Goal: Task Accomplishment & Management: Use online tool/utility

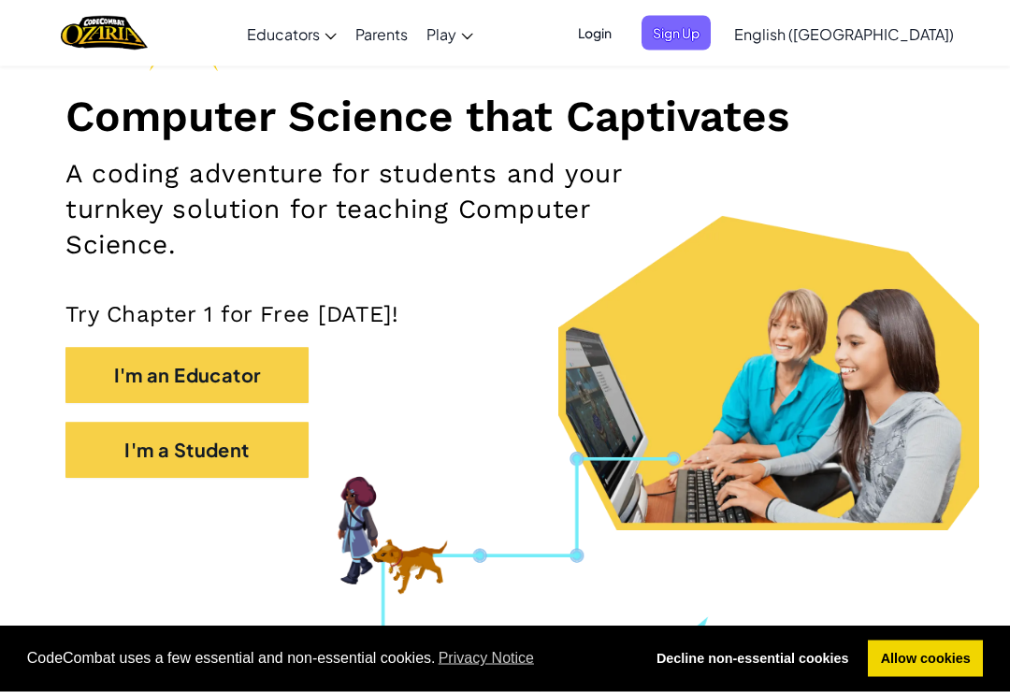
scroll to position [210, 0]
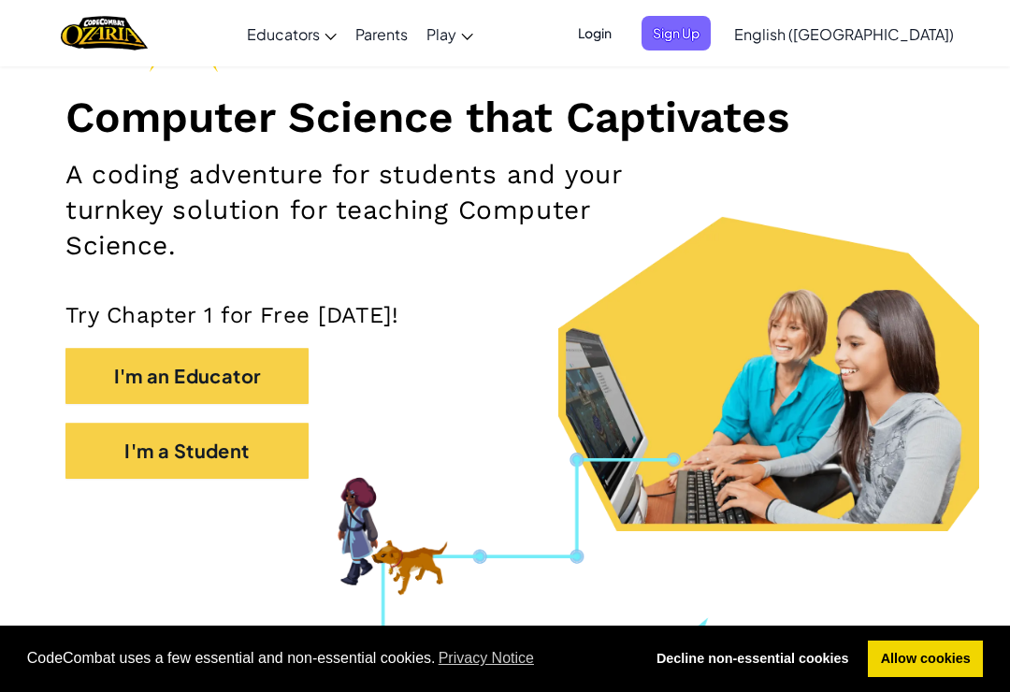
click at [159, 464] on button "I'm a Student" at bounding box center [186, 451] width 243 height 56
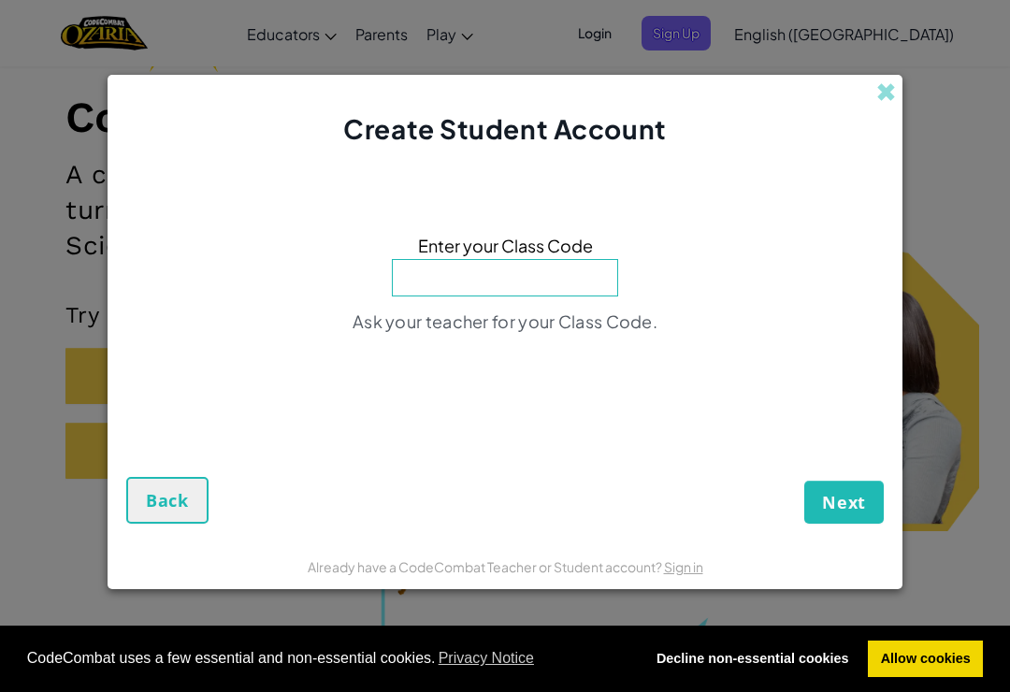
type input "B"
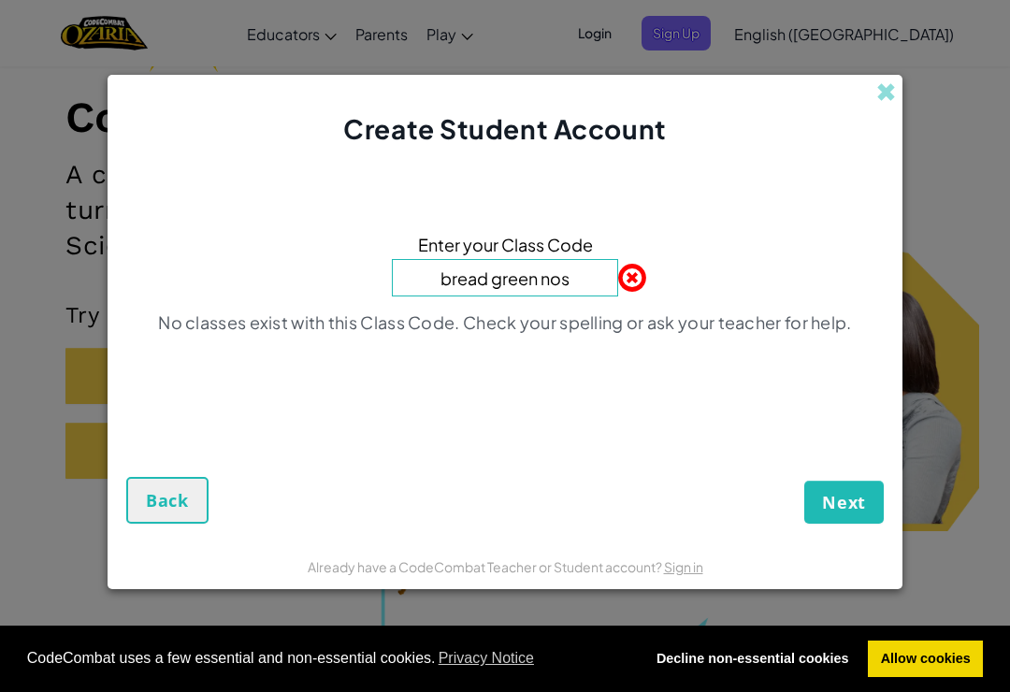
type input "bread green nose"
click at [844, 516] on button "Next" at bounding box center [844, 502] width 80 height 43
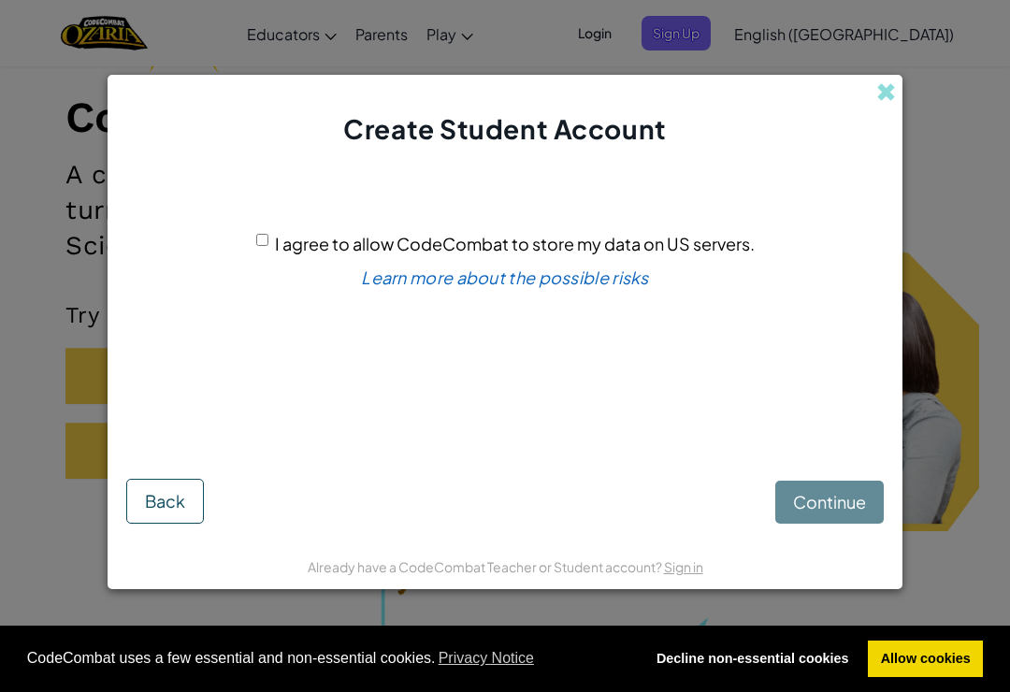
click at [268, 246] on input "I agree to allow CodeCombat to store my data on US servers." at bounding box center [262, 240] width 12 height 12
checkbox input "true"
click at [820, 512] on span "Continue" at bounding box center [829, 502] width 73 height 22
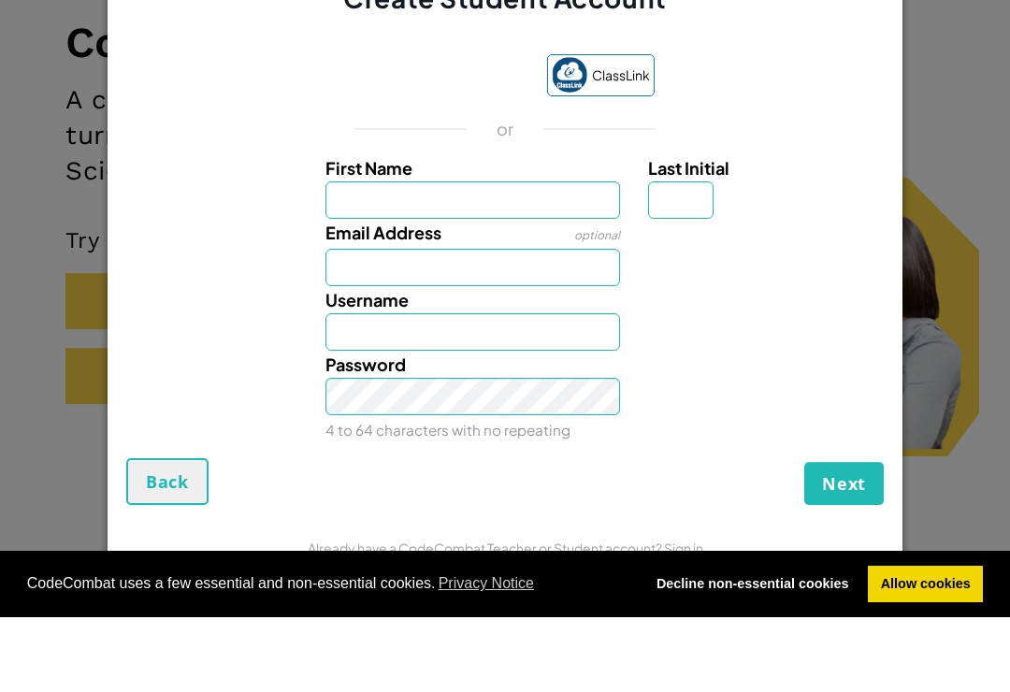
scroll to position [284, 0]
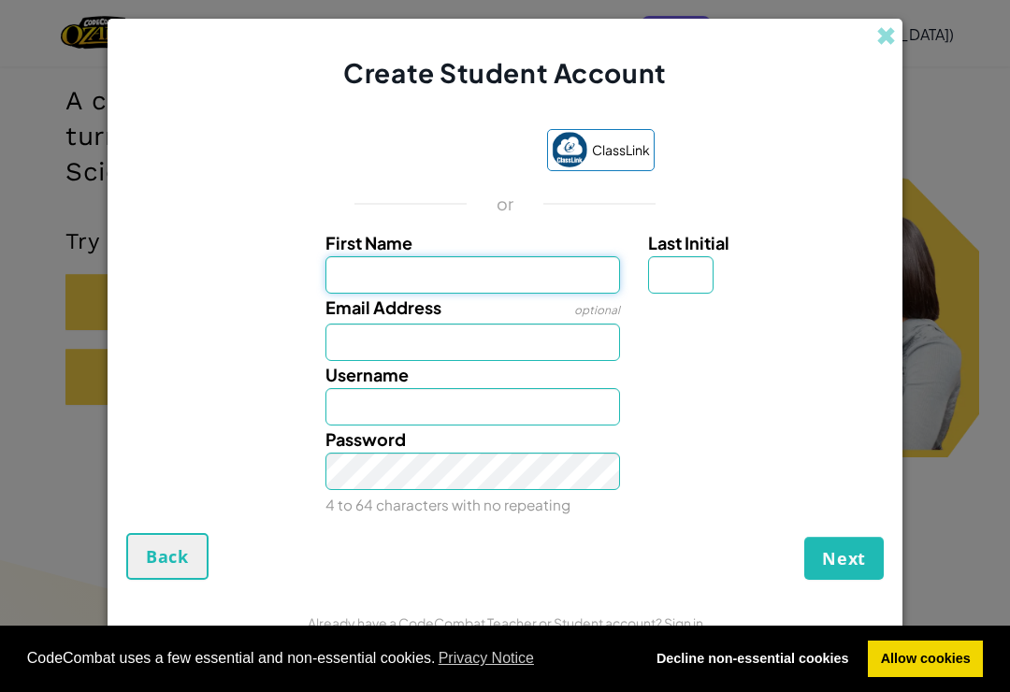
click at [500, 264] on input "First Name" at bounding box center [474, 274] width 296 height 37
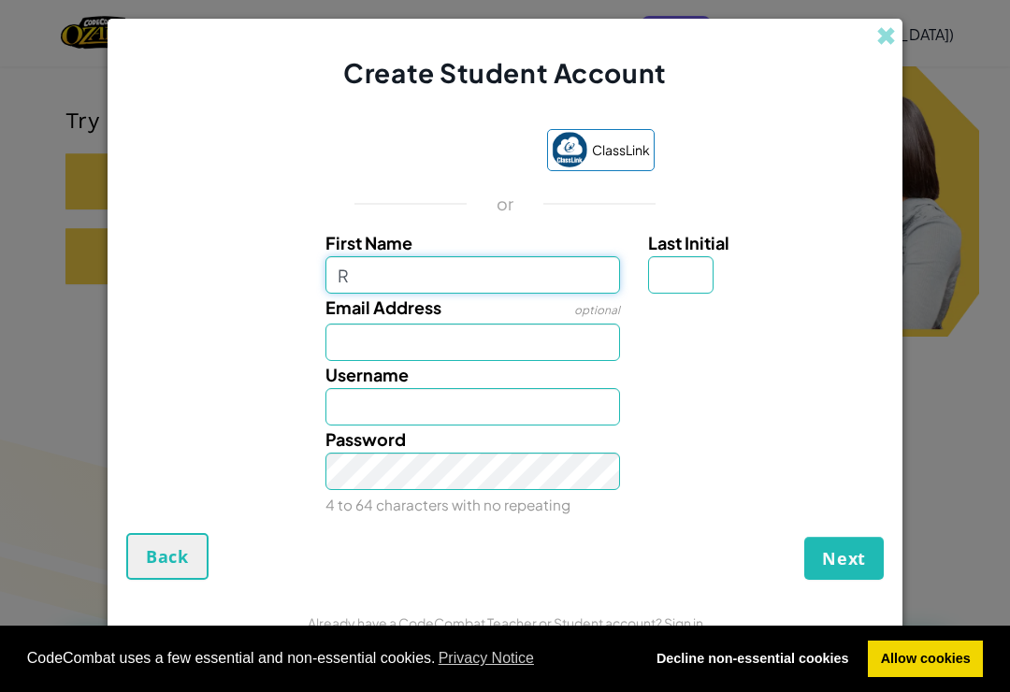
scroll to position [404, 0]
type input "Raphe"
click at [679, 280] on input "Last Initial" at bounding box center [680, 274] width 65 height 37
type input "Raphe"
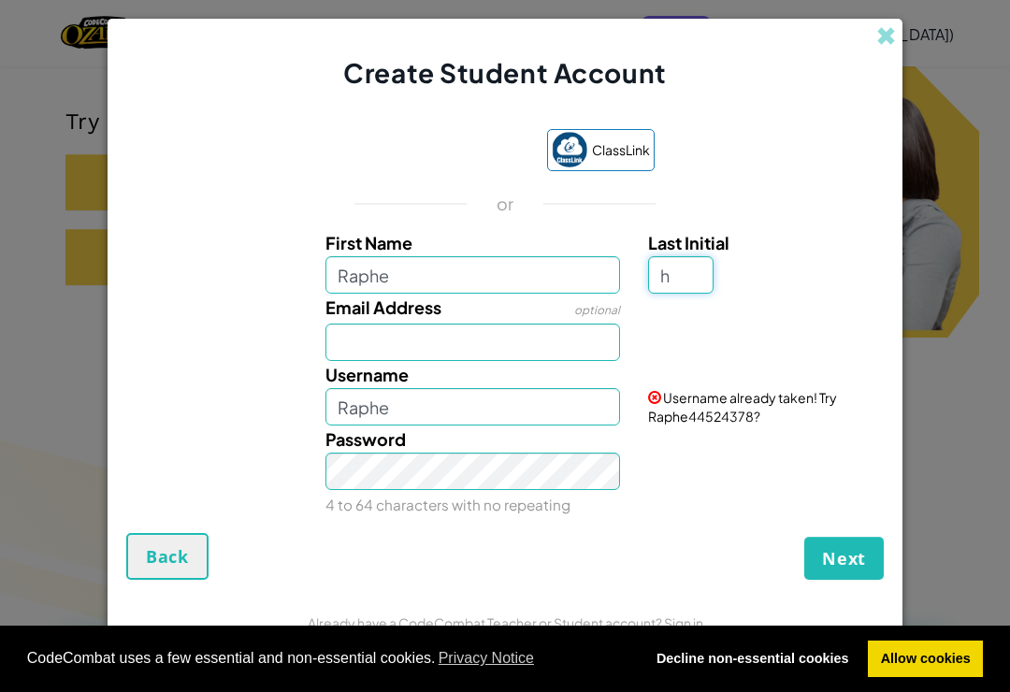
type input "h"
click at [572, 357] on input "Email Address" at bounding box center [474, 342] width 296 height 37
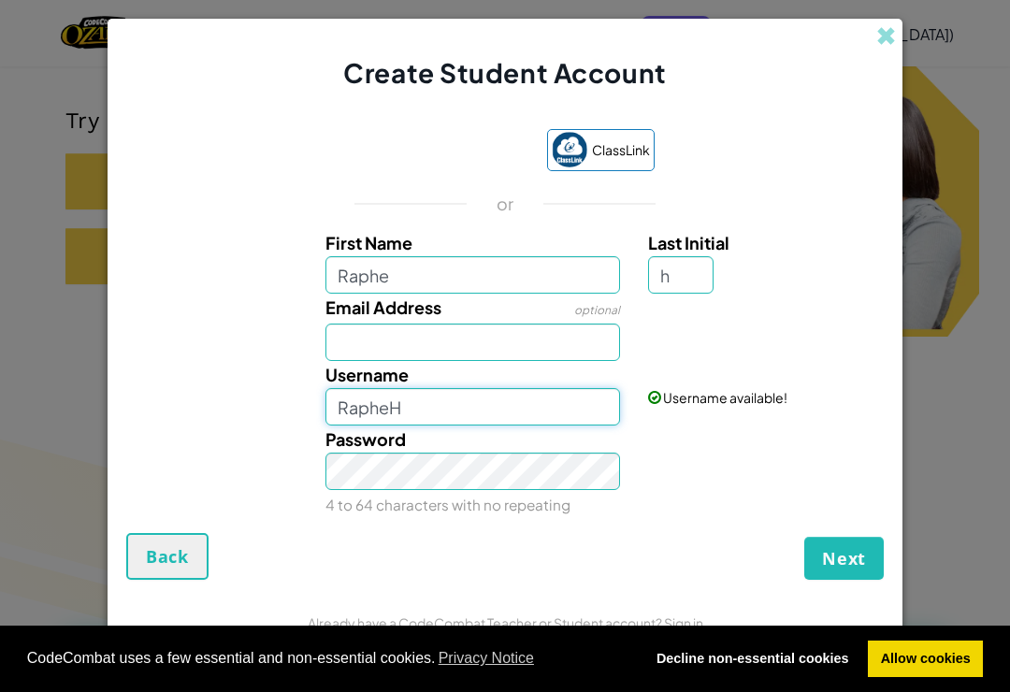
click at [521, 414] on input "RapheH" at bounding box center [474, 406] width 296 height 37
type input "RapheH6-7"
click at [814, 377] on div "Username available!" at bounding box center [763, 384] width 259 height 46
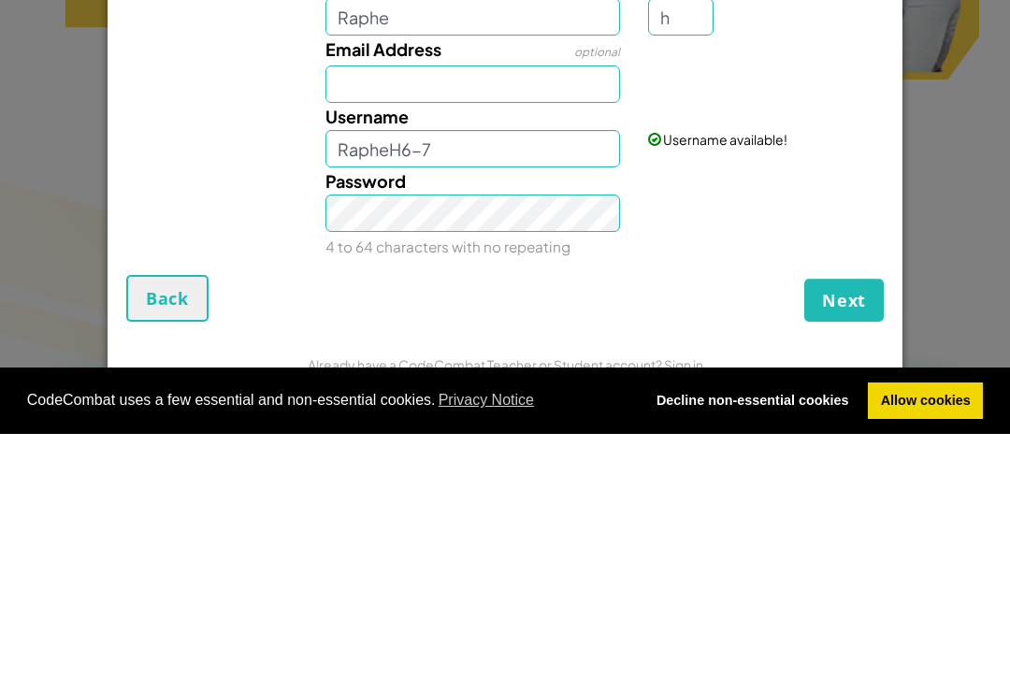
click at [862, 547] on span "Next" at bounding box center [844, 558] width 44 height 22
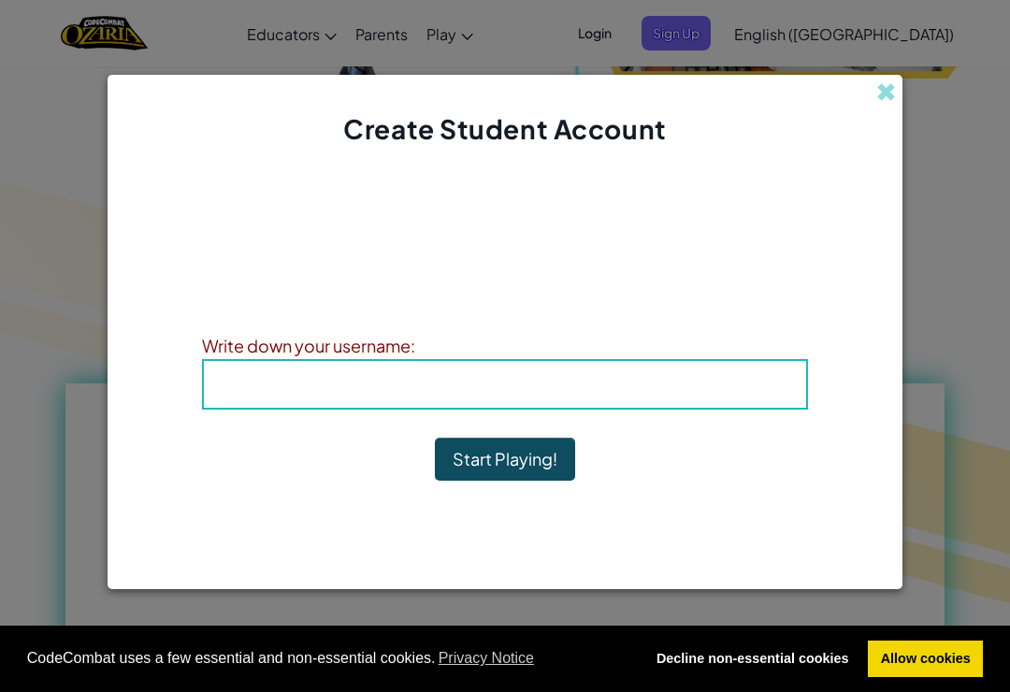
click at [576, 391] on b "Username : RapheH6-7" at bounding box center [505, 384] width 210 height 22
click at [640, 386] on h4 "Username : RapheH6-7" at bounding box center [505, 384] width 565 height 28
click at [696, 370] on div "Username : RapheH6-7" at bounding box center [505, 384] width 606 height 51
click at [673, 384] on h4 "Username : RapheH6-7" at bounding box center [505, 384] width 565 height 28
click at [534, 403] on div "Username : RapheH6-7" at bounding box center [505, 384] width 606 height 51
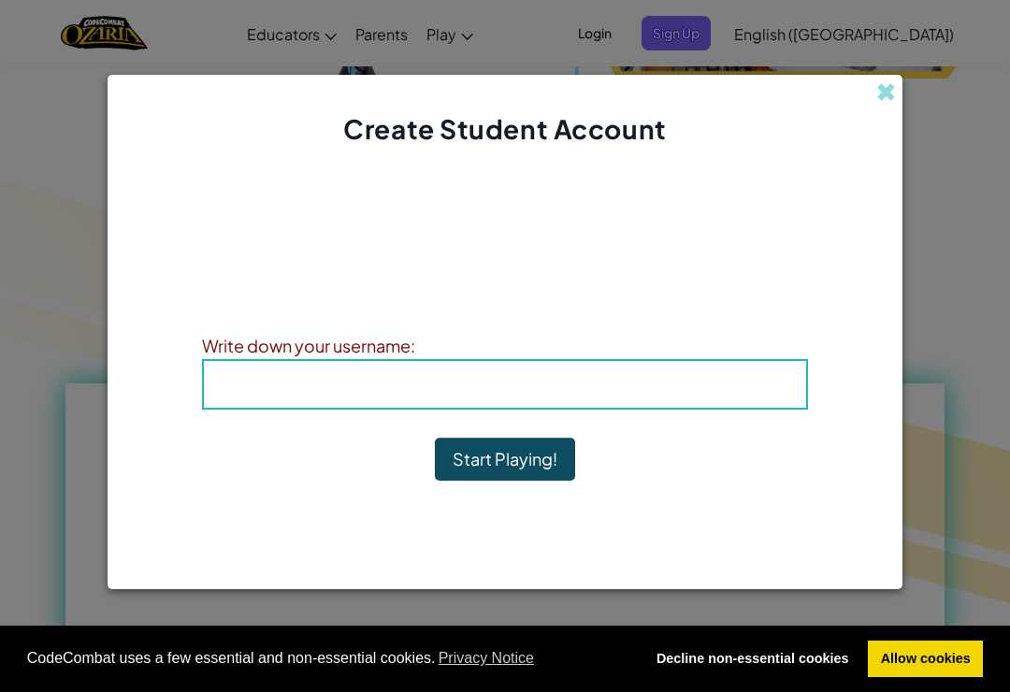
click at [525, 459] on button "Start Playing!" at bounding box center [505, 459] width 140 height 43
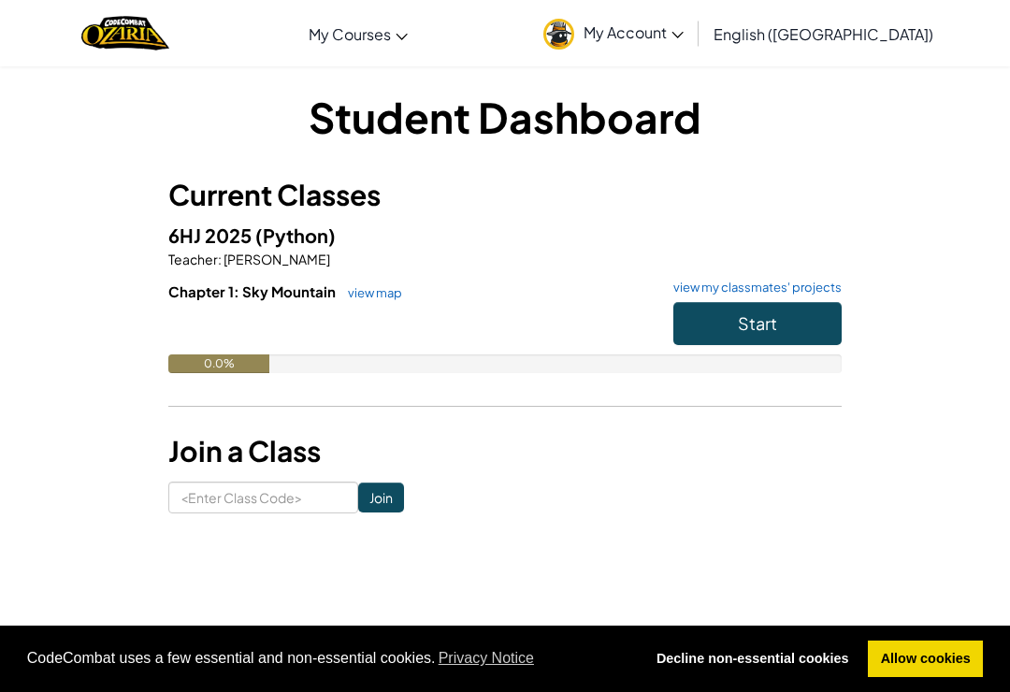
scroll to position [19, 0]
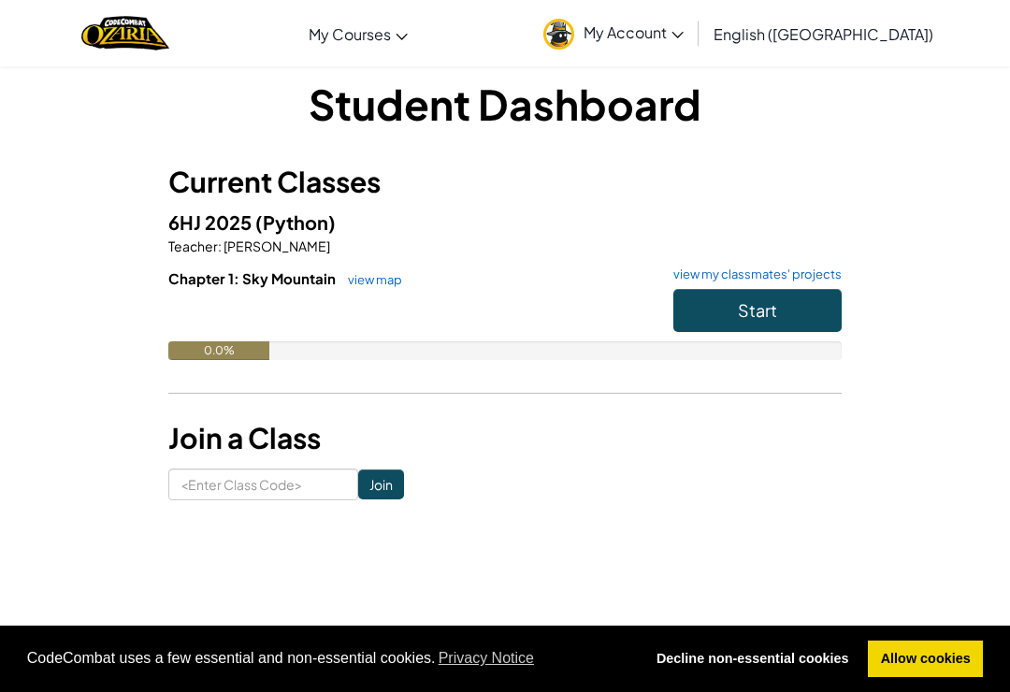
click at [808, 290] on button "Start" at bounding box center [758, 310] width 168 height 43
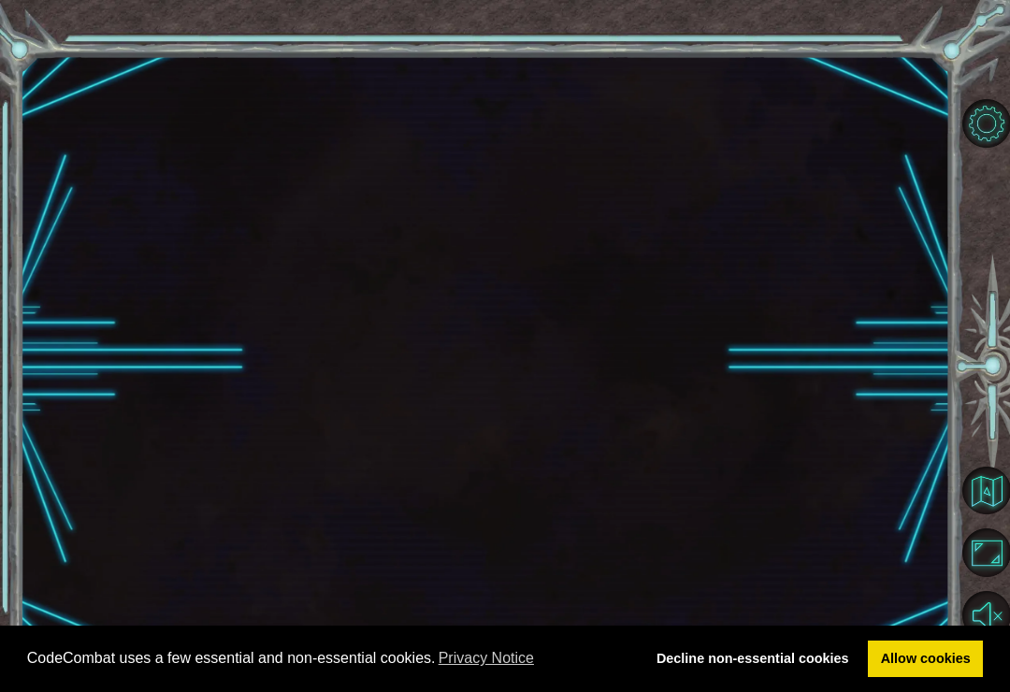
click at [814, 337] on div at bounding box center [486, 359] width 930 height 609
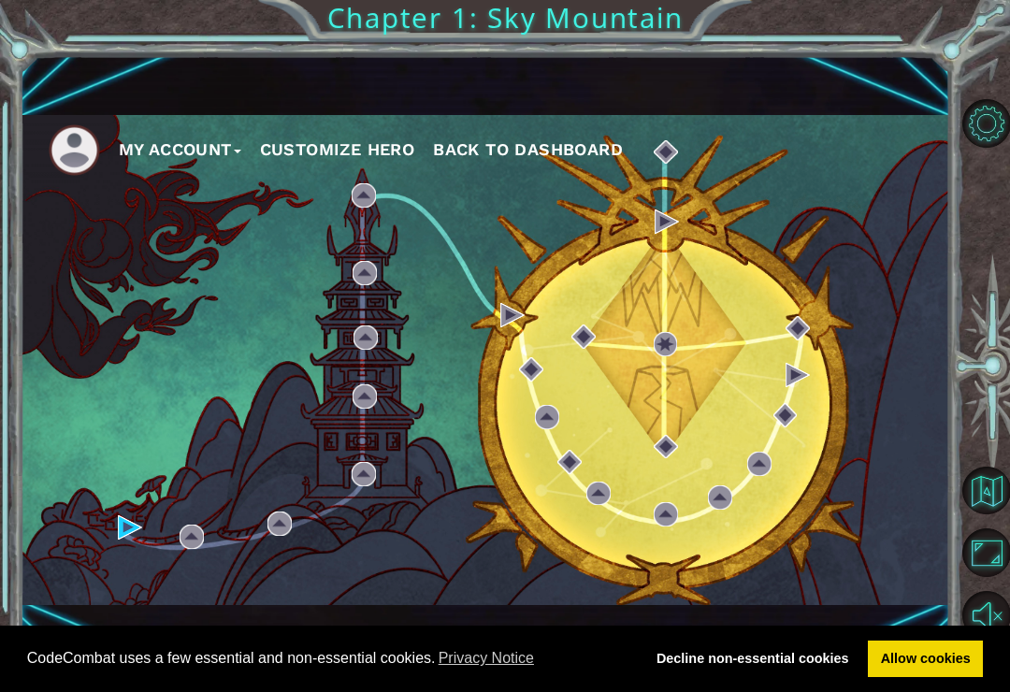
click at [123, 560] on div "My Account Customize Hero Back to Dashboard" at bounding box center [486, 360] width 930 height 490
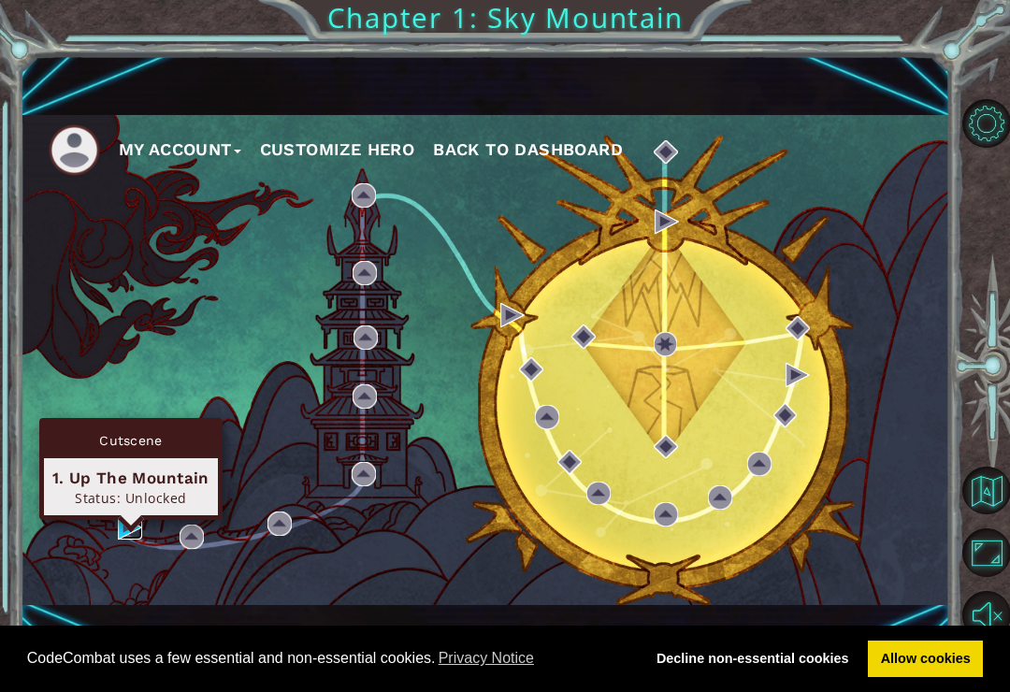
click at [126, 540] on img at bounding box center [130, 527] width 24 height 24
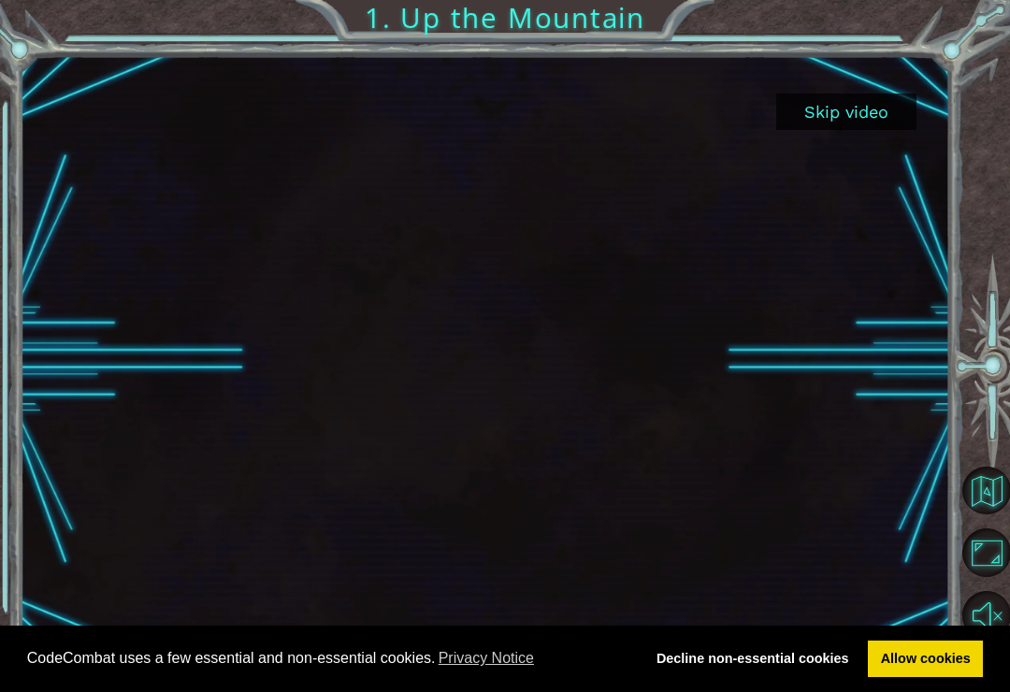
click at [126, 558] on div at bounding box center [486, 359] width 930 height 523
click at [897, 110] on button "Skip video" at bounding box center [846, 112] width 140 height 36
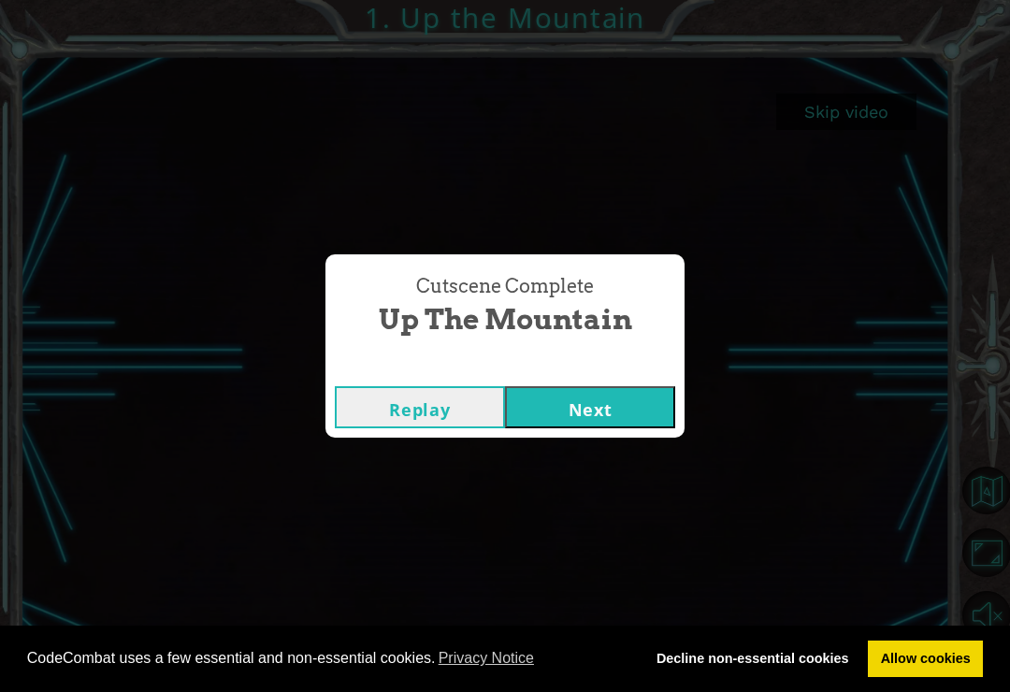
click at [668, 411] on button "Next" at bounding box center [590, 407] width 170 height 42
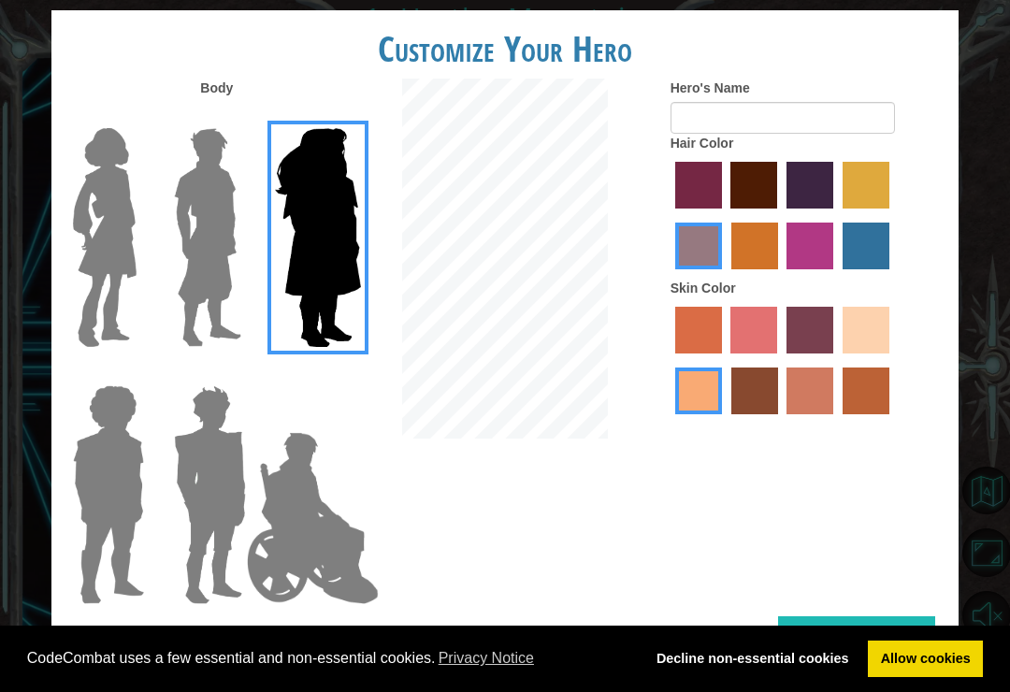
click at [209, 271] on img at bounding box center [208, 238] width 83 height 234
click at [239, 116] on input "Hero Lars" at bounding box center [239, 116] width 0 height 0
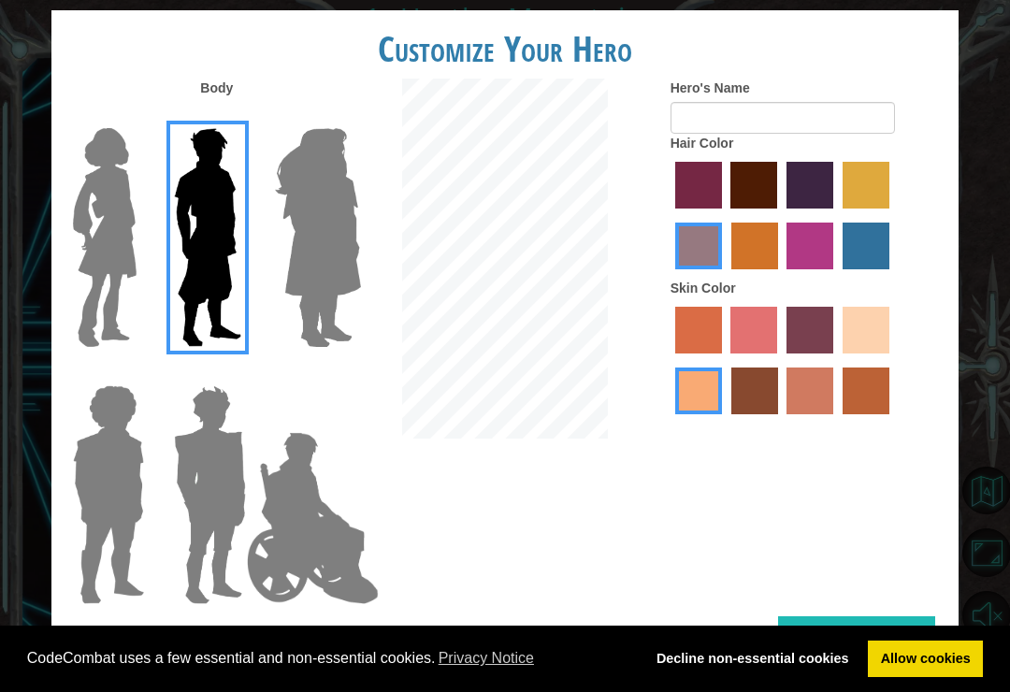
click at [195, 466] on img at bounding box center [210, 495] width 87 height 234
click at [239, 373] on input "Hero Garnet" at bounding box center [239, 373] width 0 height 0
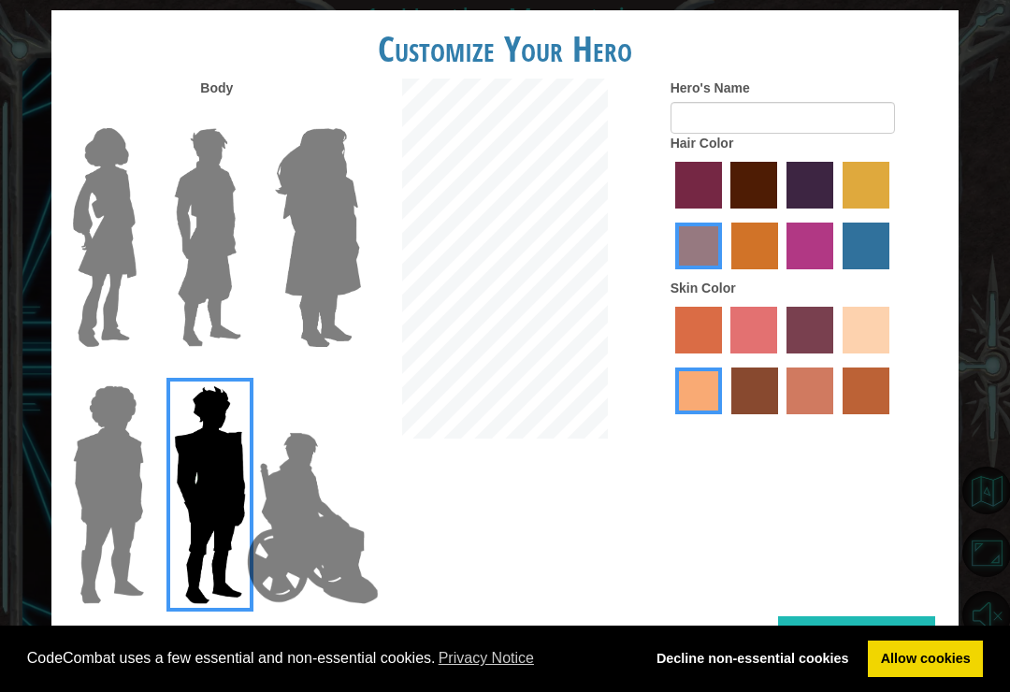
click at [230, 321] on img at bounding box center [208, 238] width 83 height 234
click at [239, 116] on input "Hero Lars" at bounding box center [239, 116] width 0 height 0
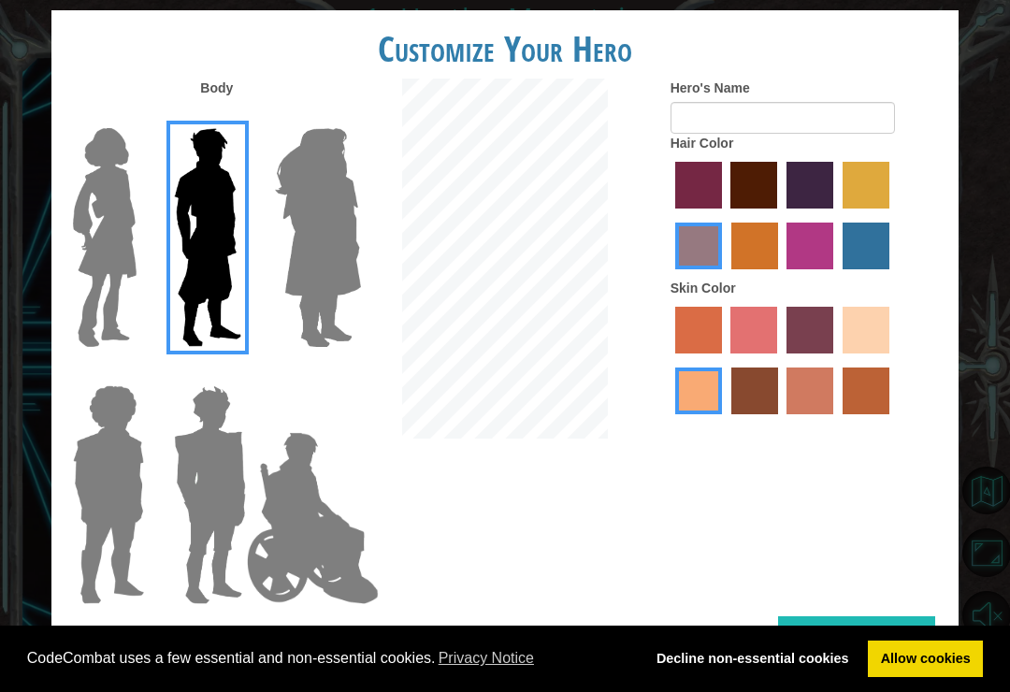
click at [833, 354] on label "tosca skin color" at bounding box center [810, 330] width 47 height 47
click at [780, 360] on input "tosca skin color" at bounding box center [780, 360] width 0 height 0
radio input "true"
click at [702, 209] on label "paprika hair color" at bounding box center [698, 185] width 47 height 47
click at [669, 215] on input "paprika hair color" at bounding box center [669, 215] width 0 height 0
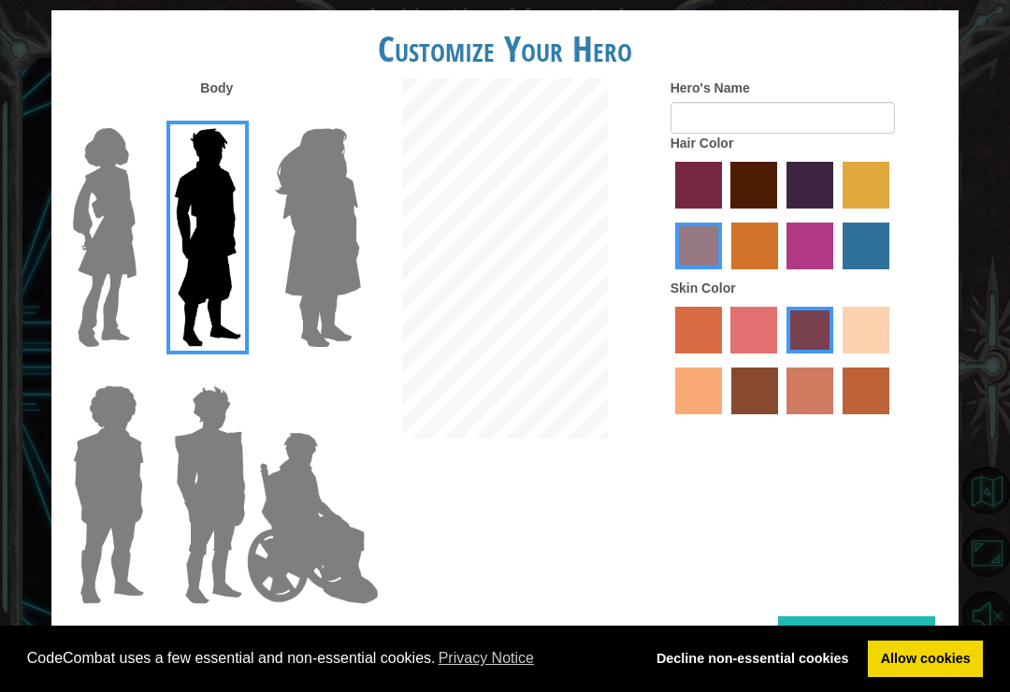
radio input "true"
click at [843, 354] on label "sandy beach skin color" at bounding box center [866, 330] width 47 height 47
click at [836, 360] on input "sandy beach skin color" at bounding box center [836, 360] width 0 height 0
radio input "true"
click at [881, 620] on button "Done" at bounding box center [856, 637] width 157 height 42
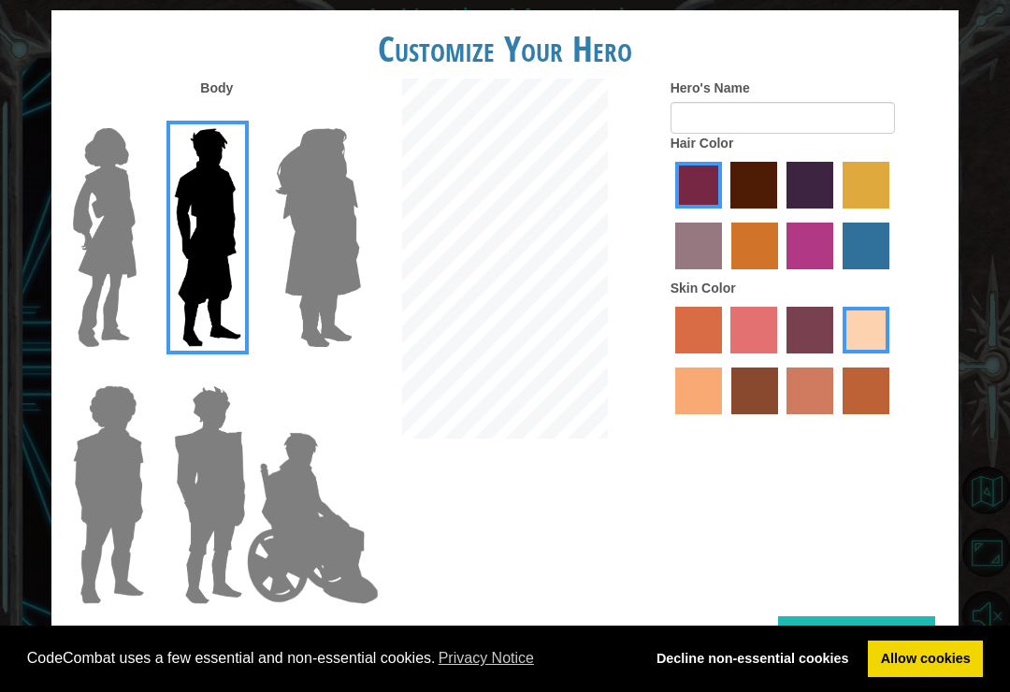
click at [890, 623] on button "Done" at bounding box center [856, 637] width 157 height 42
click at [897, 623] on button "Done" at bounding box center [856, 637] width 157 height 42
click at [893, 629] on button "Done" at bounding box center [856, 637] width 157 height 42
click at [928, 124] on form "Hero's Name" at bounding box center [808, 106] width 274 height 55
click at [836, 134] on input "Hero's Name" at bounding box center [783, 118] width 225 height 32
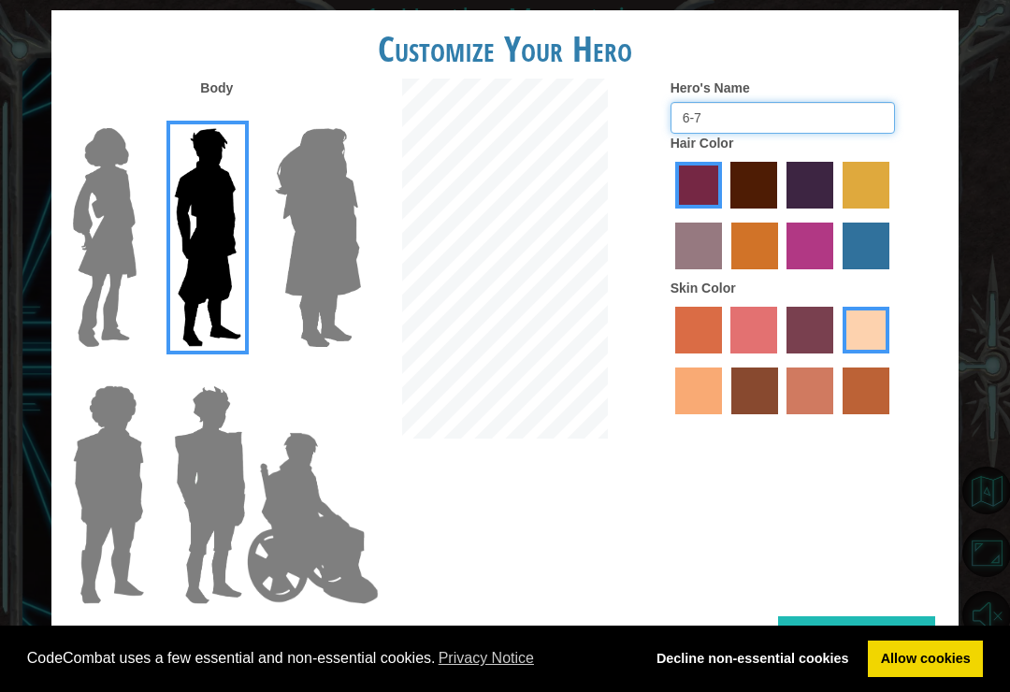
type input "6-7"
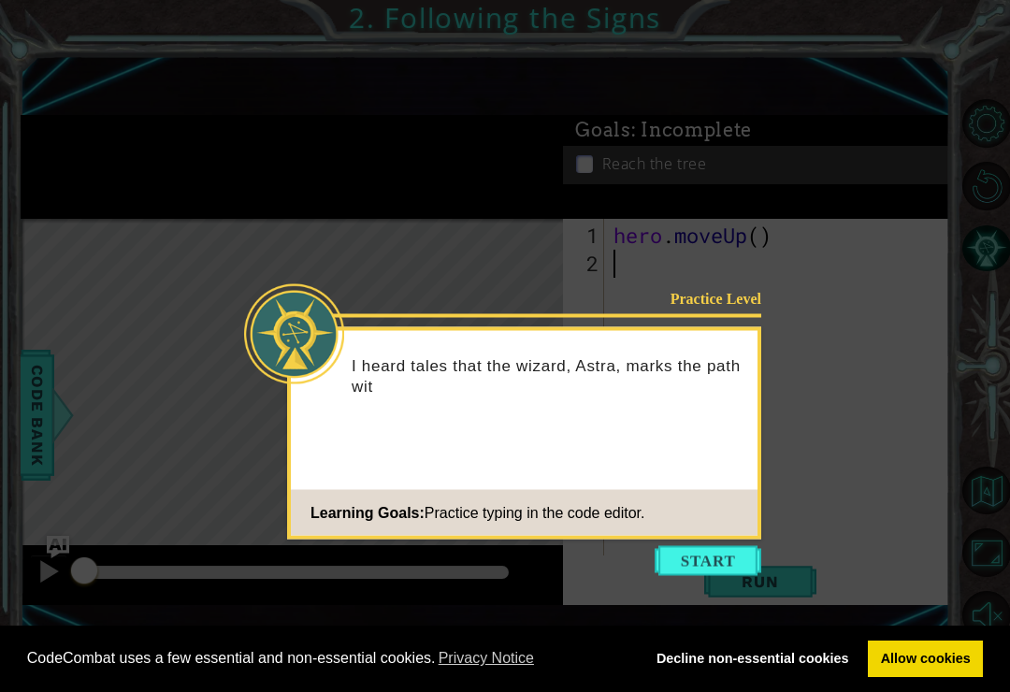
click at [701, 557] on button "Start" at bounding box center [708, 561] width 107 height 30
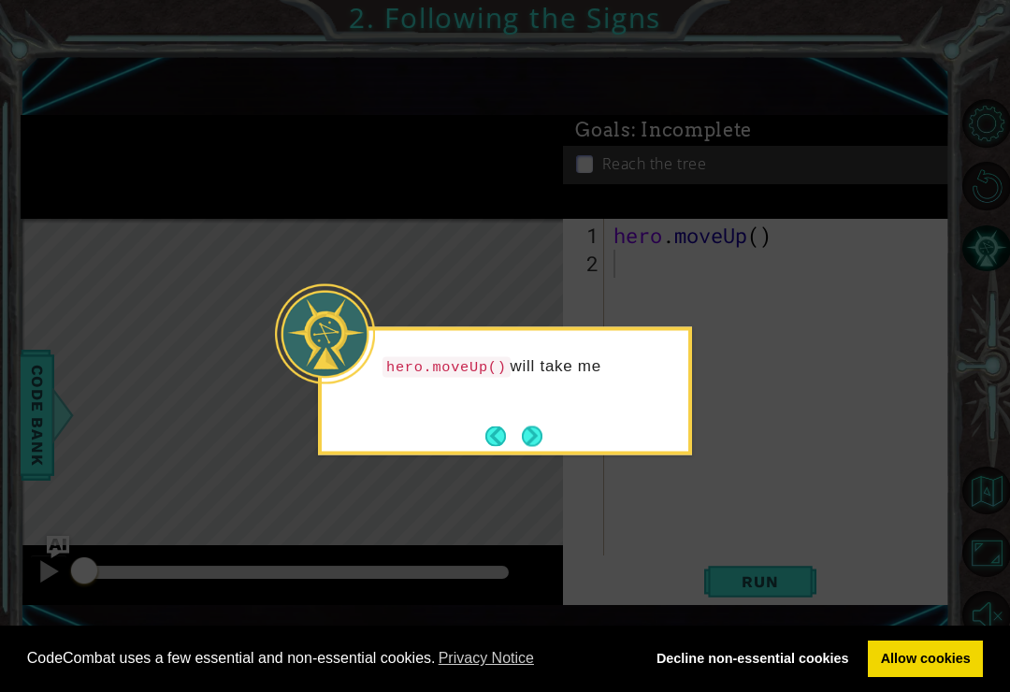
click at [543, 431] on button "Next" at bounding box center [532, 436] width 21 height 21
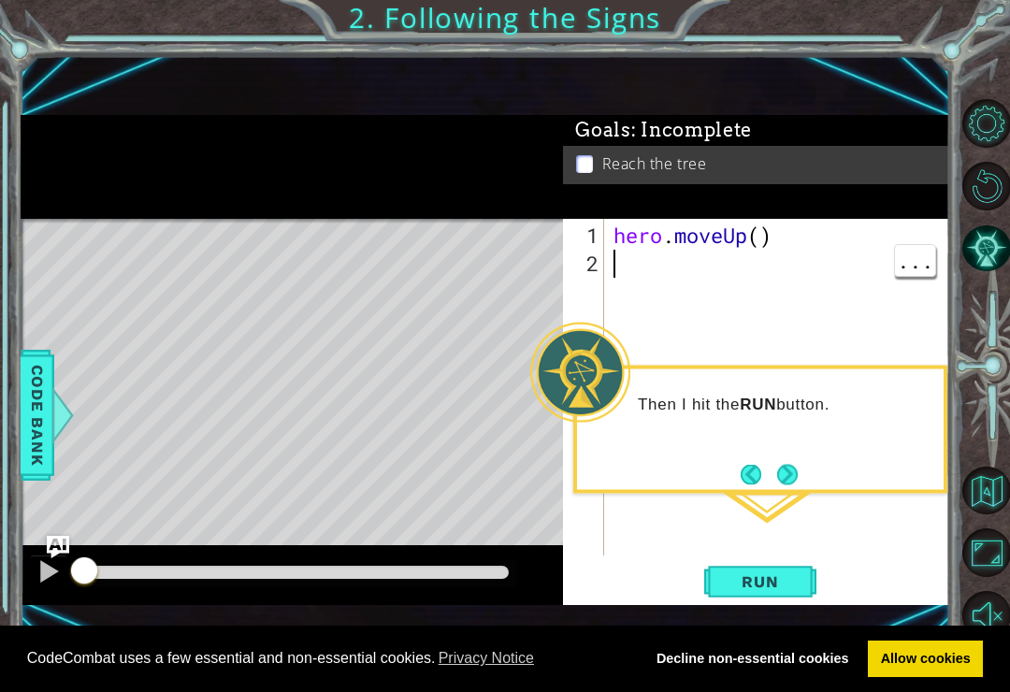
type textarea "h"
type textarea "hero.moveUp(2)"
click at [787, 591] on span "Run" at bounding box center [760, 581] width 74 height 19
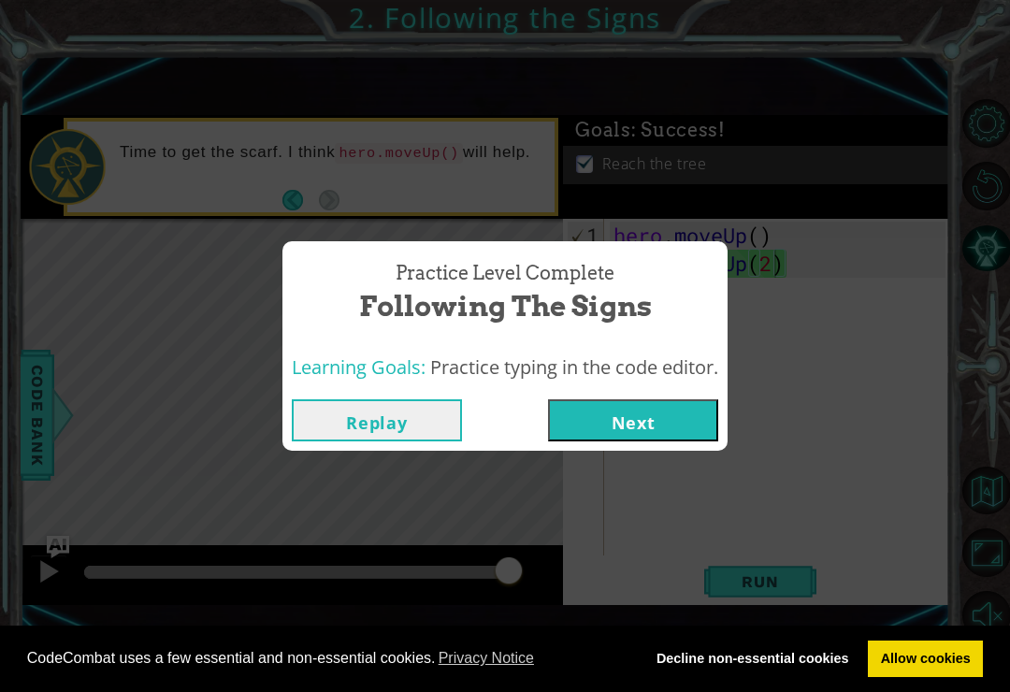
click at [652, 437] on button "Next" at bounding box center [633, 420] width 170 height 42
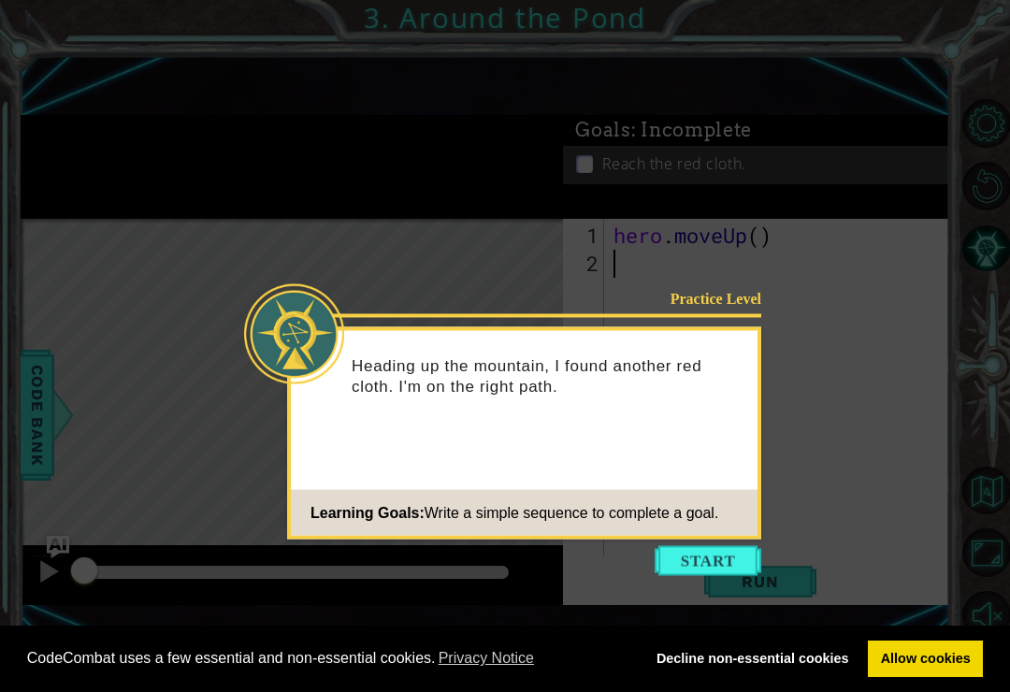
click at [718, 561] on button "Start" at bounding box center [708, 561] width 107 height 30
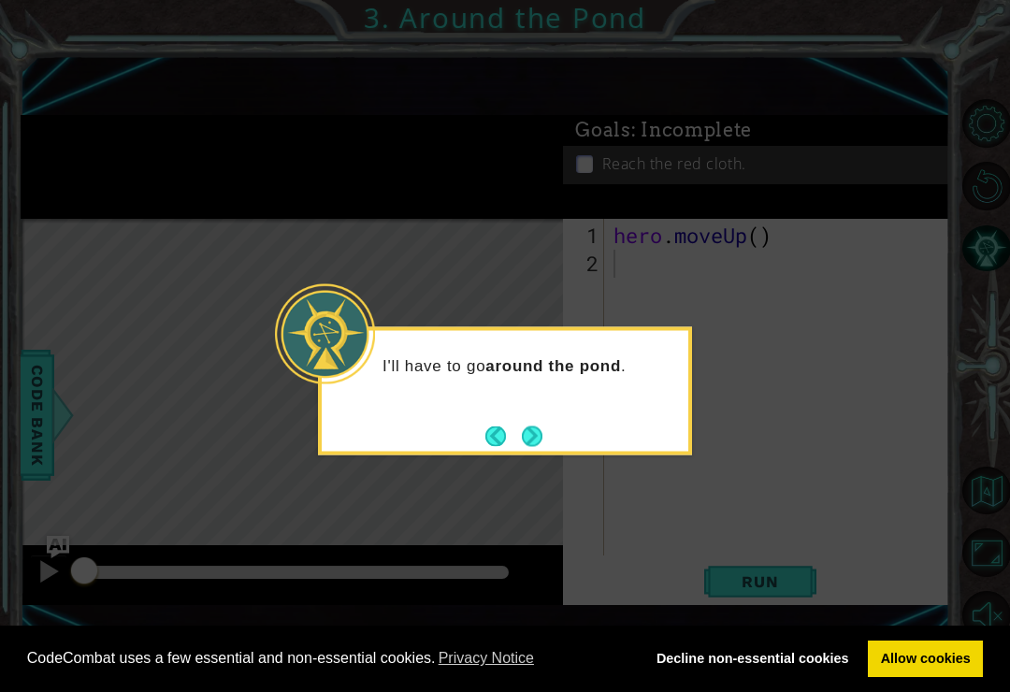
click at [540, 443] on button "Next" at bounding box center [532, 436] width 21 height 21
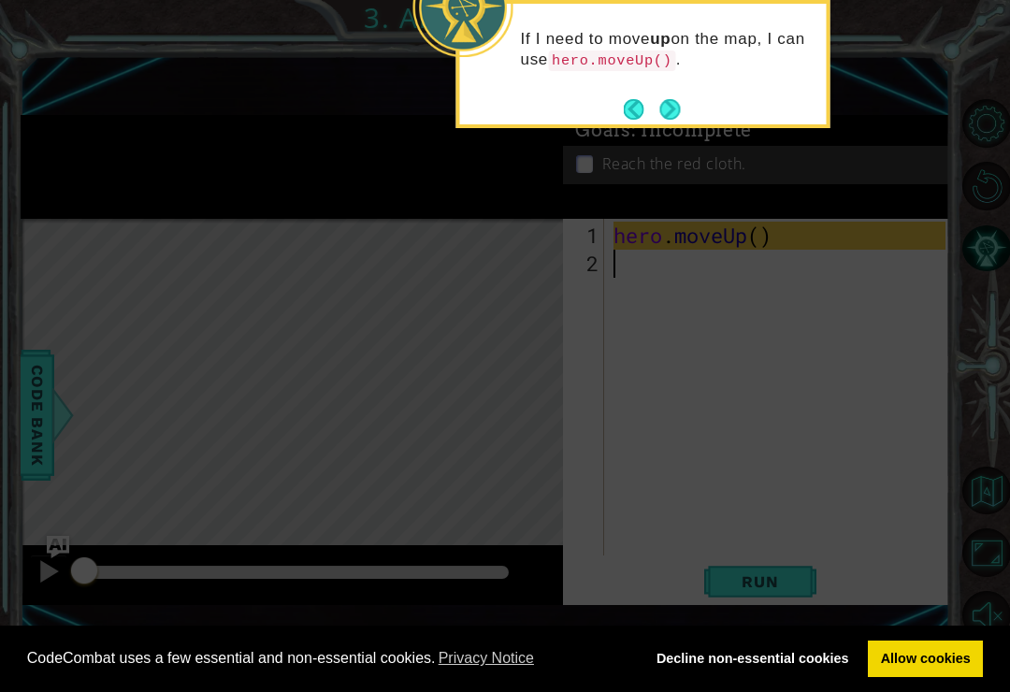
click at [671, 120] on button "Next" at bounding box center [670, 109] width 21 height 21
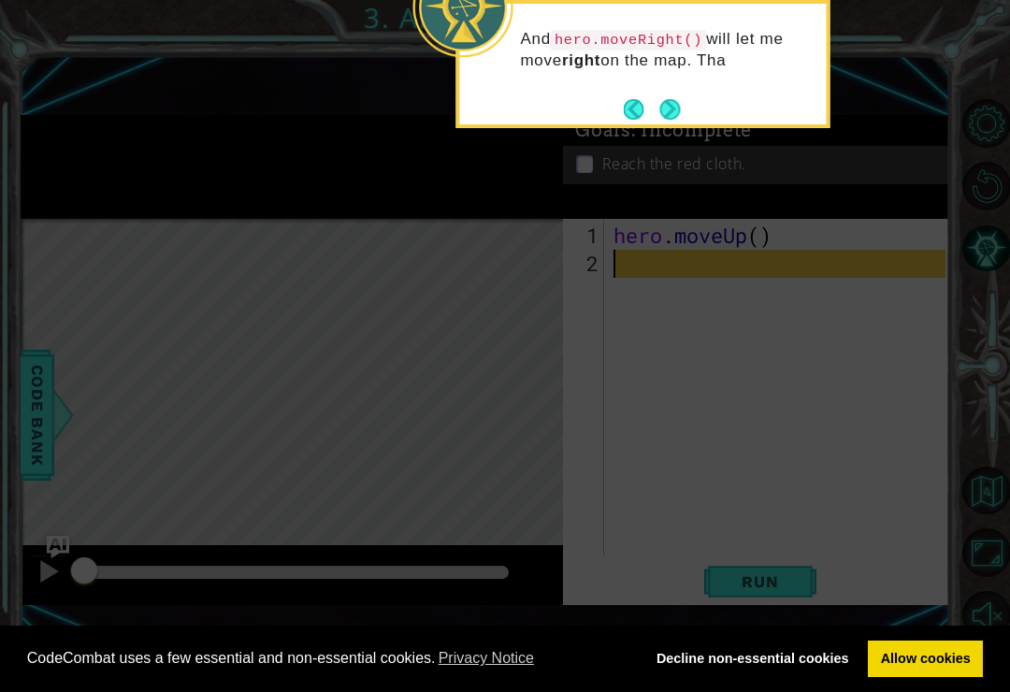
click at [681, 109] on button "Next" at bounding box center [670, 109] width 21 height 21
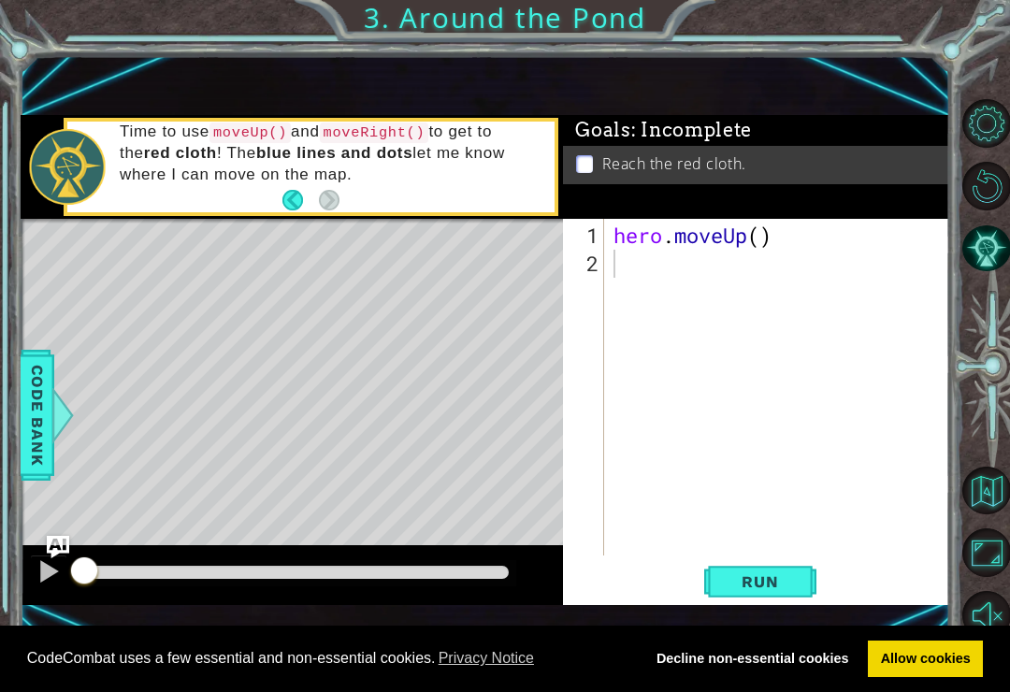
click at [294, 210] on button "Back" at bounding box center [301, 200] width 36 height 21
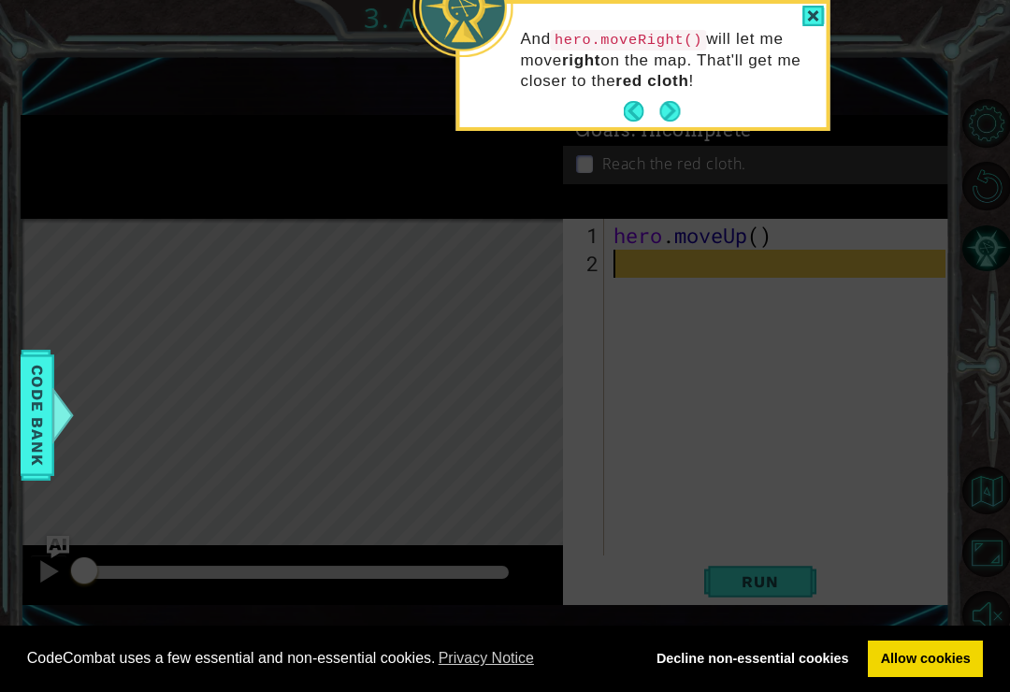
click at [670, 120] on button "Next" at bounding box center [670, 111] width 21 height 21
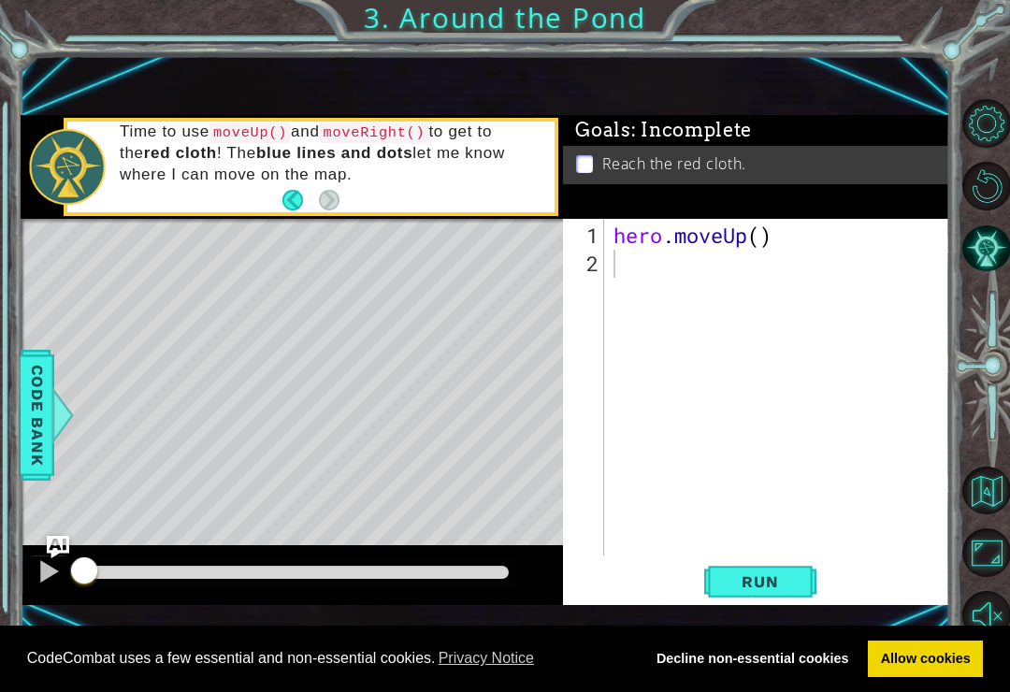
click at [340, 221] on div "Time to use moveUp() and moveRight() to get to the red cloth ! The blue lines a…" at bounding box center [331, 166] width 448 height 109
click at [304, 210] on button "Back" at bounding box center [301, 200] width 36 height 21
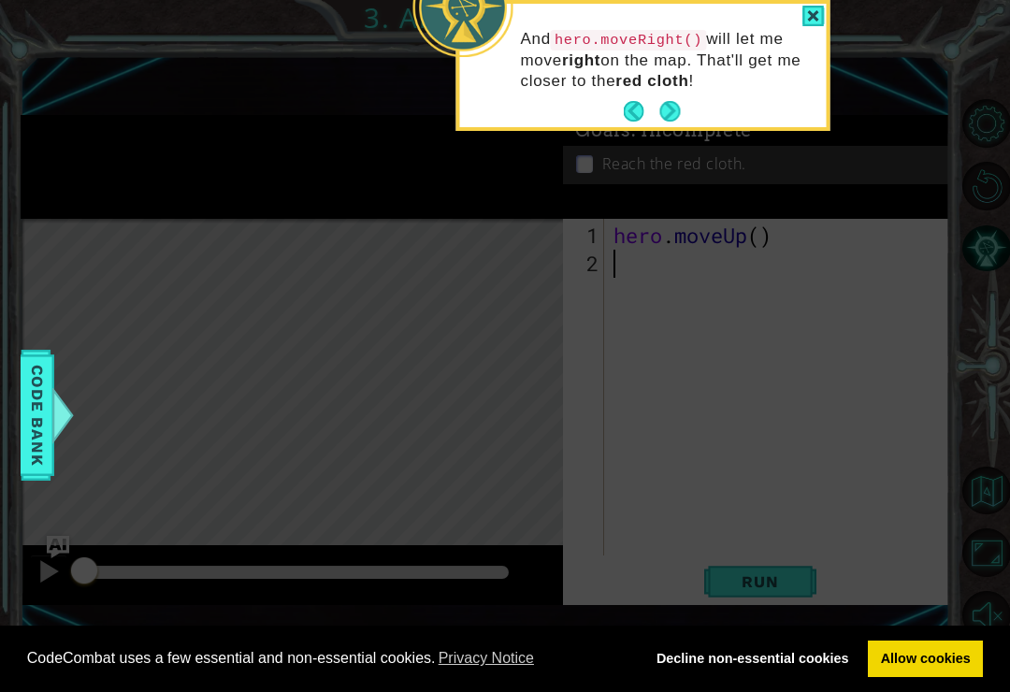
click at [820, 15] on div at bounding box center [814, 17] width 22 height 22
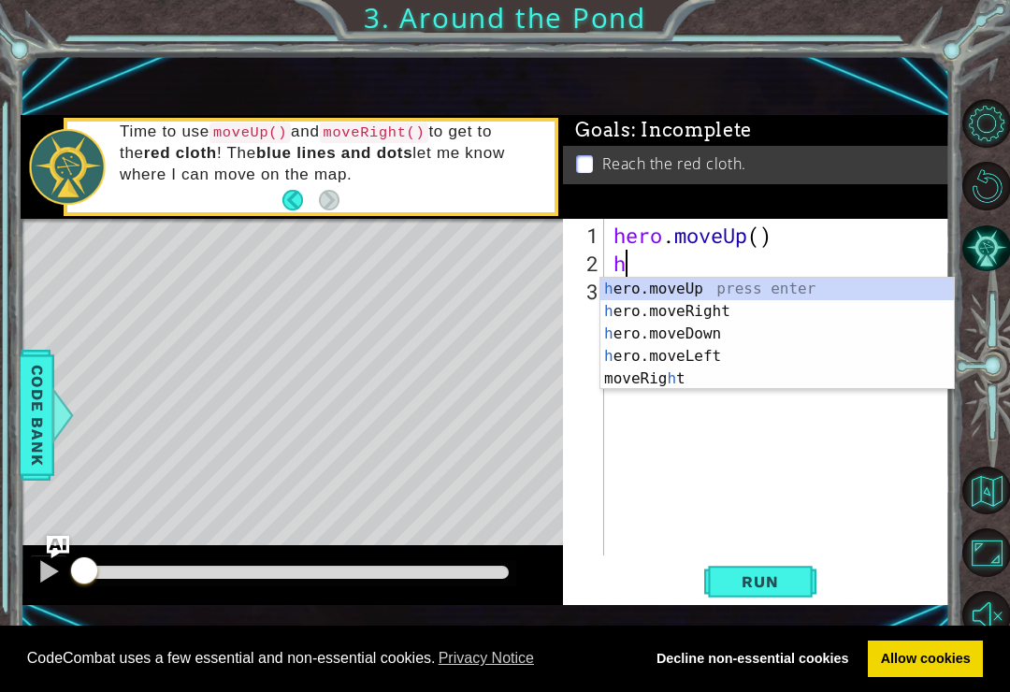
type textarea "he"
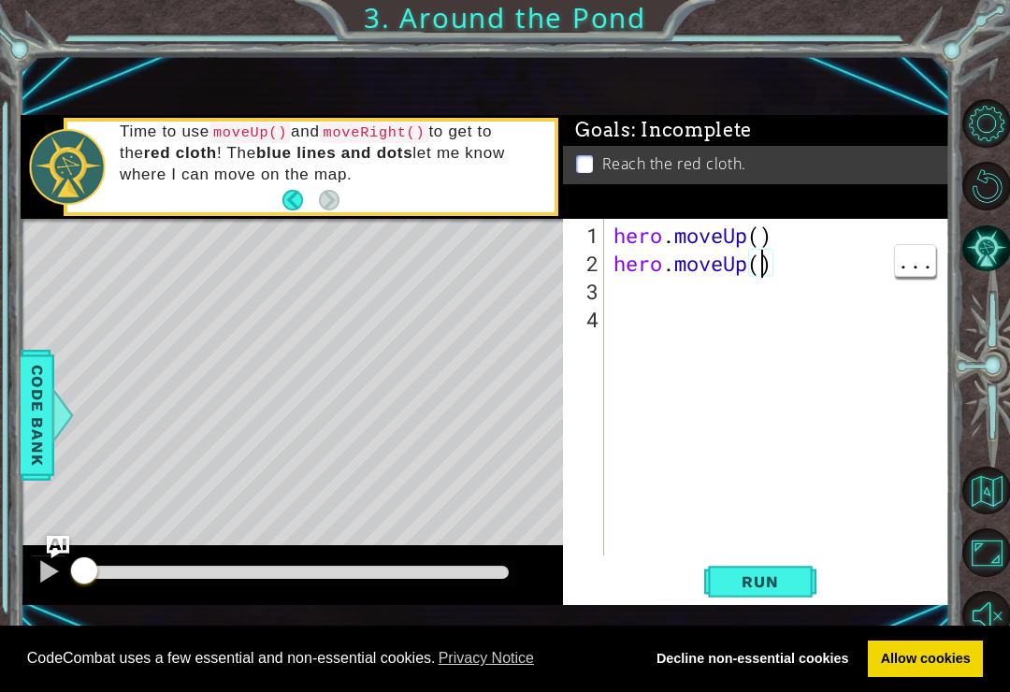
type textarea "hero.moveUp(2)"
click at [635, 280] on div "hero . moveUp ( ) hero . moveUp ( 2 )" at bounding box center [782, 418] width 345 height 393
type textarea "h"
click at [641, 312] on div "hero . moveUp ( ) hero . moveUp ( 2 ) hero . moveRight ( )" at bounding box center [782, 418] width 345 height 393
type textarea "h"
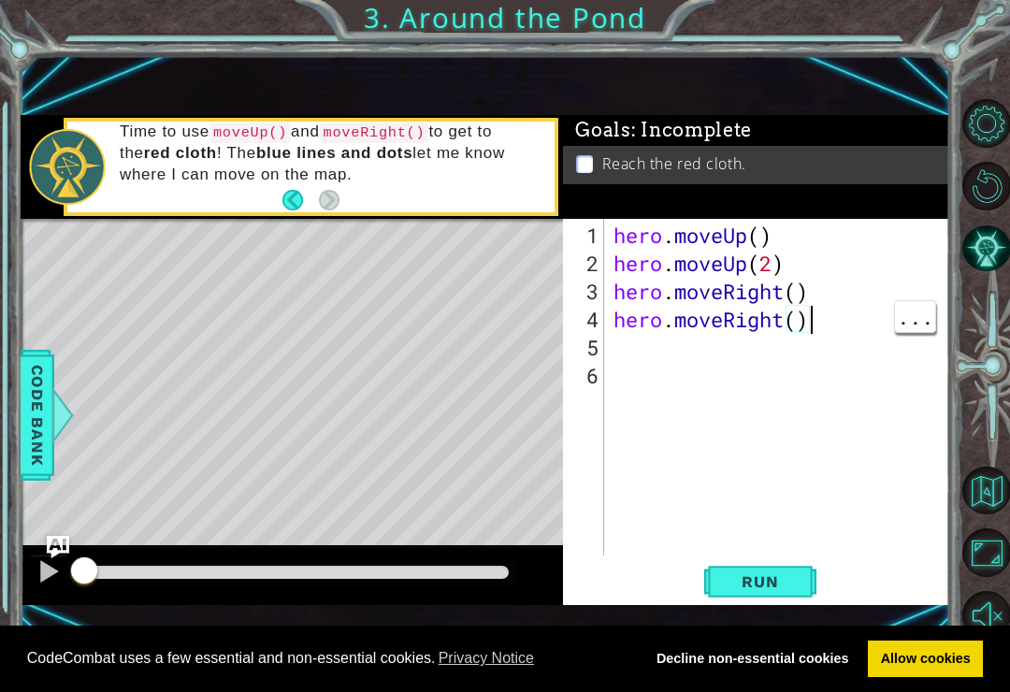
click at [811, 329] on div "hero . moveUp ( ) hero . moveUp ( 2 ) hero . moveRight ( ) hero . moveRight ( )" at bounding box center [782, 418] width 345 height 393
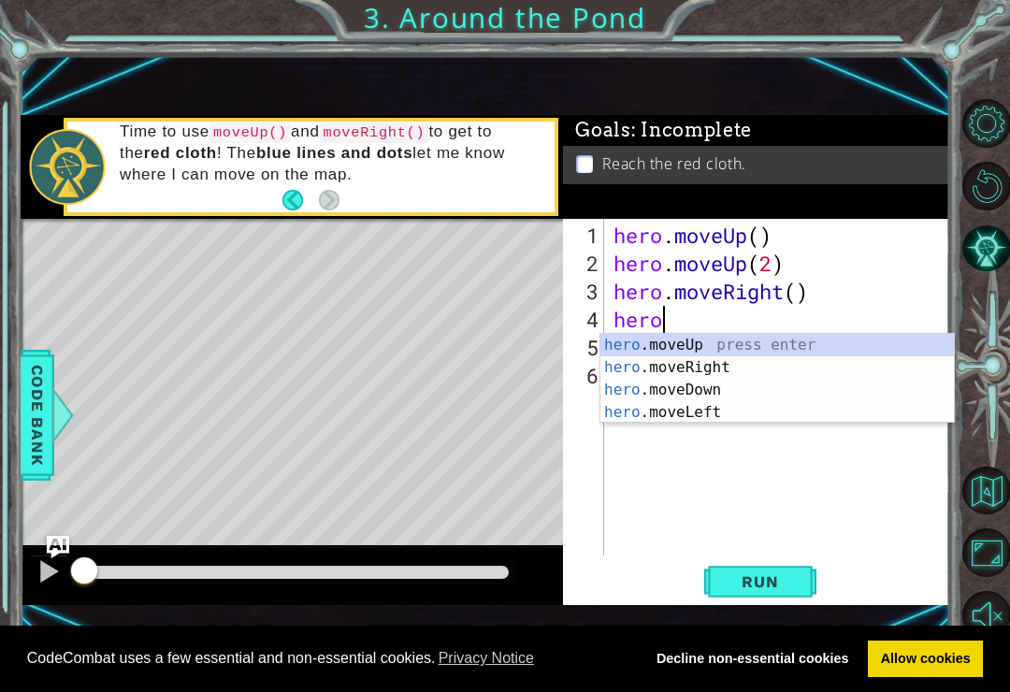
type textarea "h"
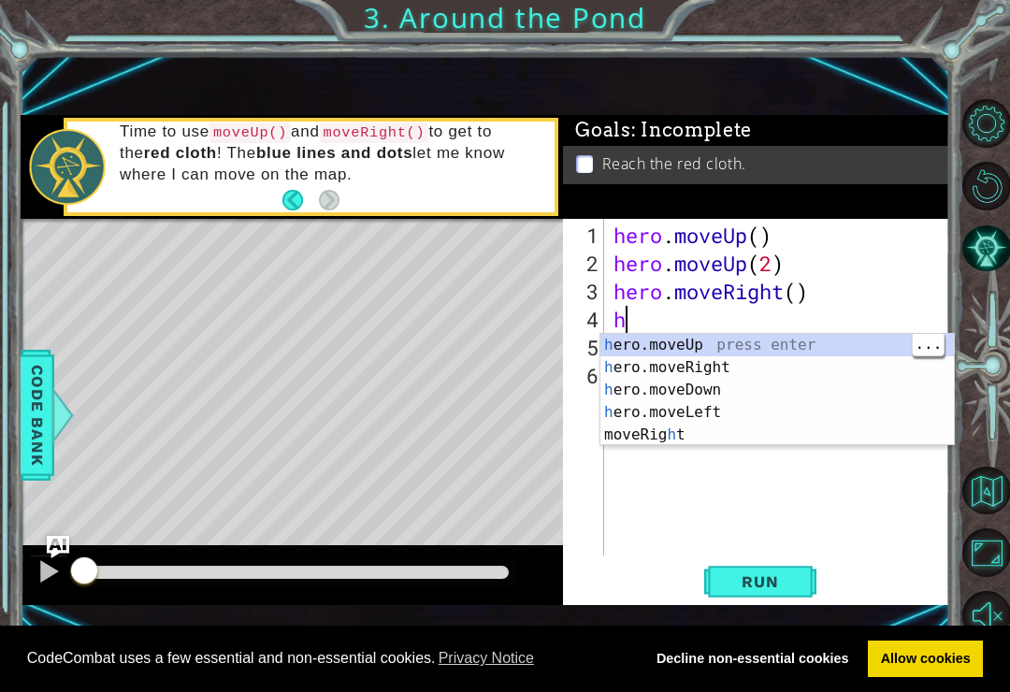
click at [748, 341] on div "h ero.moveUp press enter h ero.moveRight press enter h ero.moveDown press enter…" at bounding box center [778, 412] width 354 height 157
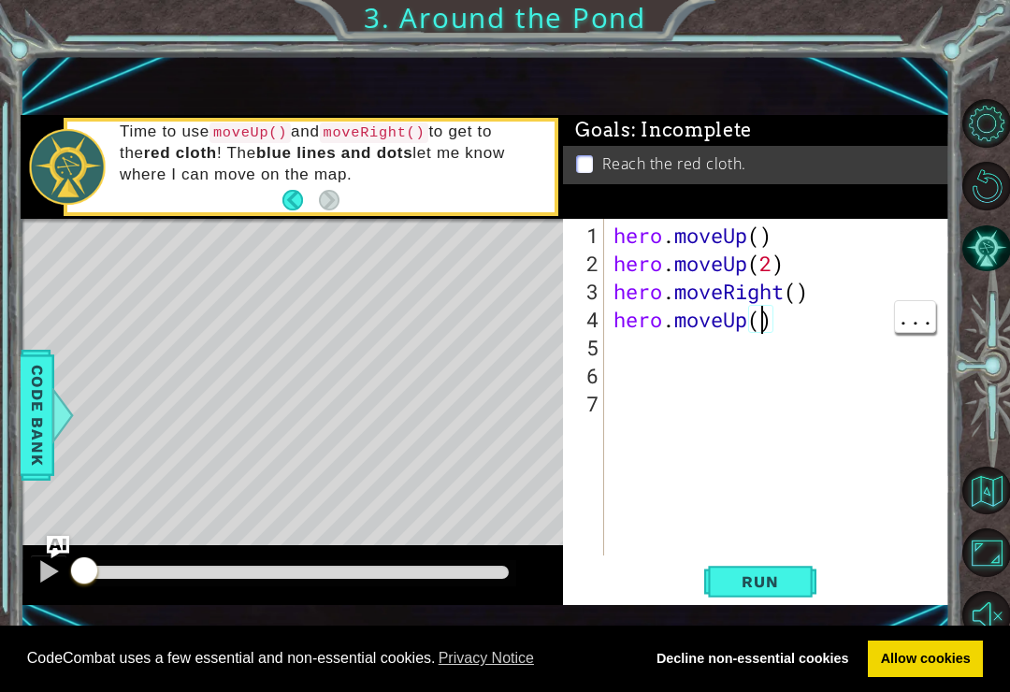
type textarea "hero.moveUp(2)"
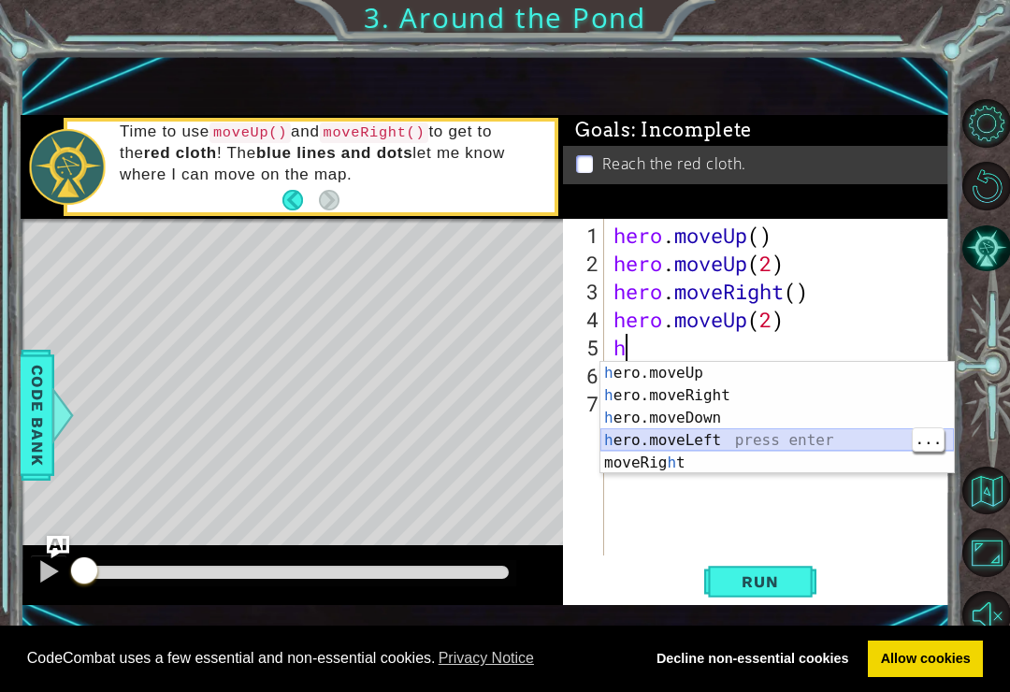
click at [740, 440] on div "h ero.moveUp press enter h ero.moveRight press enter h ero.moveDown press enter…" at bounding box center [778, 440] width 354 height 157
type textarea "hero.moveLeft(1)"
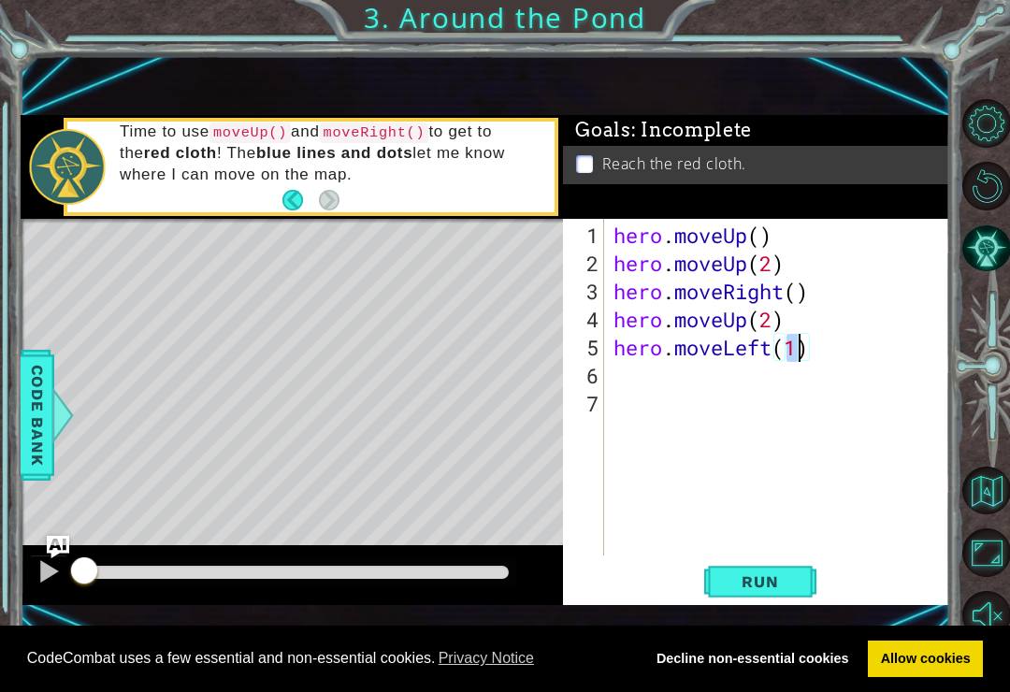
click at [602, 404] on div "7" at bounding box center [585, 404] width 37 height 28
type textarea "h"
type textarea "hero.moveUp()"
click at [763, 389] on div "hero . moveUp ( ) hero . moveUp ( 2 ) hero . moveRight ( ) hero . moveUp ( 2 ) …" at bounding box center [782, 418] width 345 height 393
click at [761, 373] on div "hero . moveUp ( ) hero . moveUp ( 2 ) hero . moveRight ( ) hero . moveUp ( 2 ) …" at bounding box center [782, 418] width 345 height 393
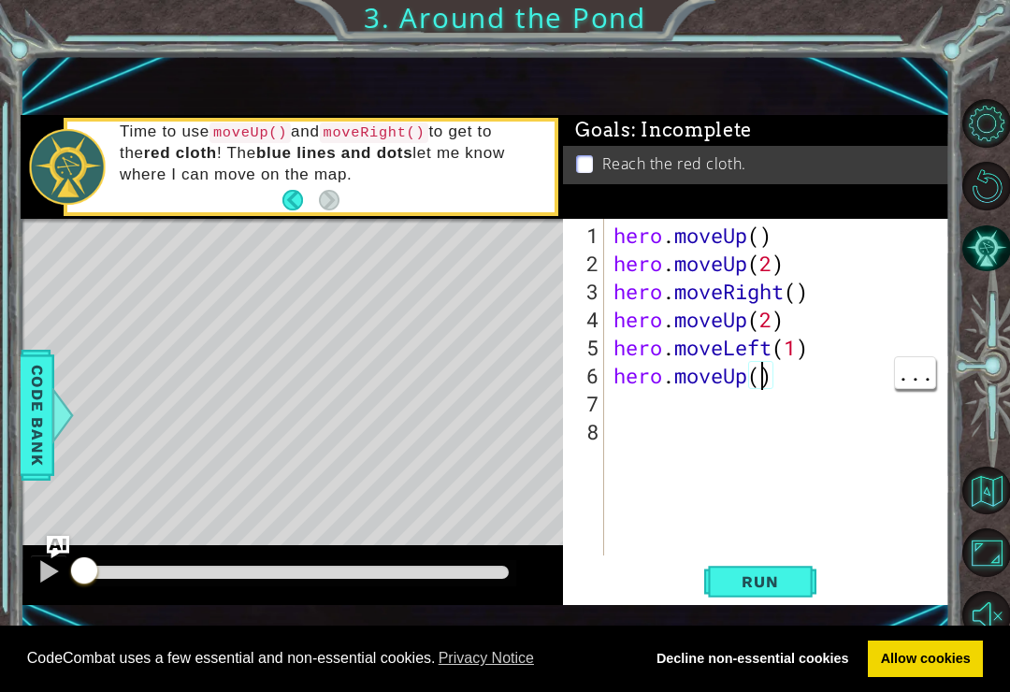
type textarea "hero.moveUp(2)"
click at [778, 587] on span "Run" at bounding box center [760, 581] width 74 height 19
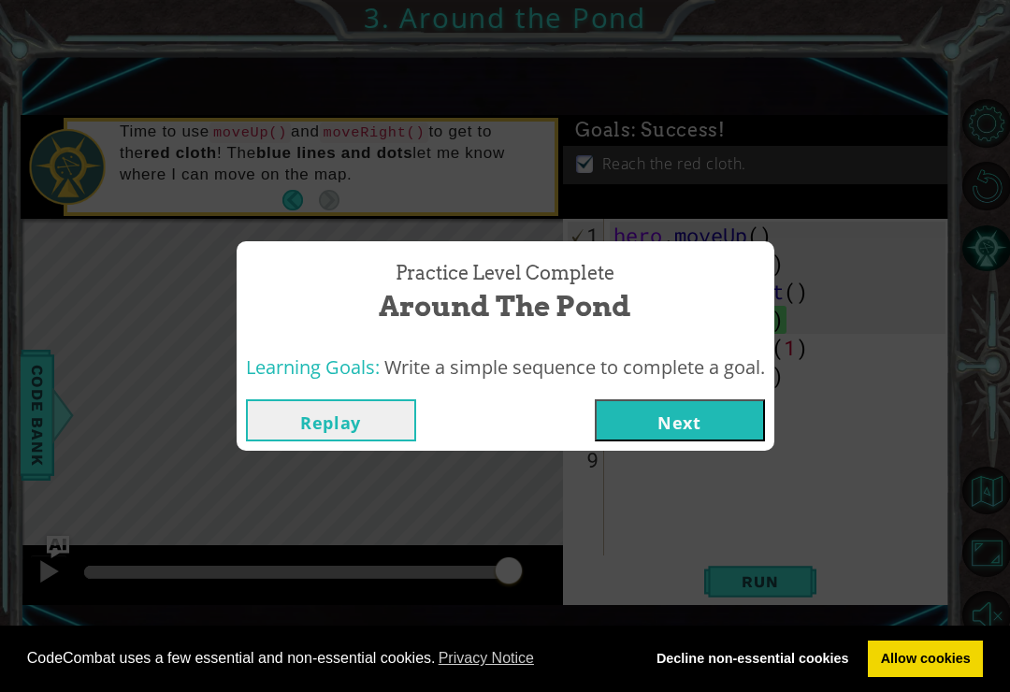
click at [741, 424] on button "Next" at bounding box center [680, 420] width 170 height 42
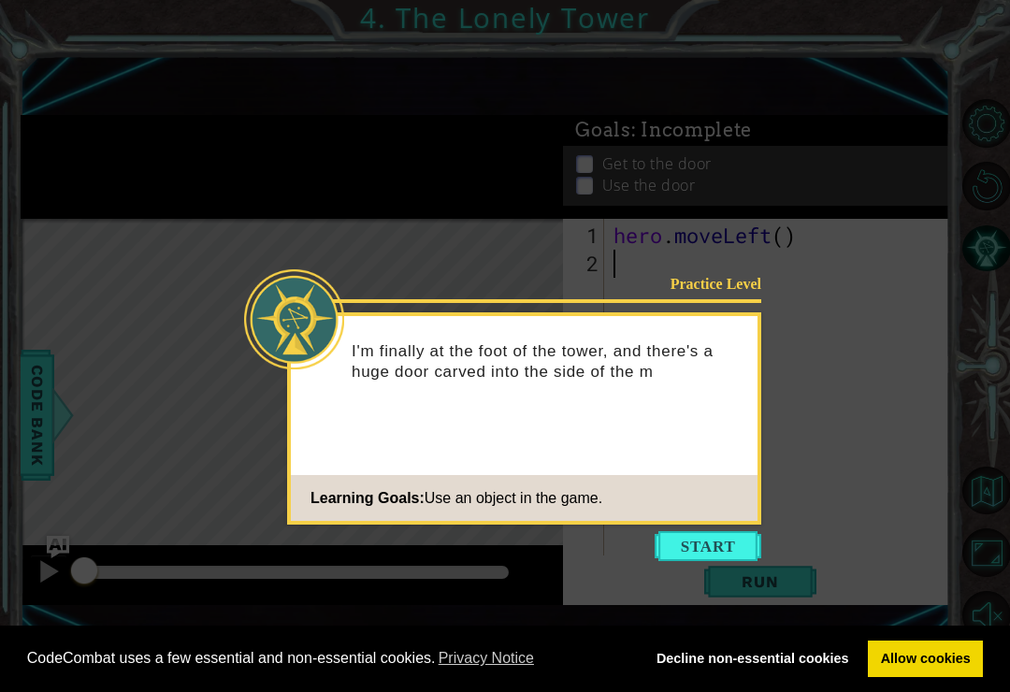
click at [732, 544] on button "Start" at bounding box center [708, 546] width 107 height 30
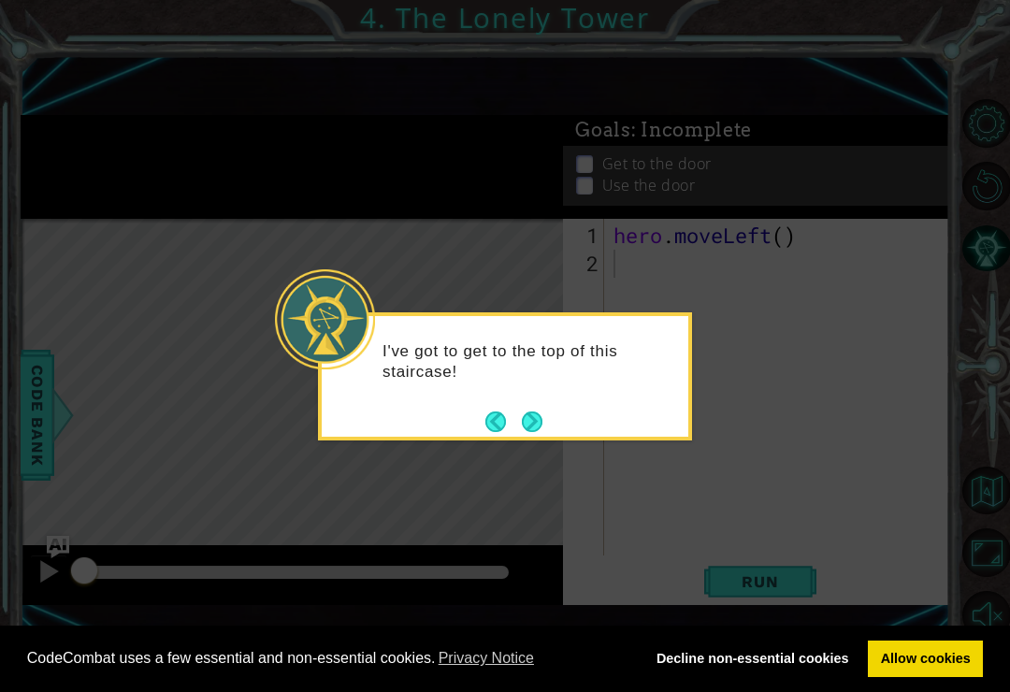
click at [534, 422] on button "Next" at bounding box center [532, 422] width 21 height 21
click at [543, 422] on button "Next" at bounding box center [532, 422] width 21 height 21
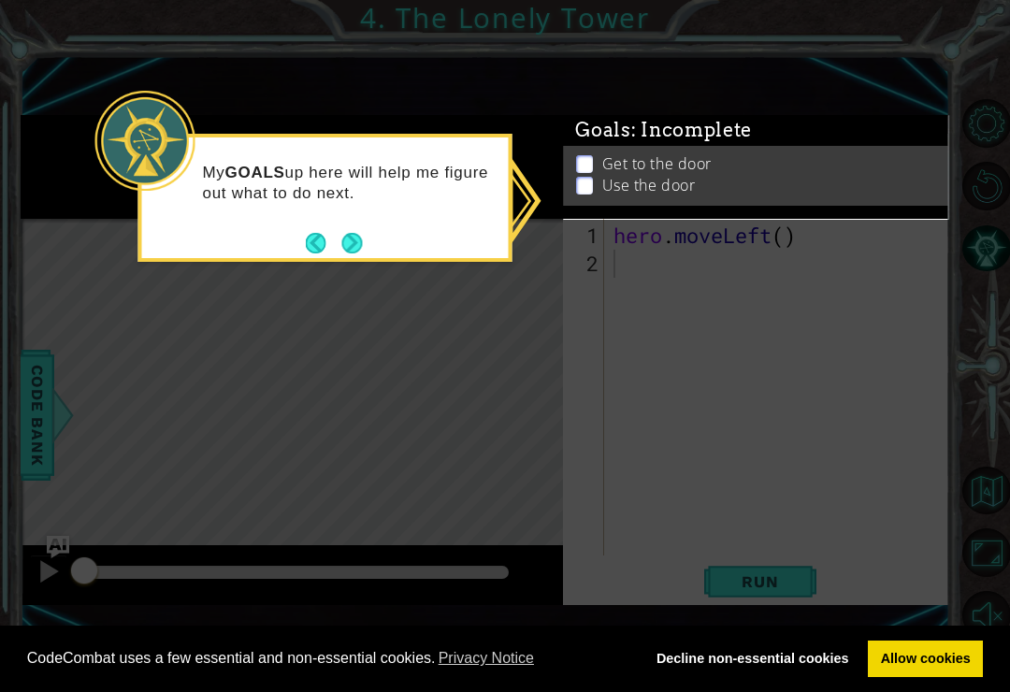
click at [630, 158] on p "Get to the door" at bounding box center [656, 163] width 109 height 21
click at [610, 158] on p "Get to the door" at bounding box center [656, 163] width 109 height 21
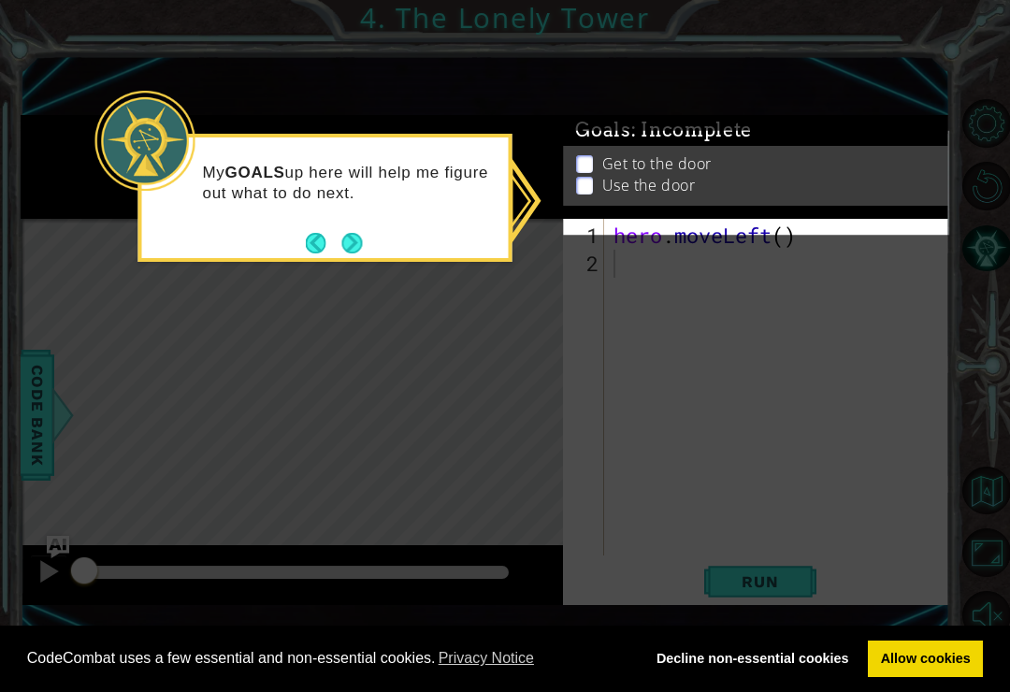
click at [356, 239] on button "Next" at bounding box center [352, 243] width 21 height 21
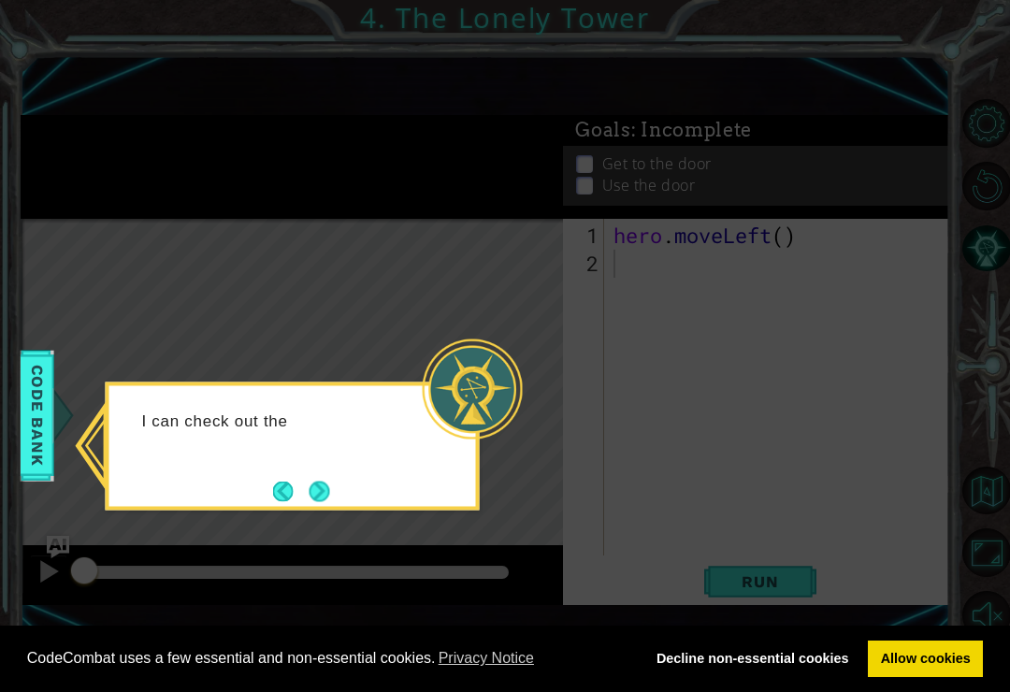
click at [324, 481] on button "Next" at bounding box center [320, 491] width 21 height 21
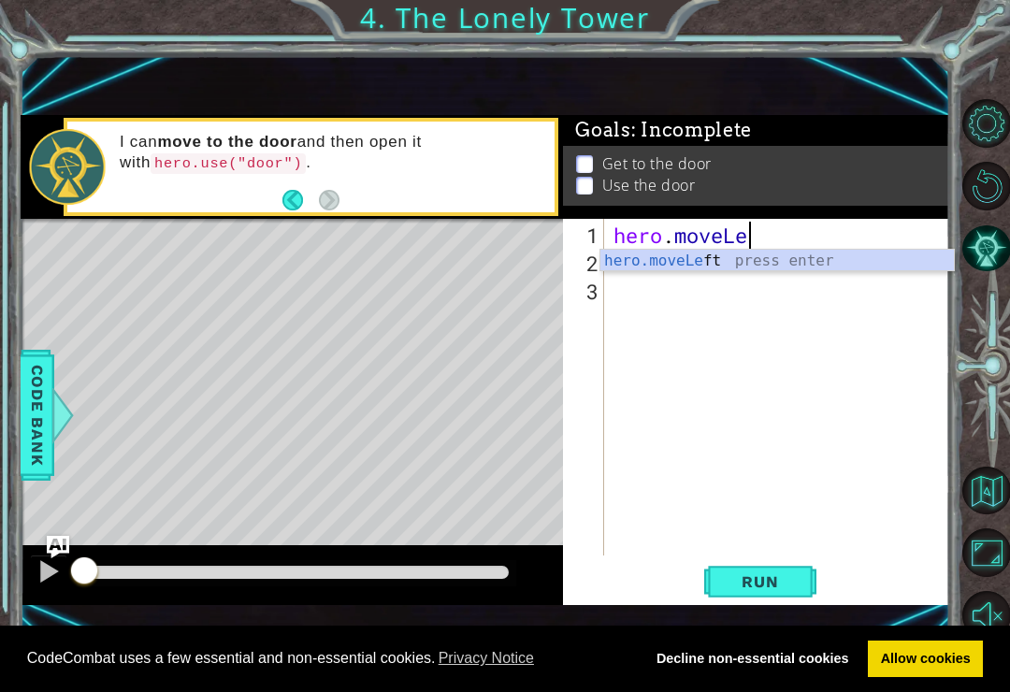
click at [801, 587] on button "Run" at bounding box center [760, 582] width 112 height 38
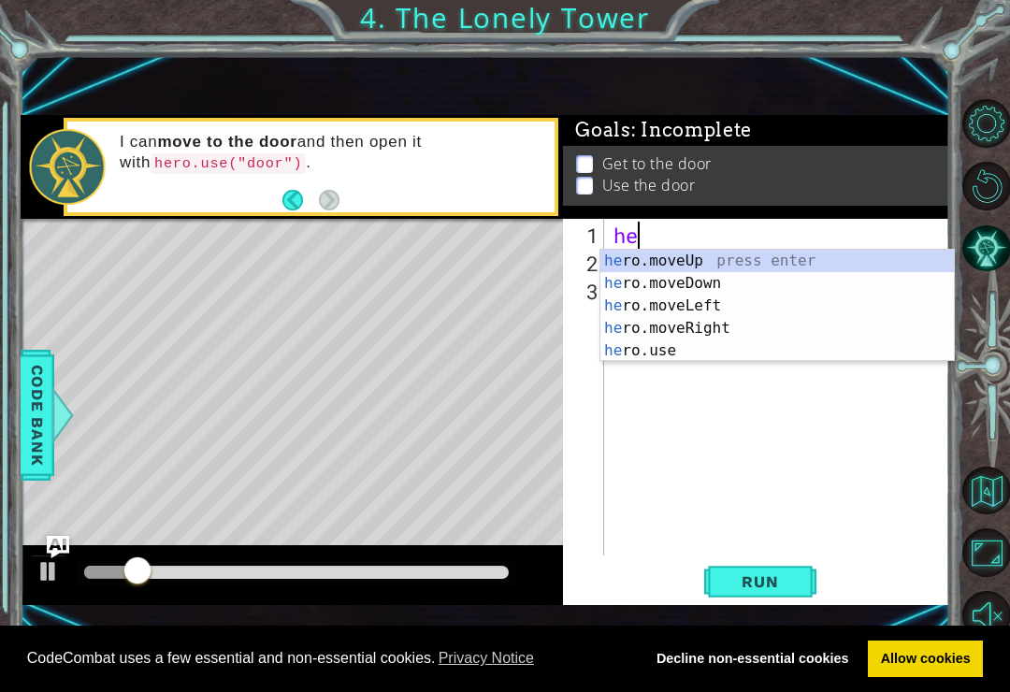
type textarea "h"
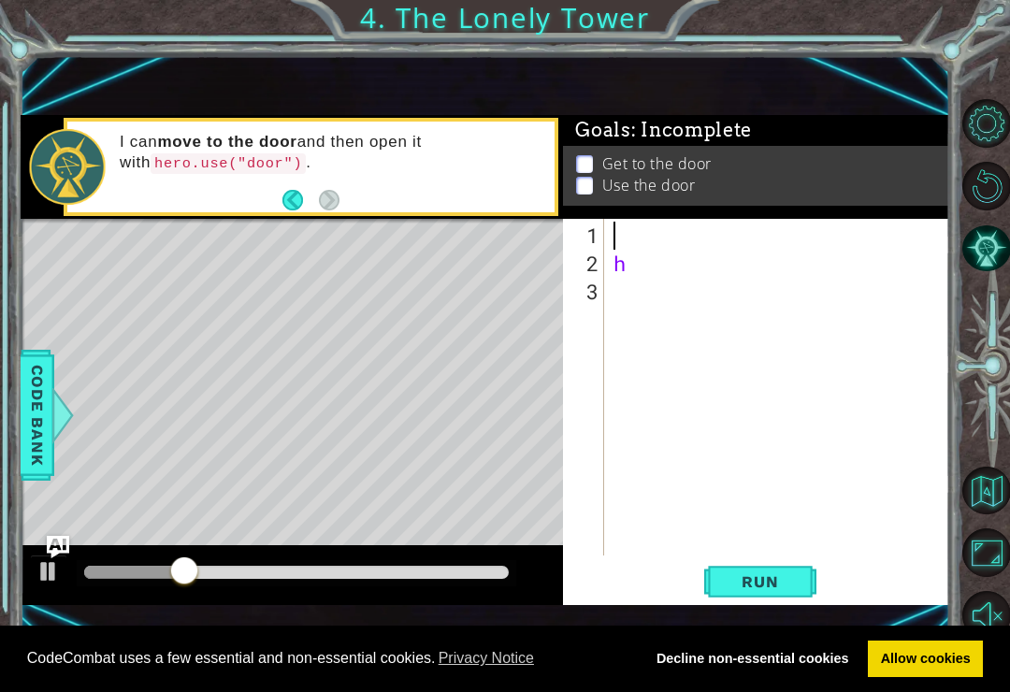
type textarea "h"
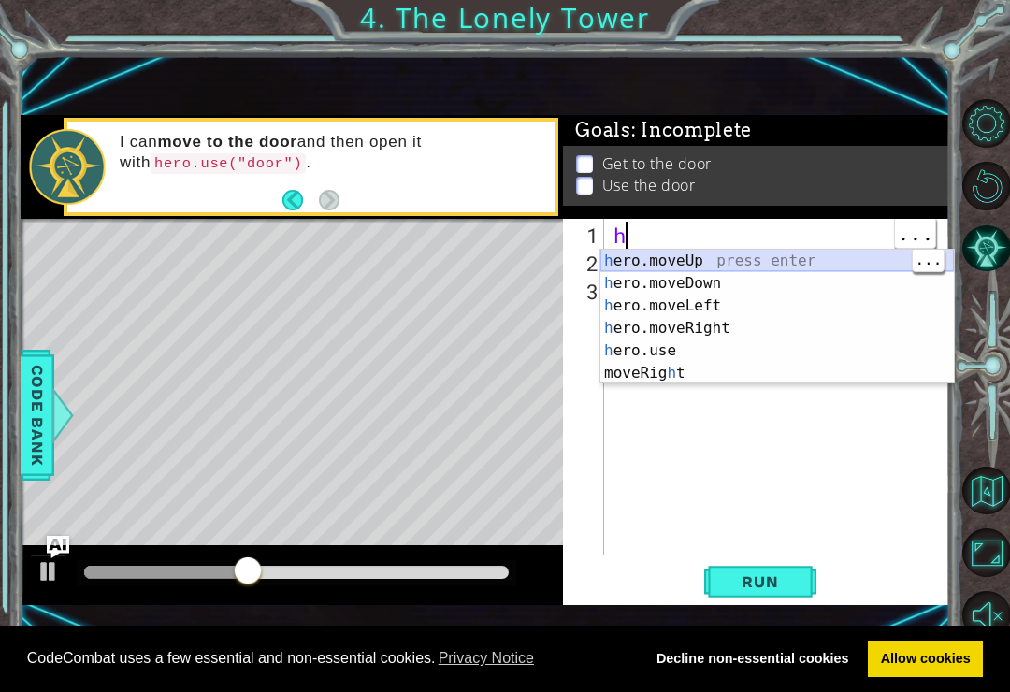
click at [778, 261] on div "h ero.moveUp press enter h ero.moveDown press enter h ero.moveLeft press enter …" at bounding box center [778, 340] width 354 height 180
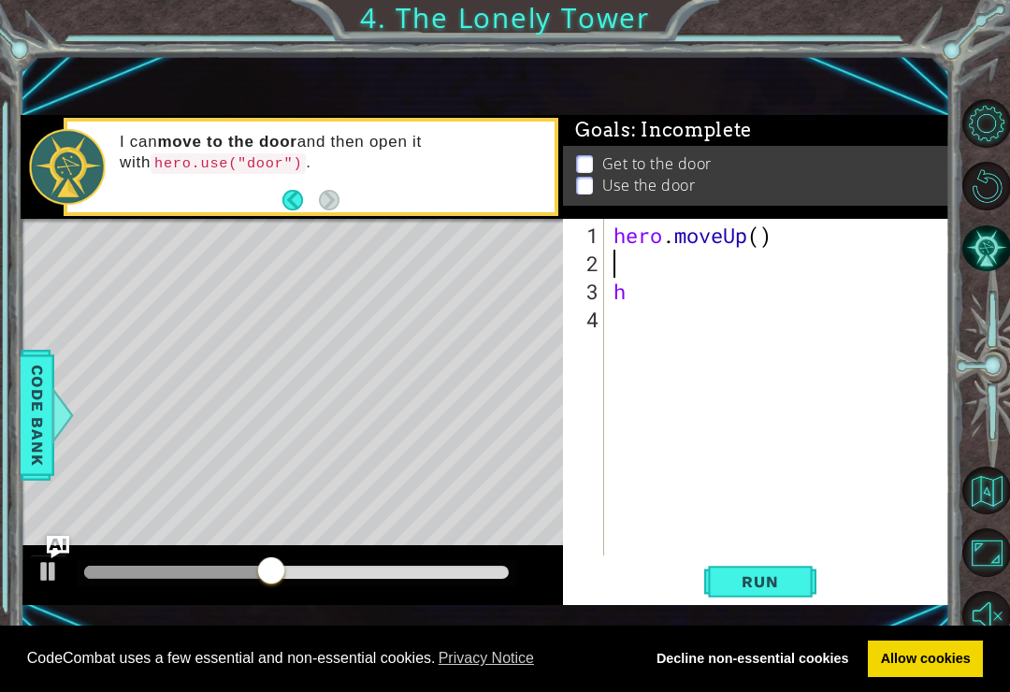
type textarea "h"
click at [748, 239] on div "hero . moveUp ( )" at bounding box center [782, 418] width 345 height 393
click at [759, 232] on div "hero . moveUp ( )" at bounding box center [782, 418] width 345 height 393
click at [737, 576] on span "Run" at bounding box center [760, 581] width 74 height 19
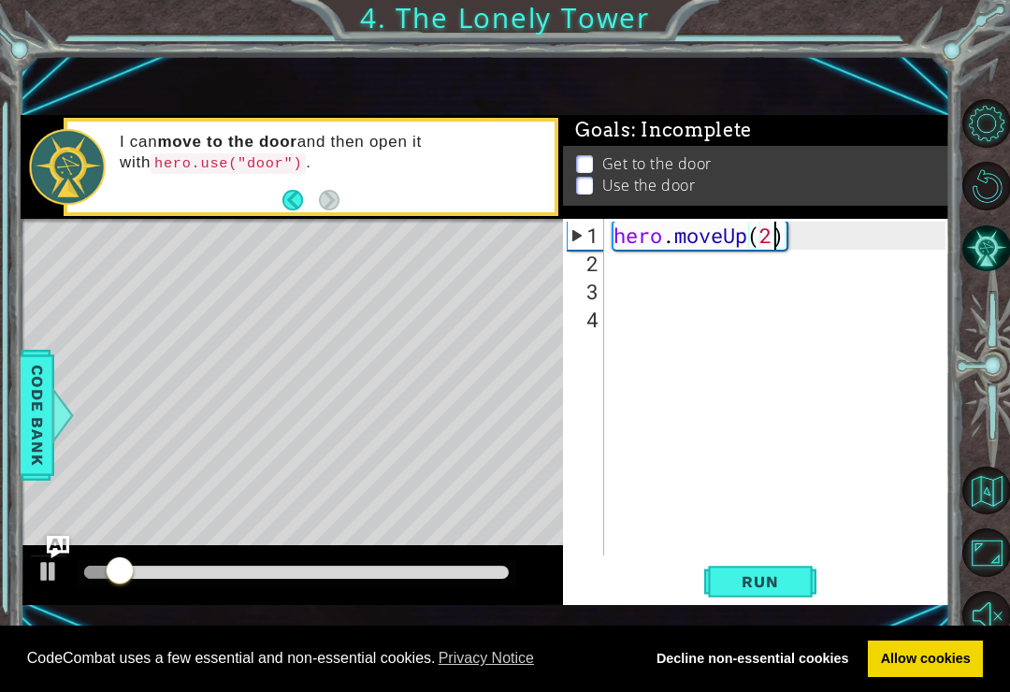
click at [766, 587] on span "Run" at bounding box center [760, 581] width 74 height 19
click at [761, 585] on span "Run" at bounding box center [760, 581] width 74 height 19
click at [762, 571] on button "Run" at bounding box center [760, 582] width 112 height 38
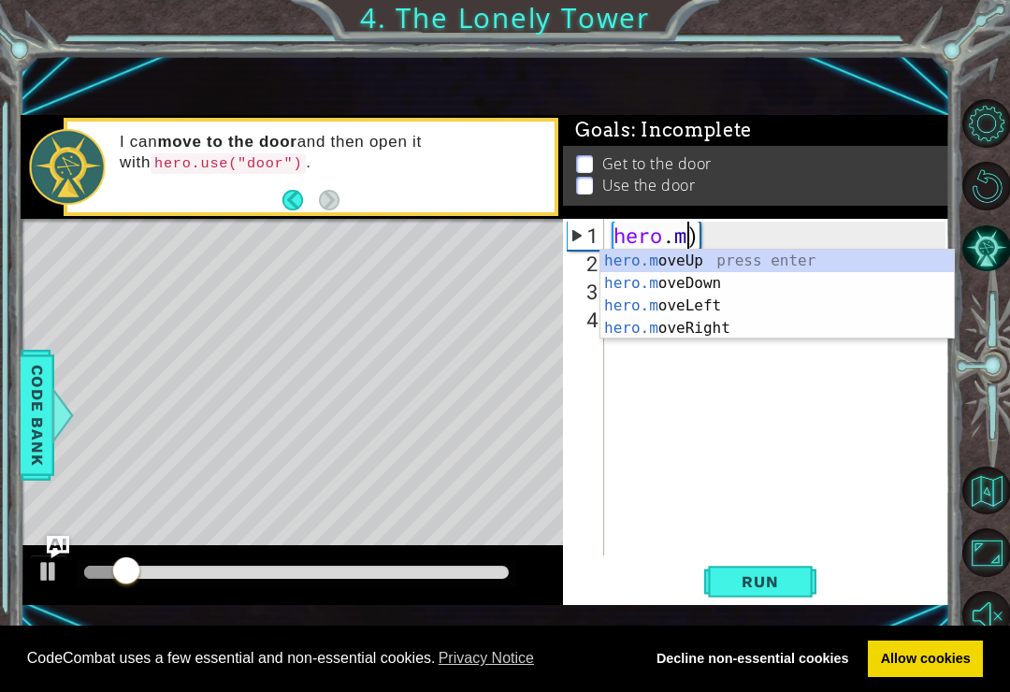
scroll to position [0, 1]
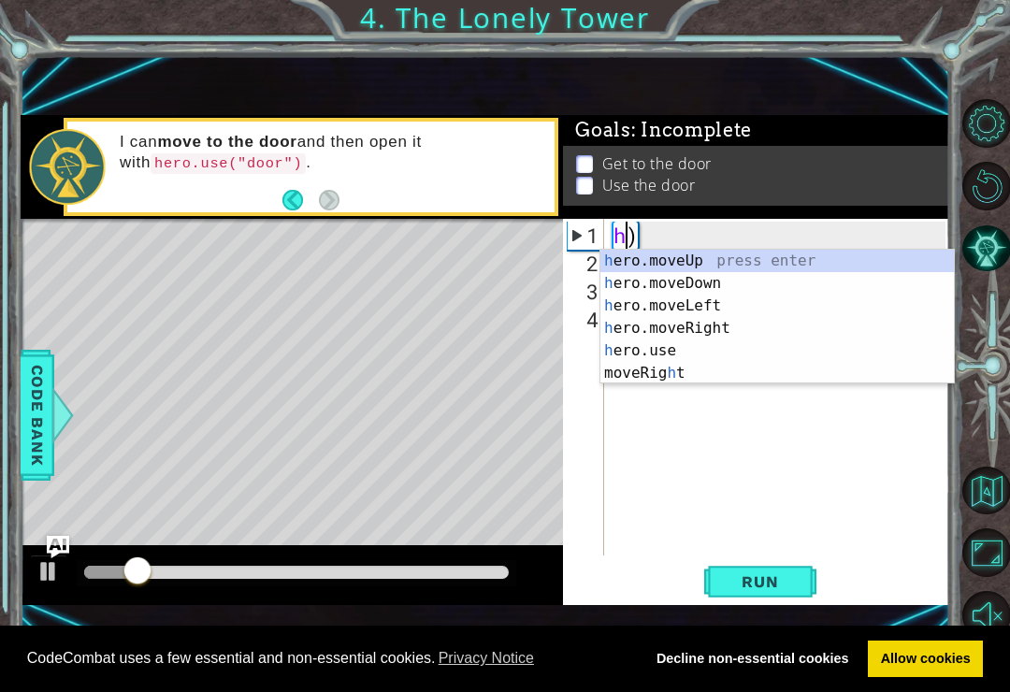
type textarea ")"
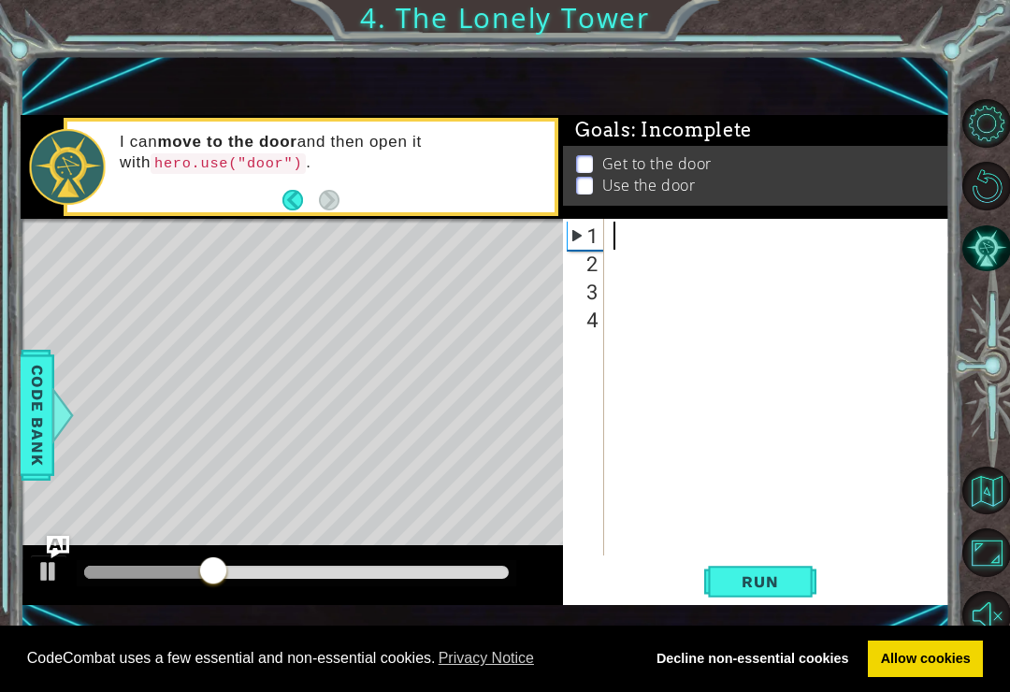
type textarea "h"
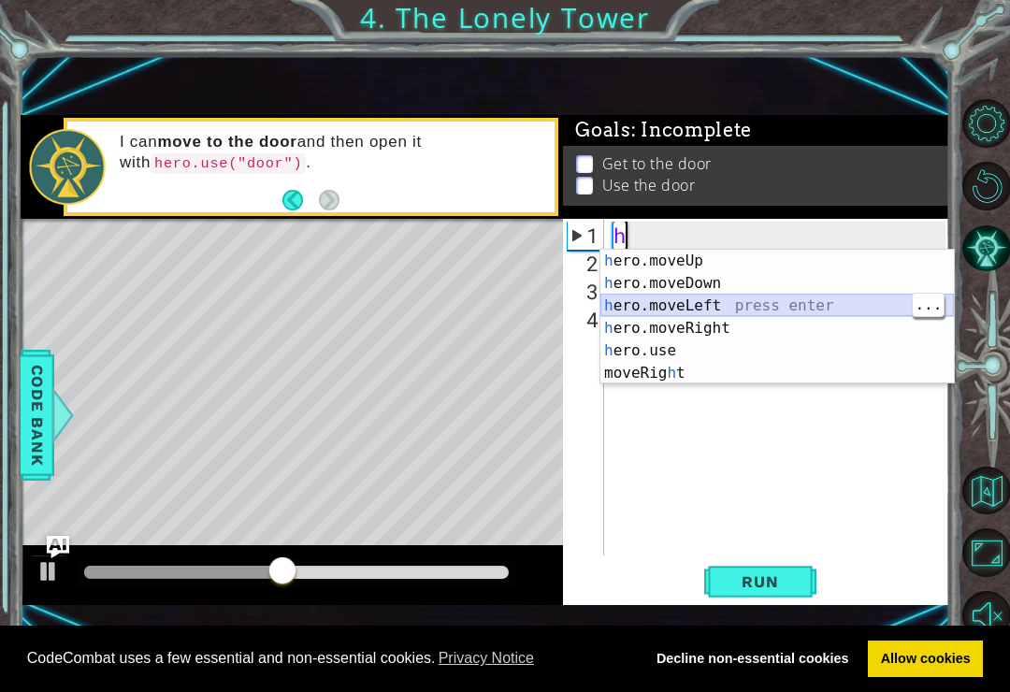
click at [754, 298] on div "h ero.moveUp press enter h ero.moveDown press enter h ero.moveLeft press enter …" at bounding box center [778, 340] width 354 height 180
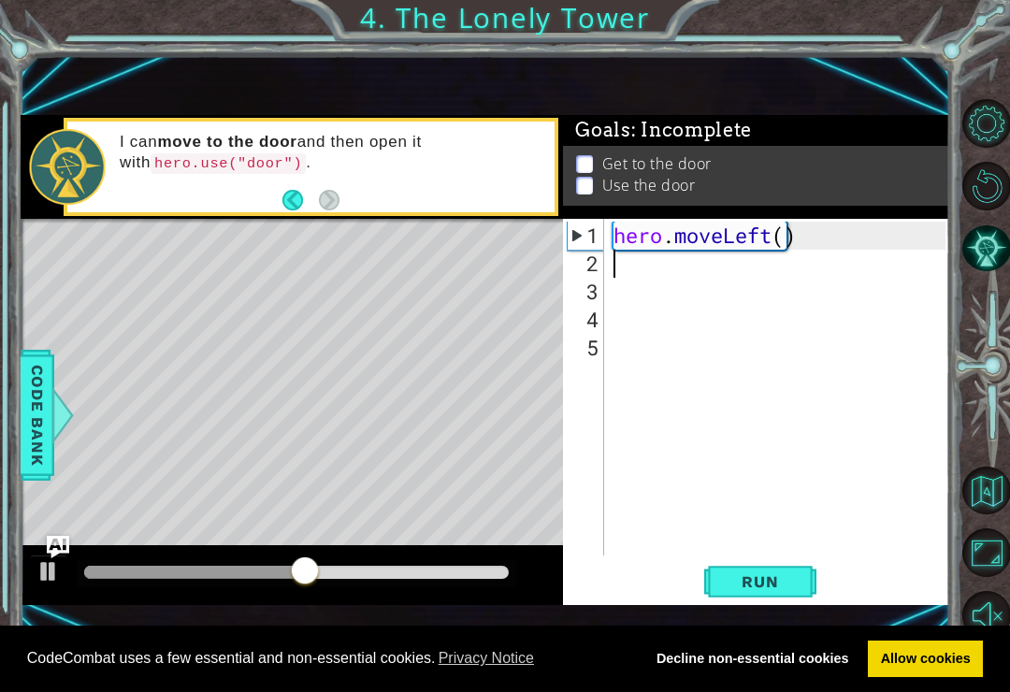
click at [752, 553] on div "hero . moveLeft ( )" at bounding box center [782, 418] width 345 height 393
click at [760, 556] on div "hero . moveLeft ( )" at bounding box center [782, 418] width 345 height 393
click at [753, 584] on span "Run" at bounding box center [760, 581] width 74 height 19
type textarea "hero.moveLeft(2)"
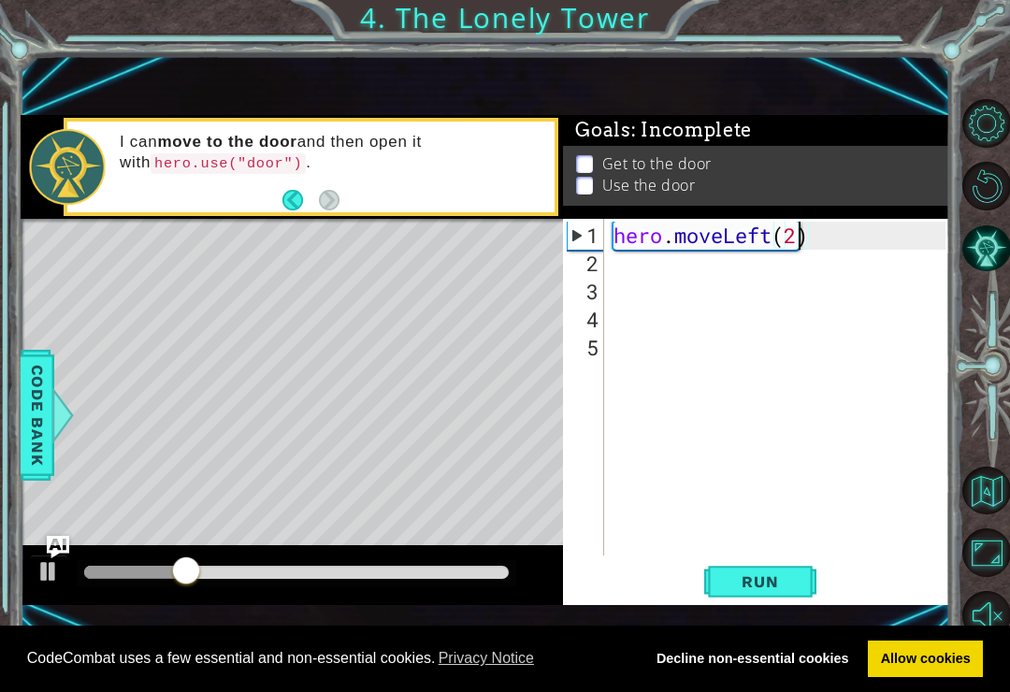
click at [743, 570] on button "Run" at bounding box center [760, 582] width 112 height 38
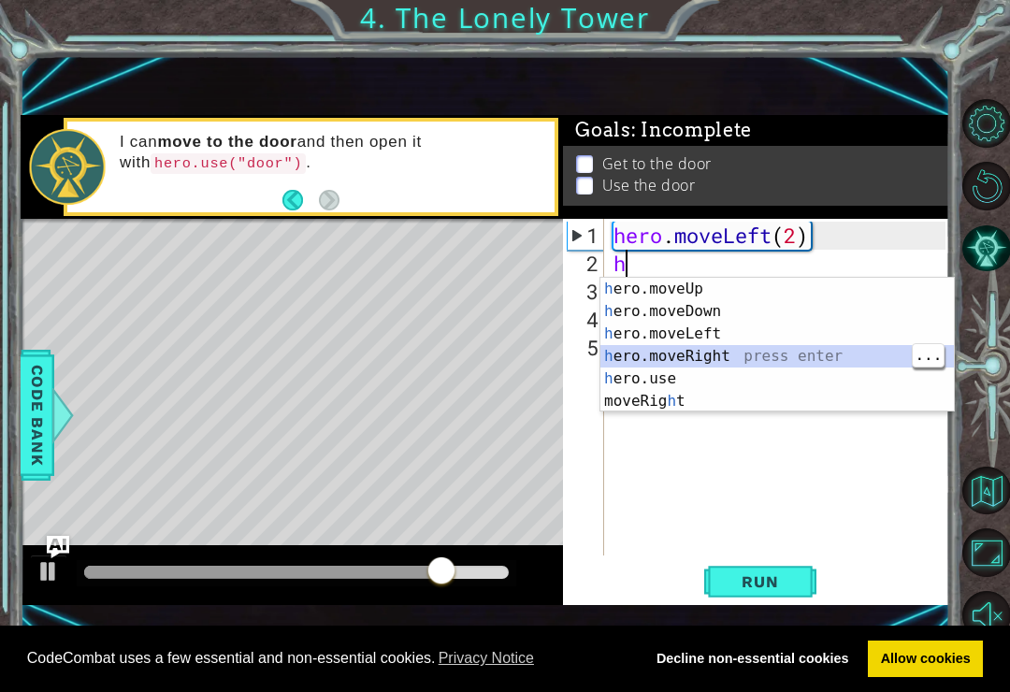
click at [777, 590] on span "Run" at bounding box center [760, 581] width 74 height 19
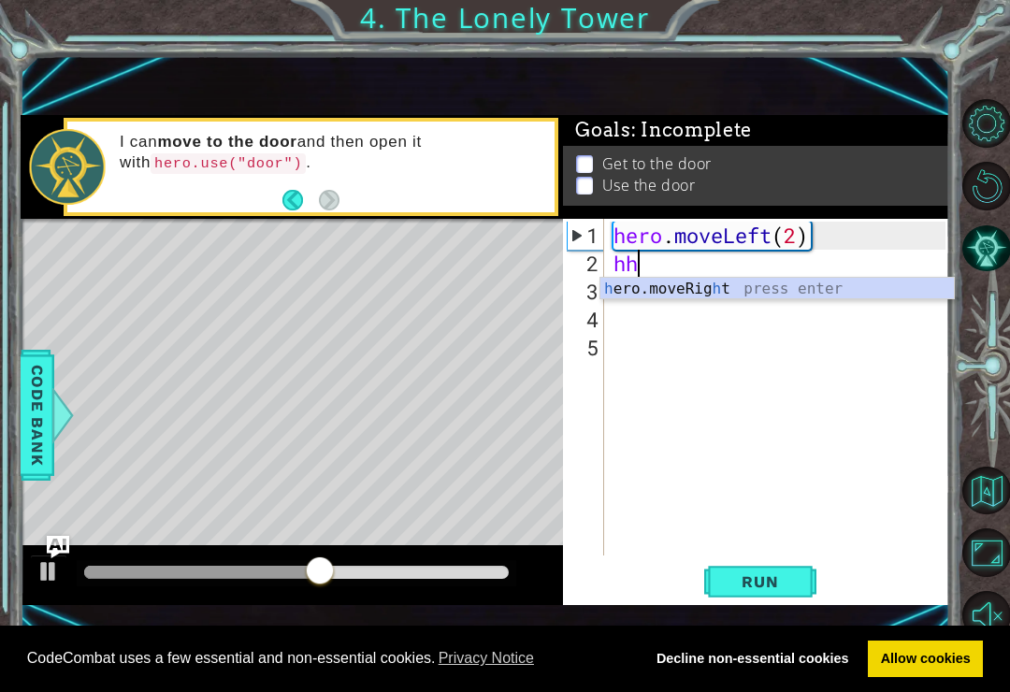
type textarea "h"
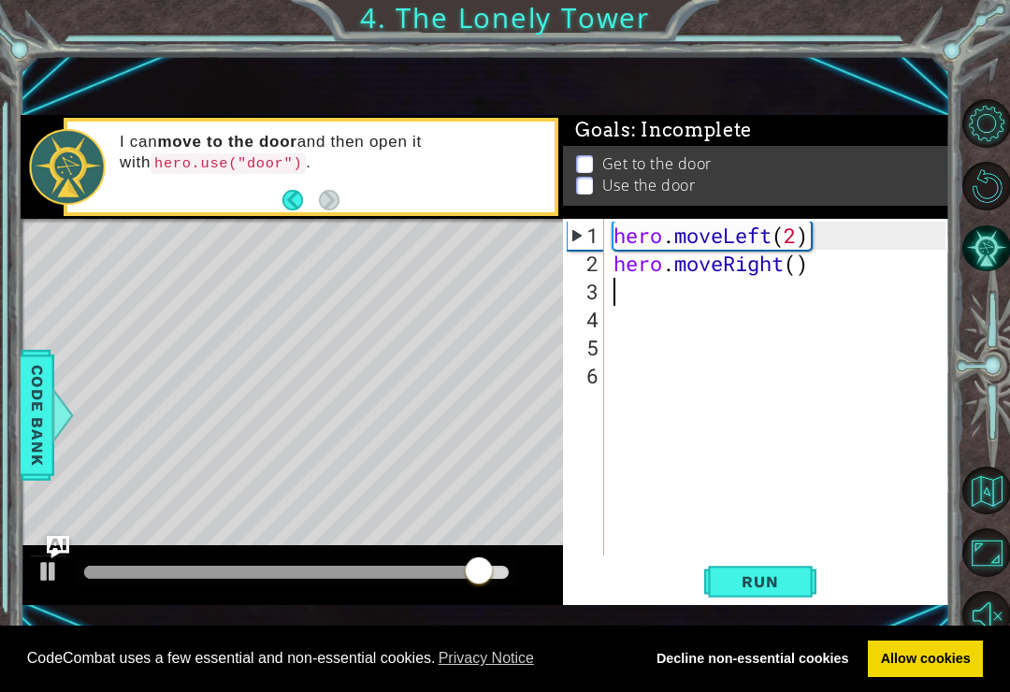
click at [746, 580] on span "Run" at bounding box center [760, 581] width 74 height 19
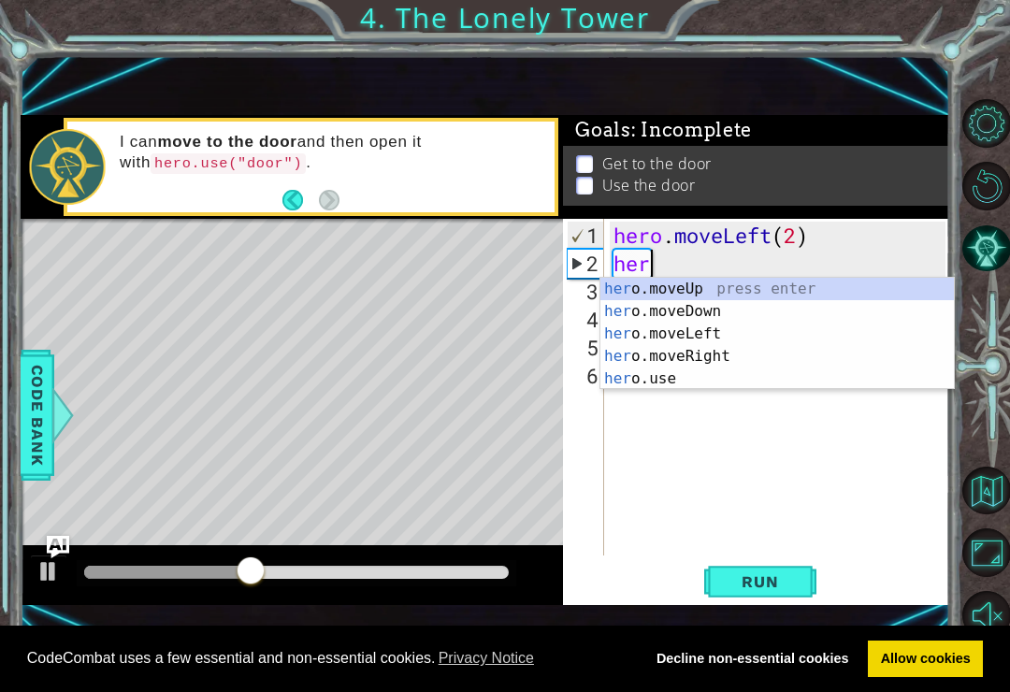
type textarea "h"
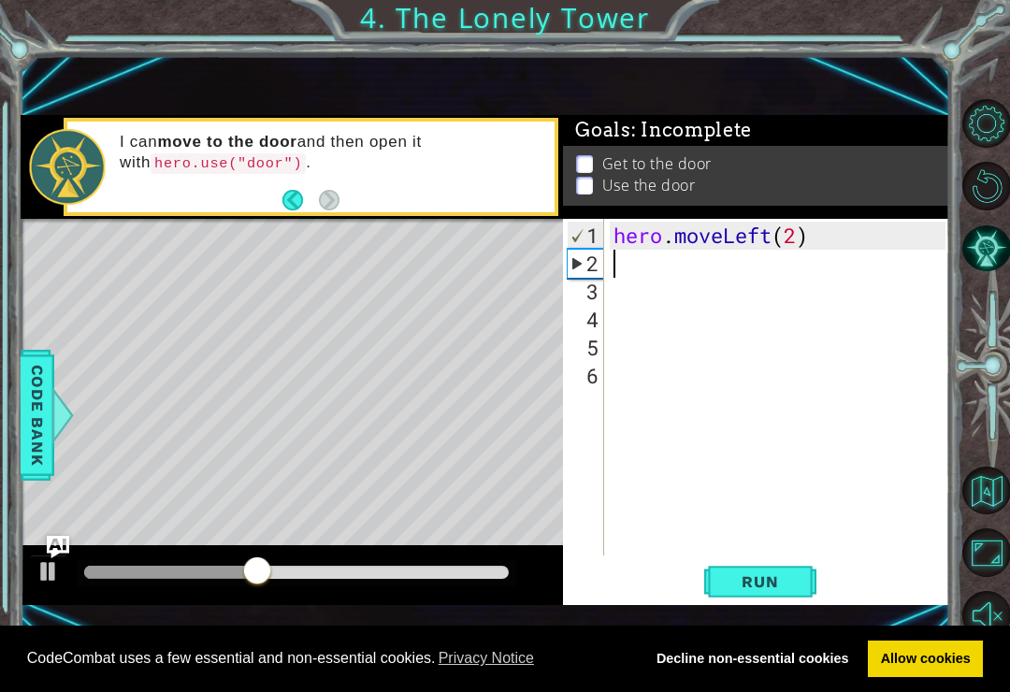
type textarea "hero.moveLeft(2)"
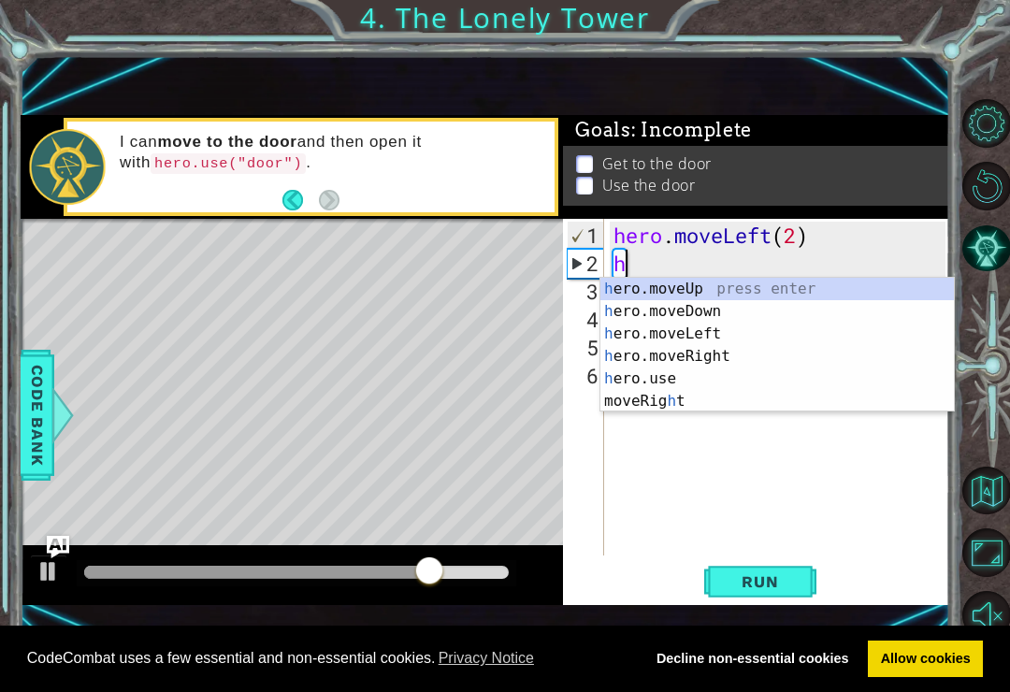
type textarea "h\"
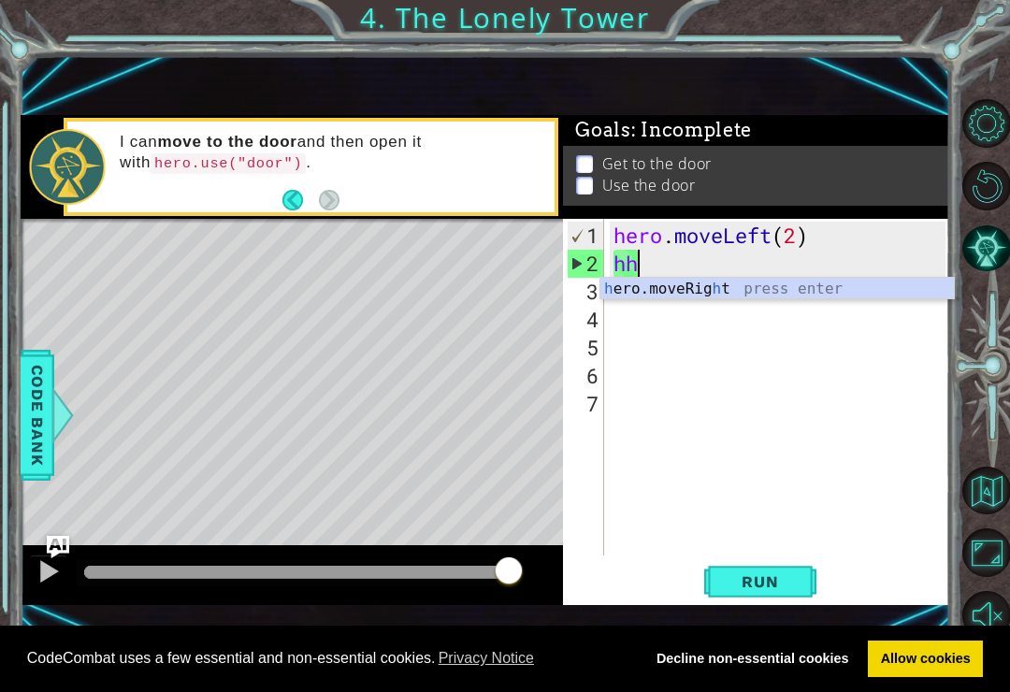
type textarea "h"
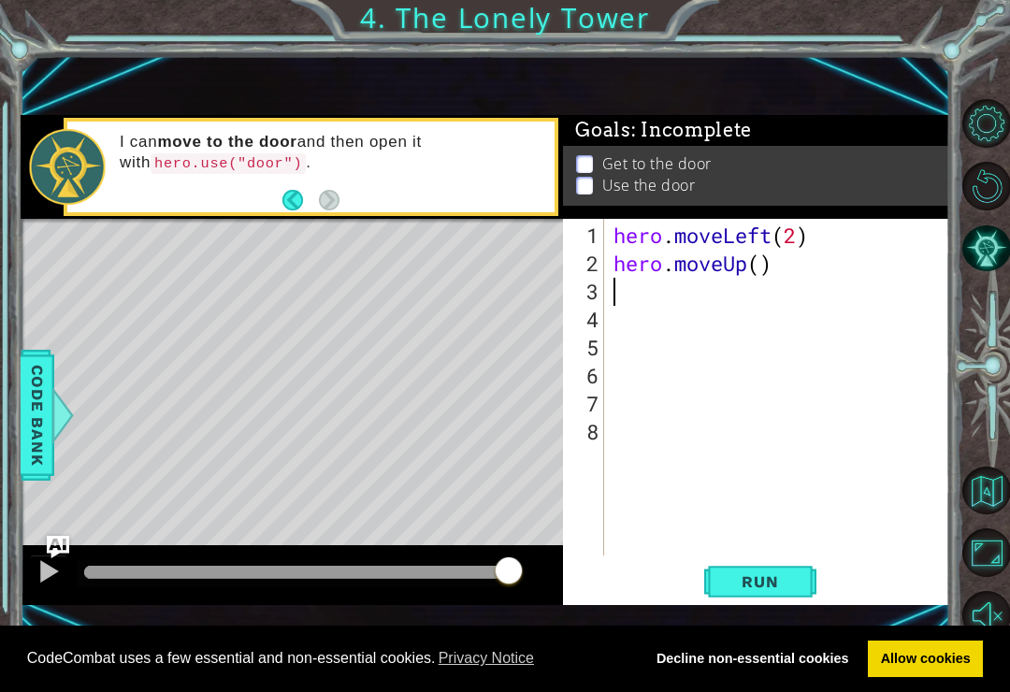
click at [773, 571] on button "Run" at bounding box center [760, 582] width 112 height 38
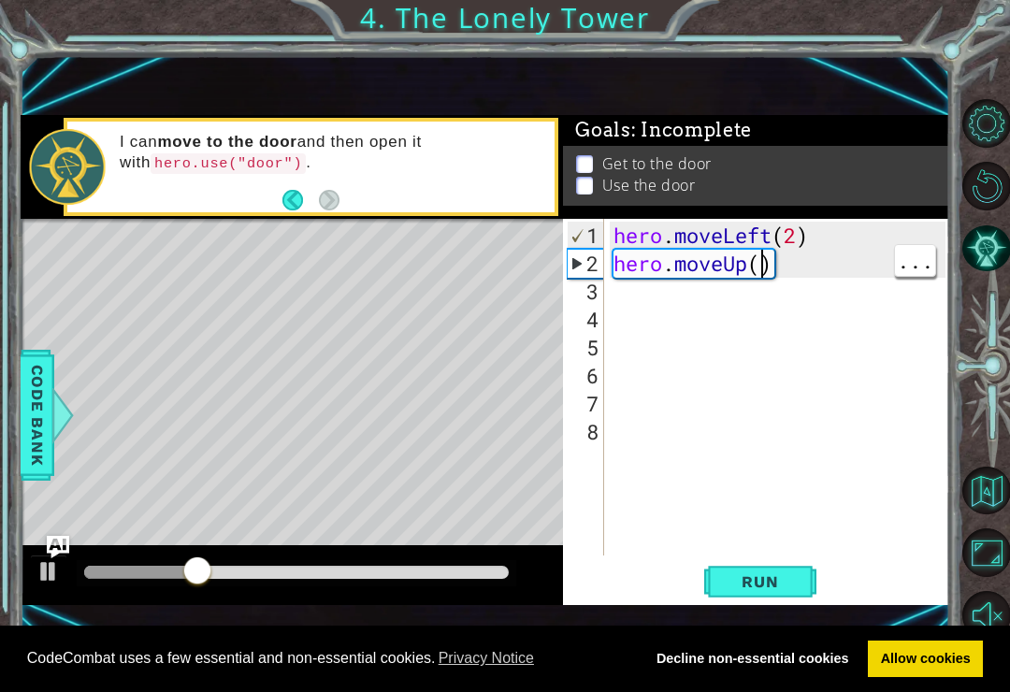
click at [762, 262] on div "hero . moveLeft ( 2 ) hero . moveUp ( )" at bounding box center [782, 418] width 345 height 393
type textarea "hero.moveUp(2)"
click at [779, 585] on span "Run" at bounding box center [760, 581] width 74 height 19
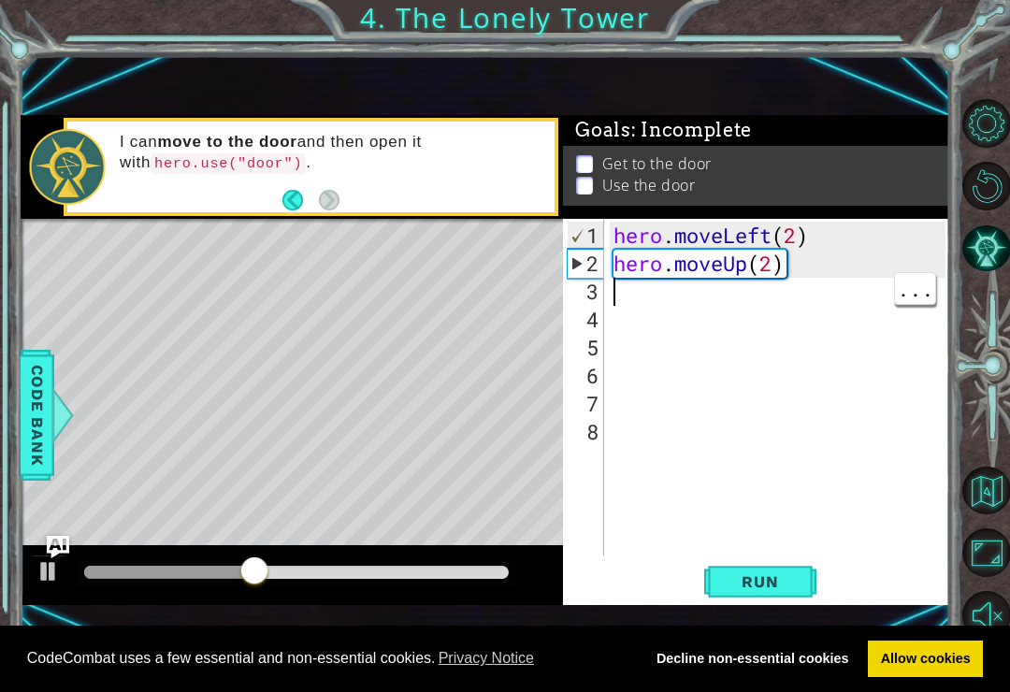
type textarea "h"
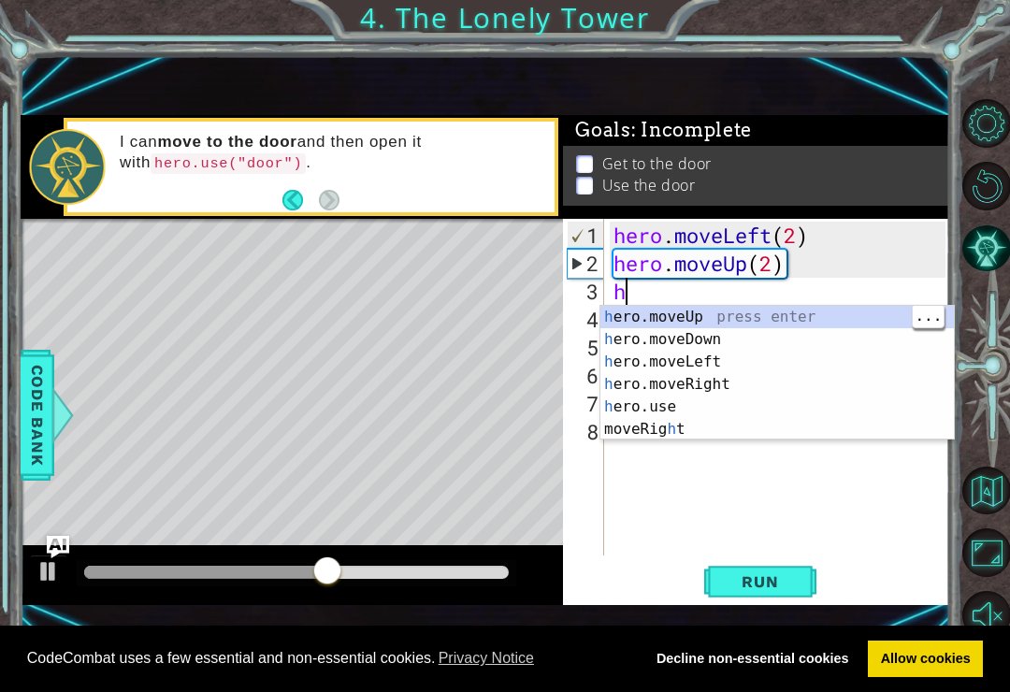
click at [714, 313] on div "h ero.moveUp press enter h ero.moveDown press enter h ero.moveLeft press enter …" at bounding box center [778, 396] width 354 height 180
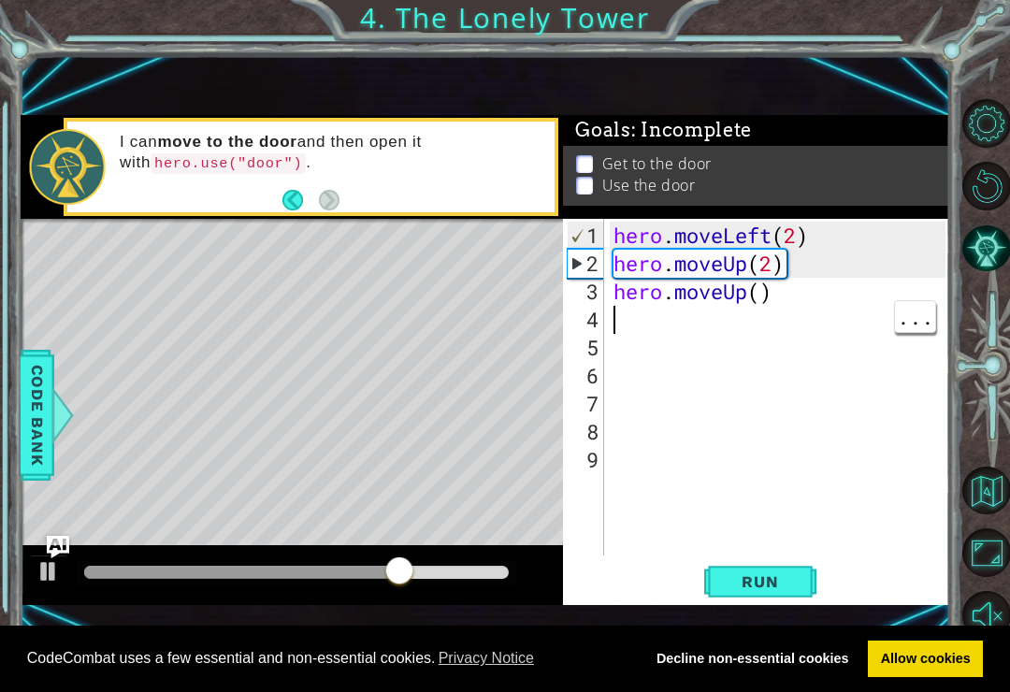
click at [759, 291] on div "hero . moveLeft ( 2 ) hero . moveUp ( 2 ) hero . moveUp ( )" at bounding box center [782, 418] width 345 height 393
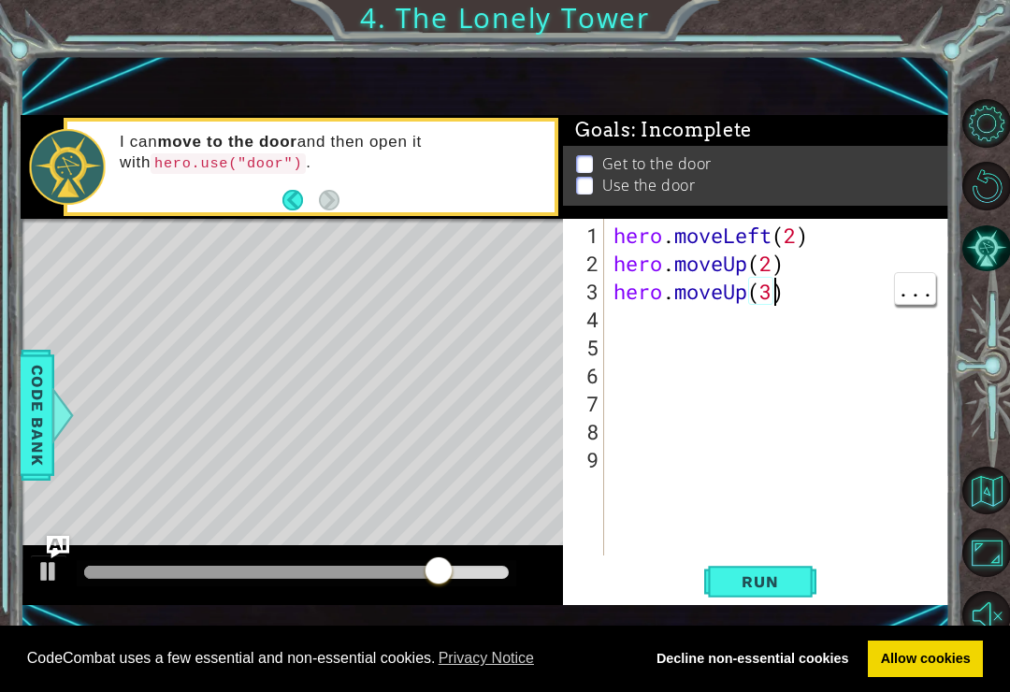
scroll to position [0, 7]
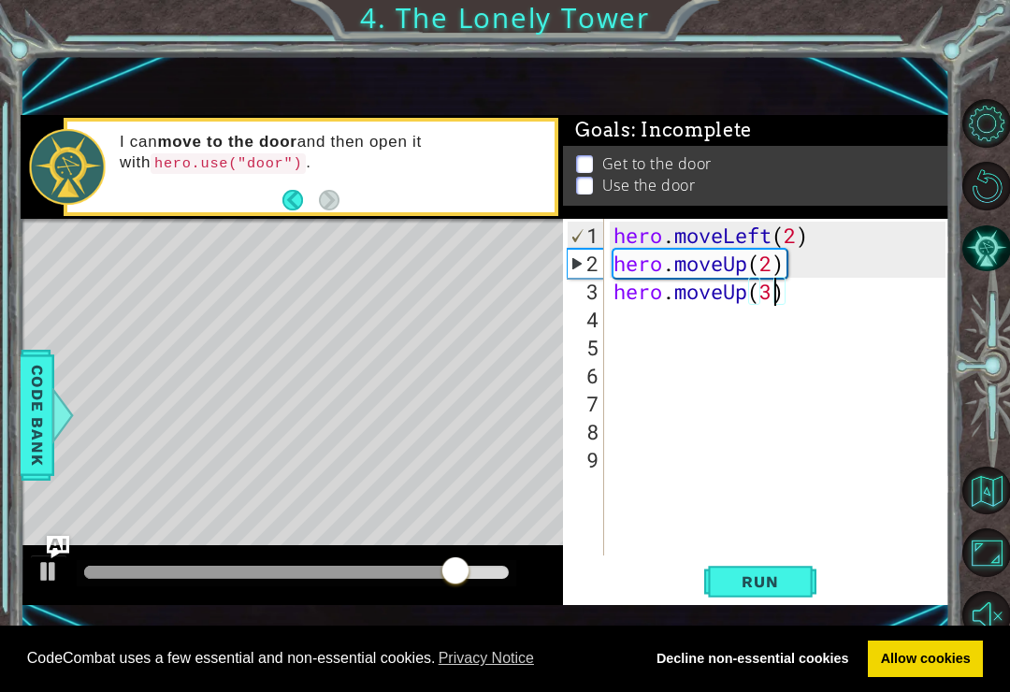
click at [732, 584] on span "Run" at bounding box center [760, 581] width 74 height 19
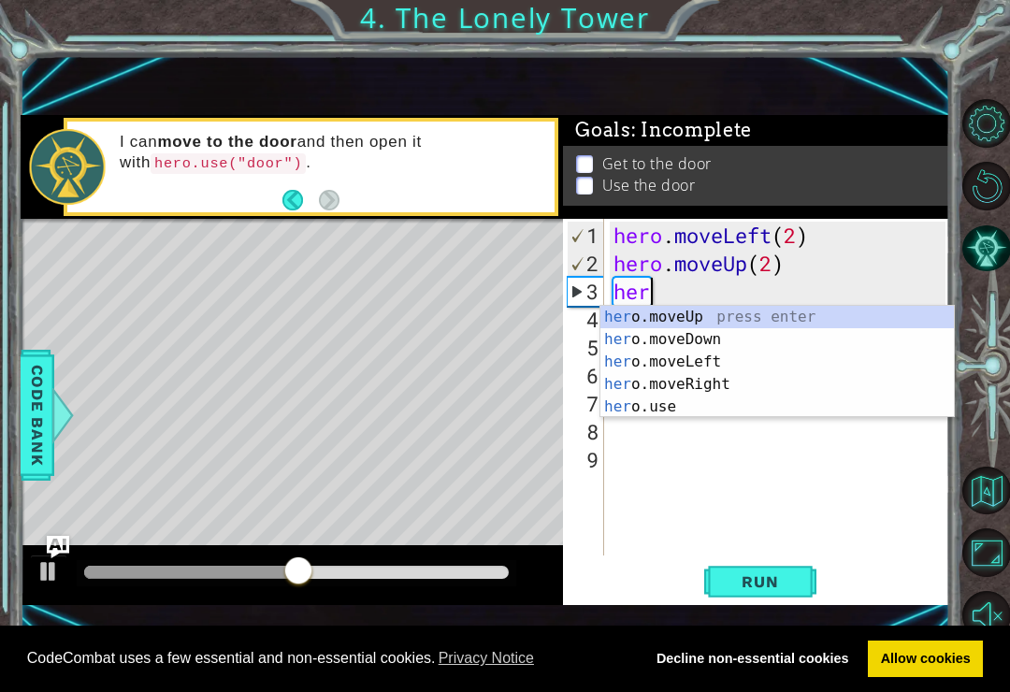
scroll to position [0, 0]
type textarea "h"
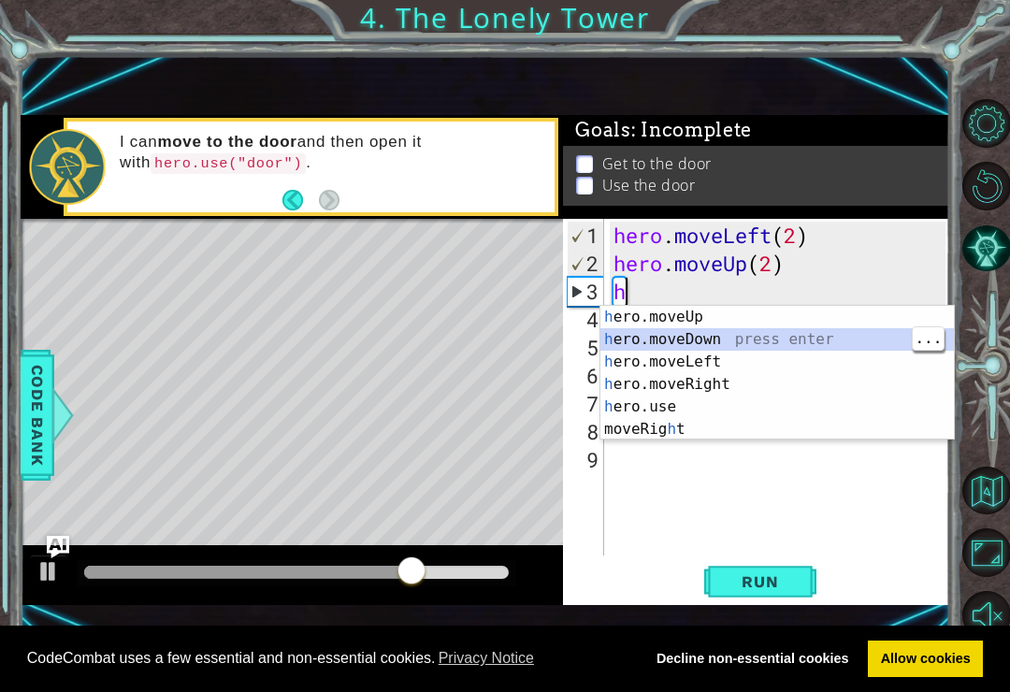
click at [760, 576] on span "Run" at bounding box center [760, 581] width 74 height 19
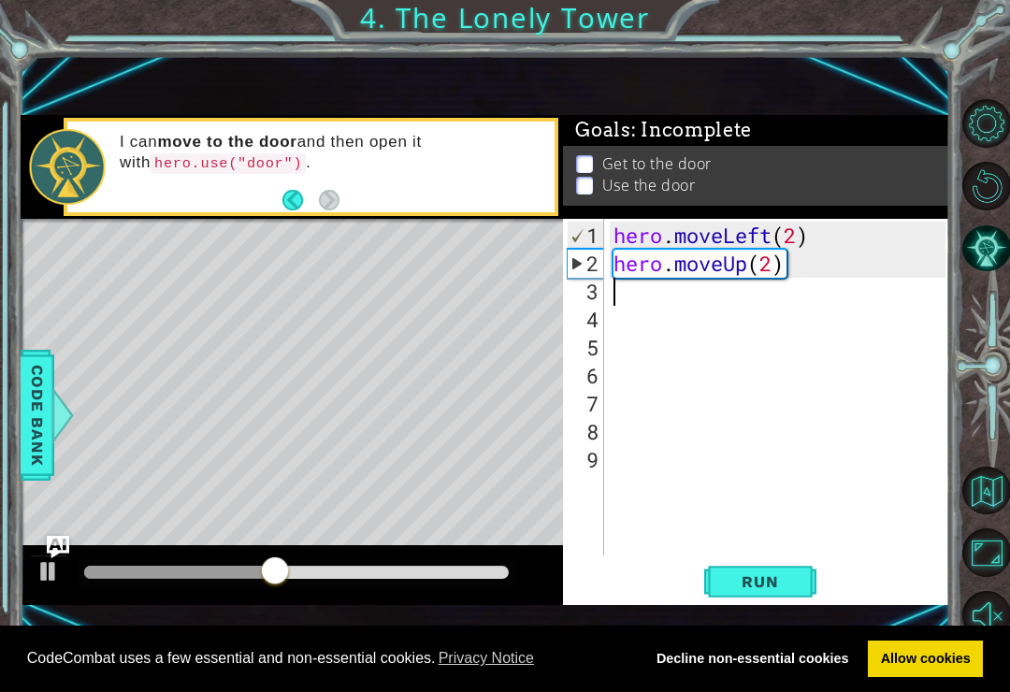
type textarea "h"
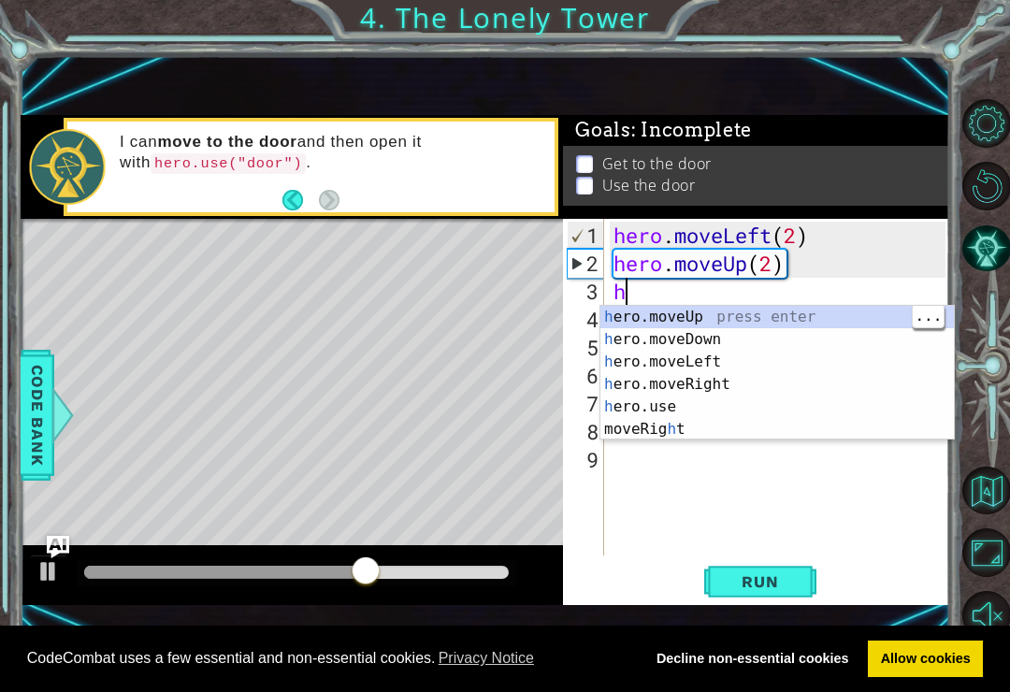
click at [829, 336] on div "h ero.moveUp press enter h ero.moveDown press enter h ero.moveLeft press enter …" at bounding box center [778, 396] width 354 height 180
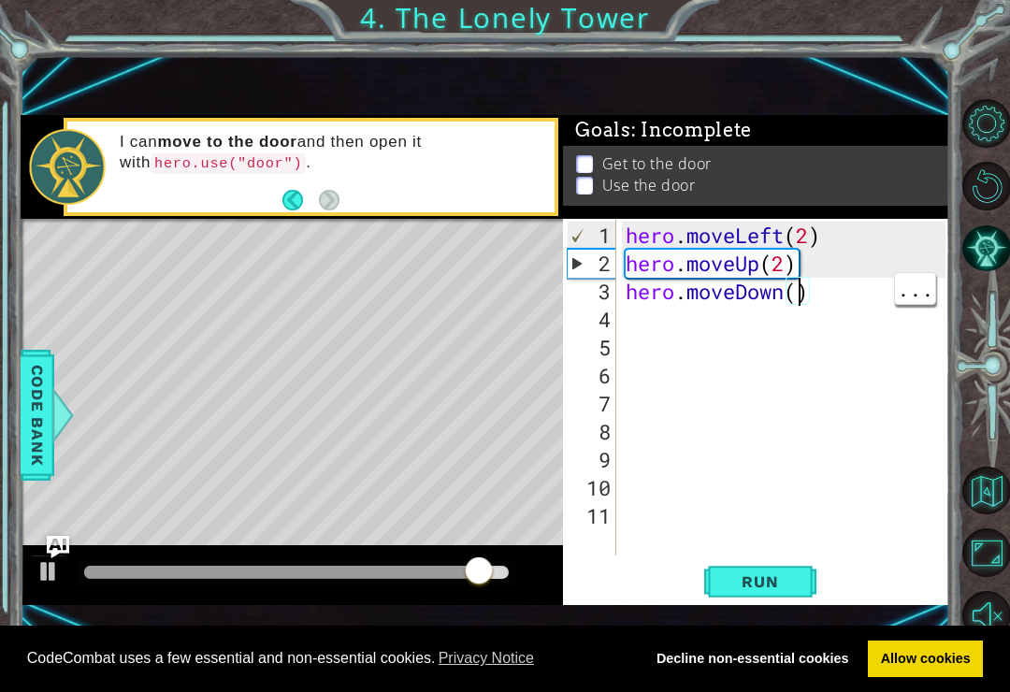
click at [757, 583] on span "Run" at bounding box center [760, 581] width 74 height 19
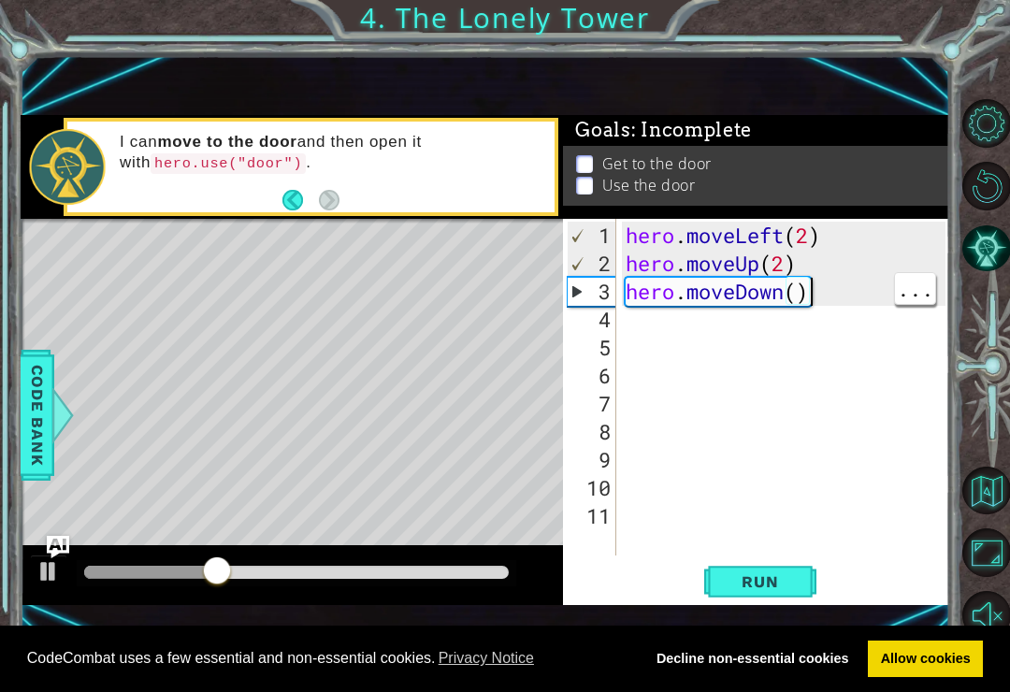
click at [832, 285] on div "hero . moveLeft ( 2 ) hero . moveUp ( 2 ) hero . moveDown ( )" at bounding box center [789, 418] width 334 height 393
click at [833, 302] on div "hero . moveLeft ( 2 ) hero . moveUp ( 2 ) hero . moveDown ( )" at bounding box center [789, 418] width 334 height 393
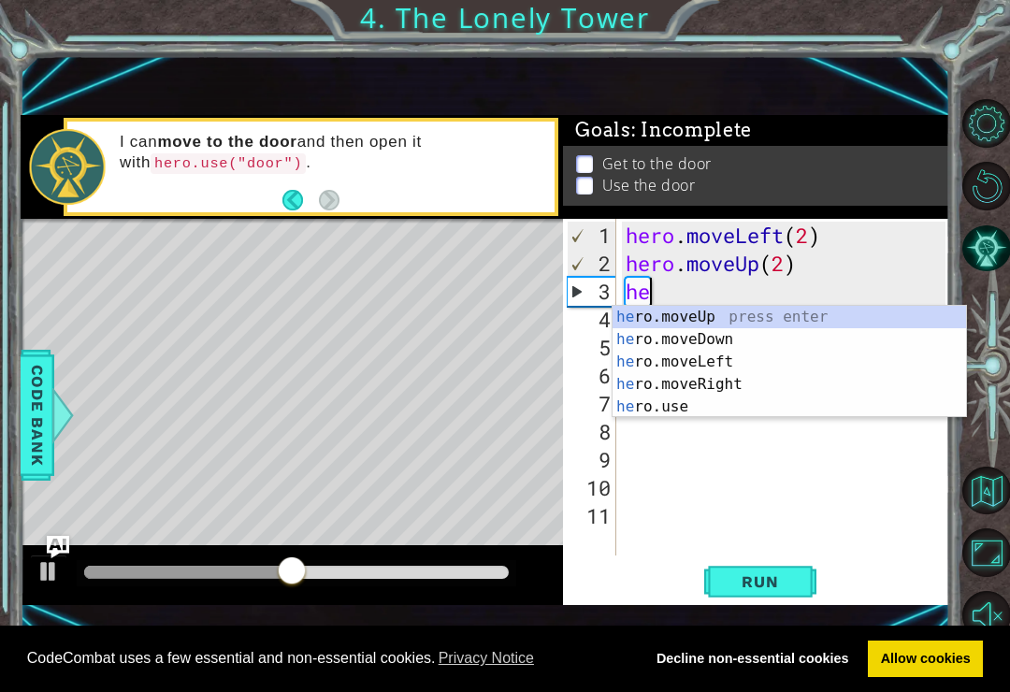
type textarea "h"
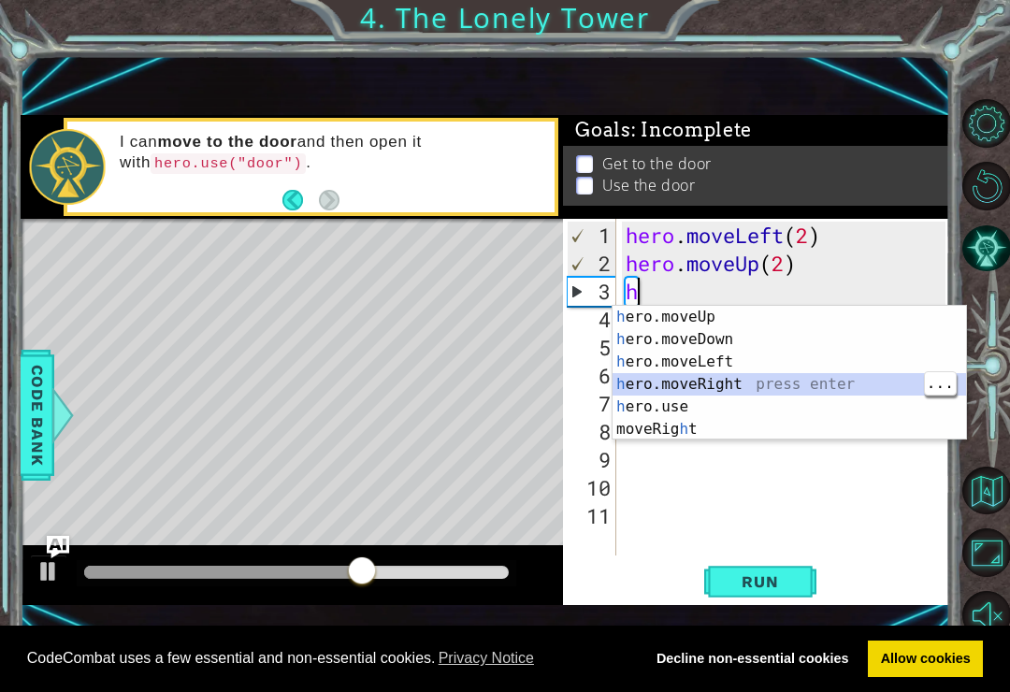
click at [746, 568] on button "Run" at bounding box center [760, 582] width 112 height 38
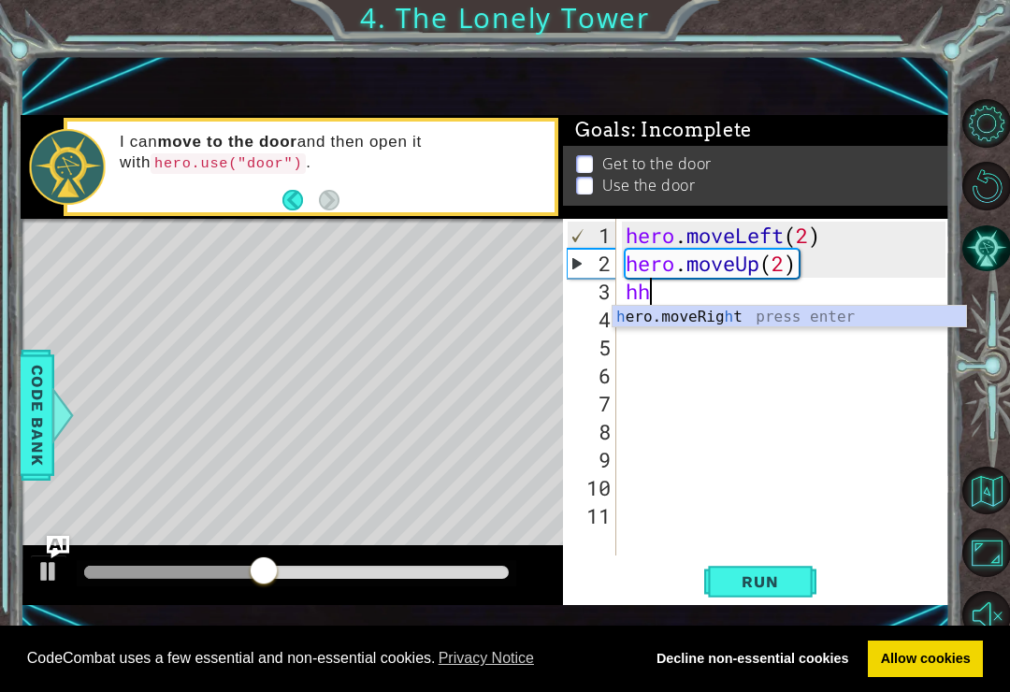
type textarea "h"
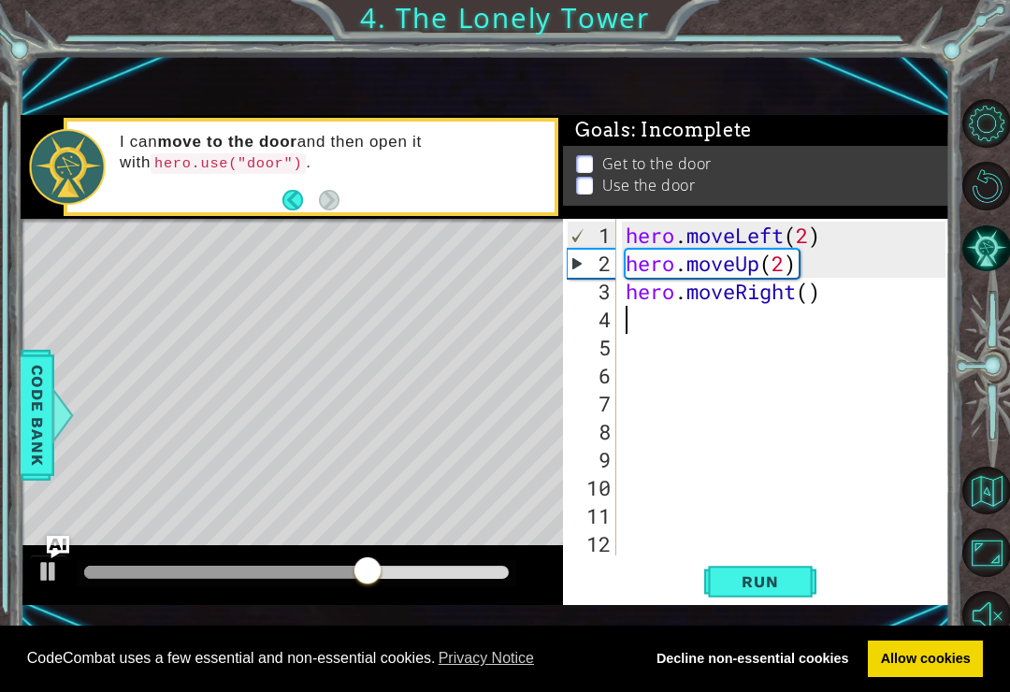
click at [757, 585] on span "Run" at bounding box center [760, 581] width 74 height 19
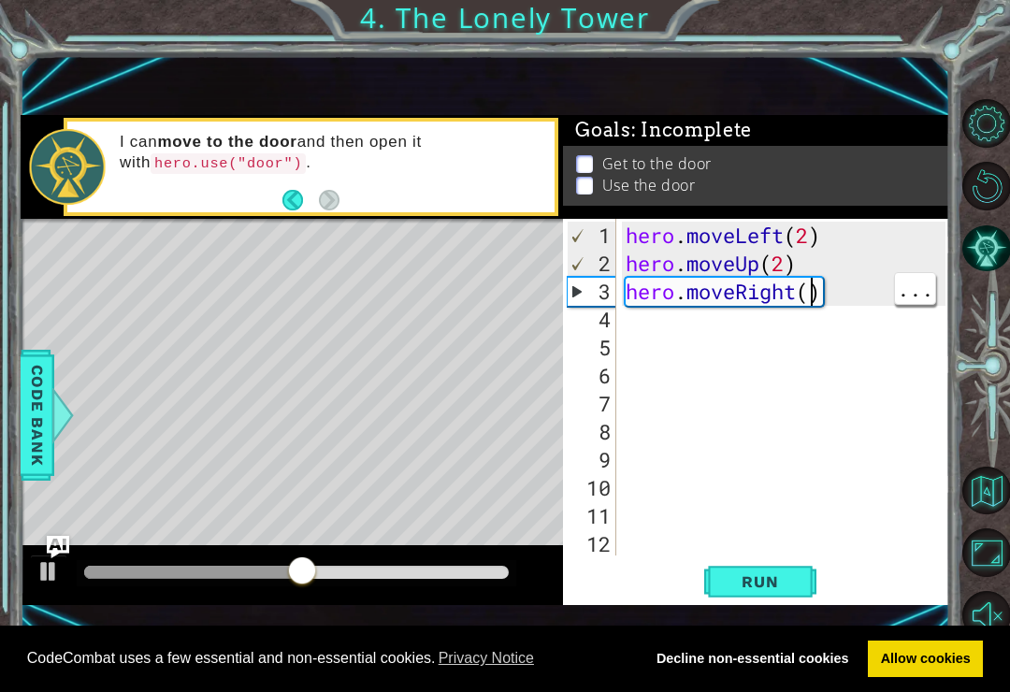
click at [811, 298] on div "hero . moveLeft ( 2 ) hero . moveUp ( 2 ) hero . moveRight ( )" at bounding box center [789, 418] width 334 height 393
click at [779, 577] on span "Run" at bounding box center [760, 581] width 74 height 19
type textarea "hero.moveRight(2)"
click at [777, 583] on span "Run" at bounding box center [760, 581] width 74 height 19
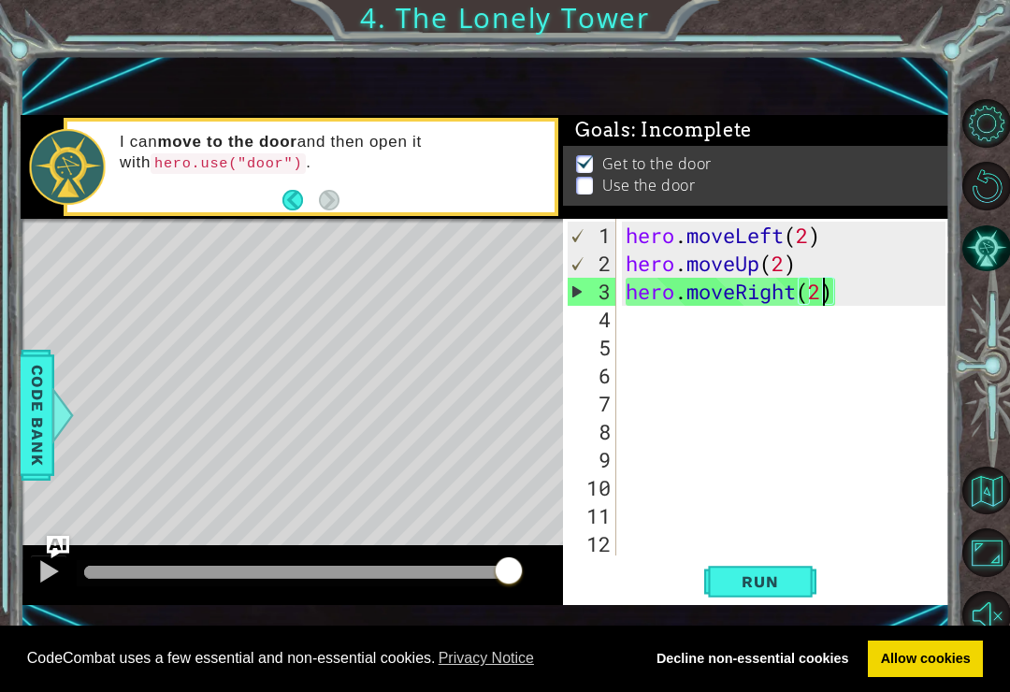
scroll to position [0, 0]
click at [645, 318] on div "hero . moveLeft ( 2 ) hero . moveUp ( 2 ) hero . moveRight ( 2 )" at bounding box center [789, 418] width 334 height 393
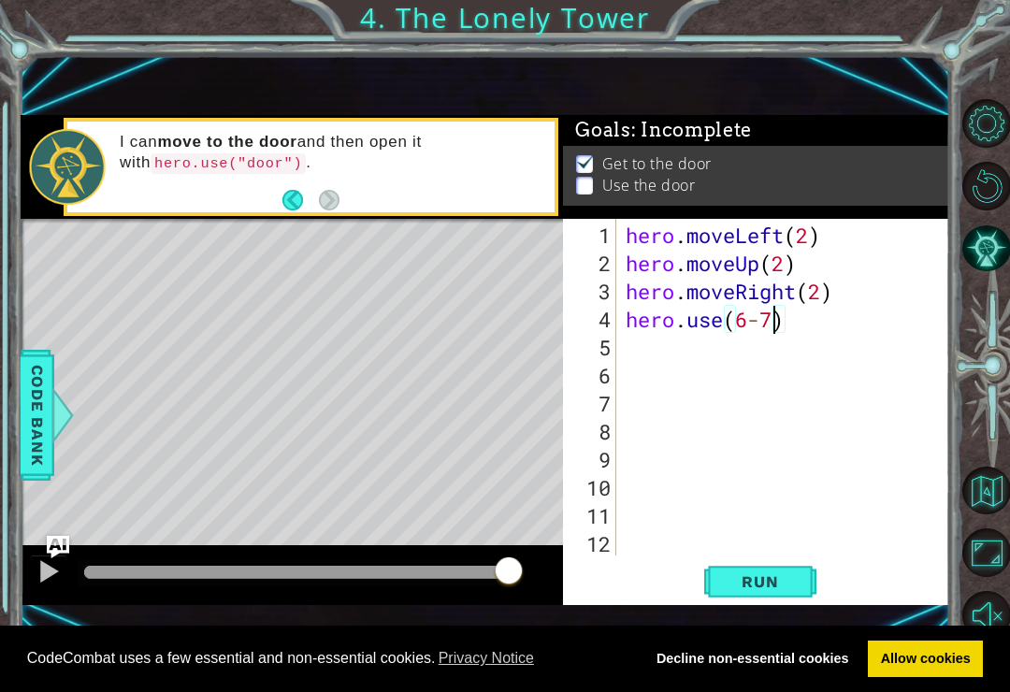
scroll to position [0, 7]
click at [780, 575] on span "Run" at bounding box center [760, 581] width 74 height 19
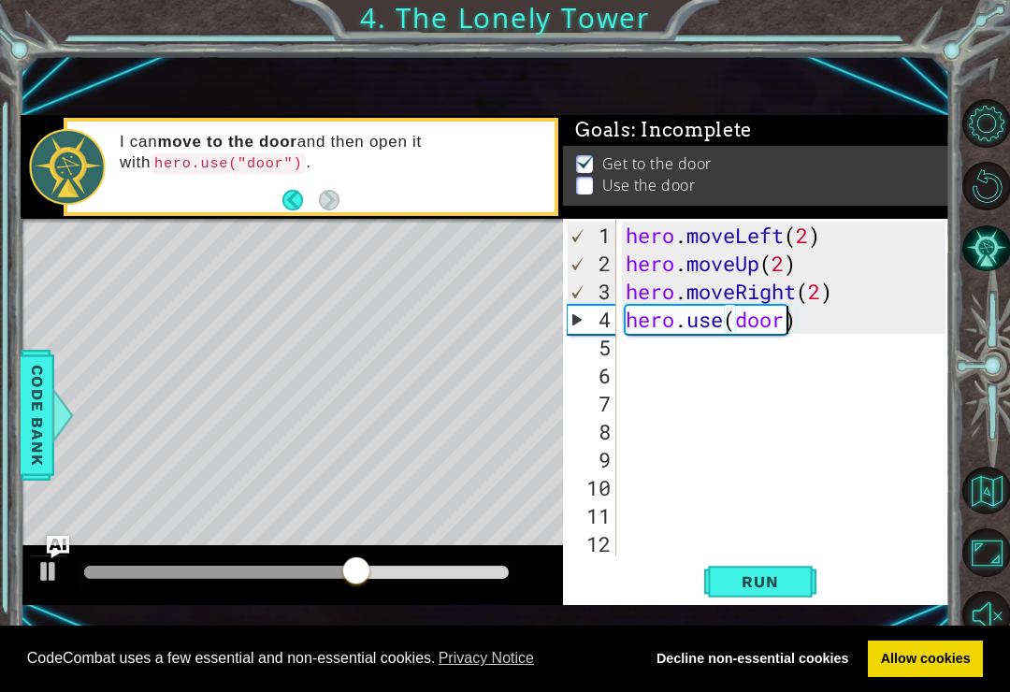
click at [790, 576] on span "Run" at bounding box center [760, 581] width 74 height 19
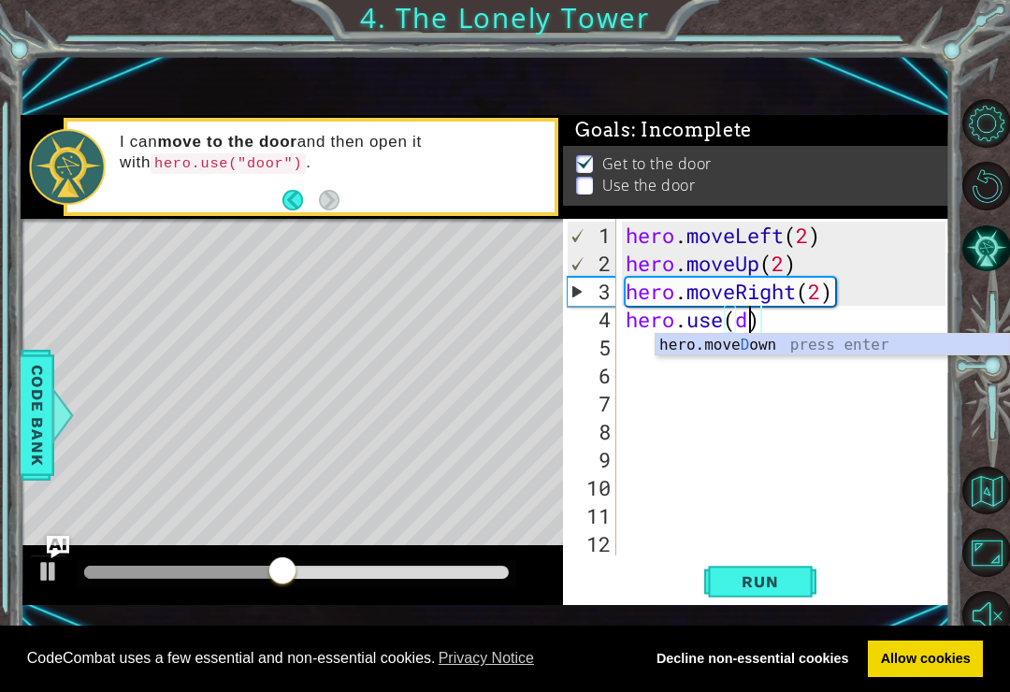
type textarea "hero.use()"
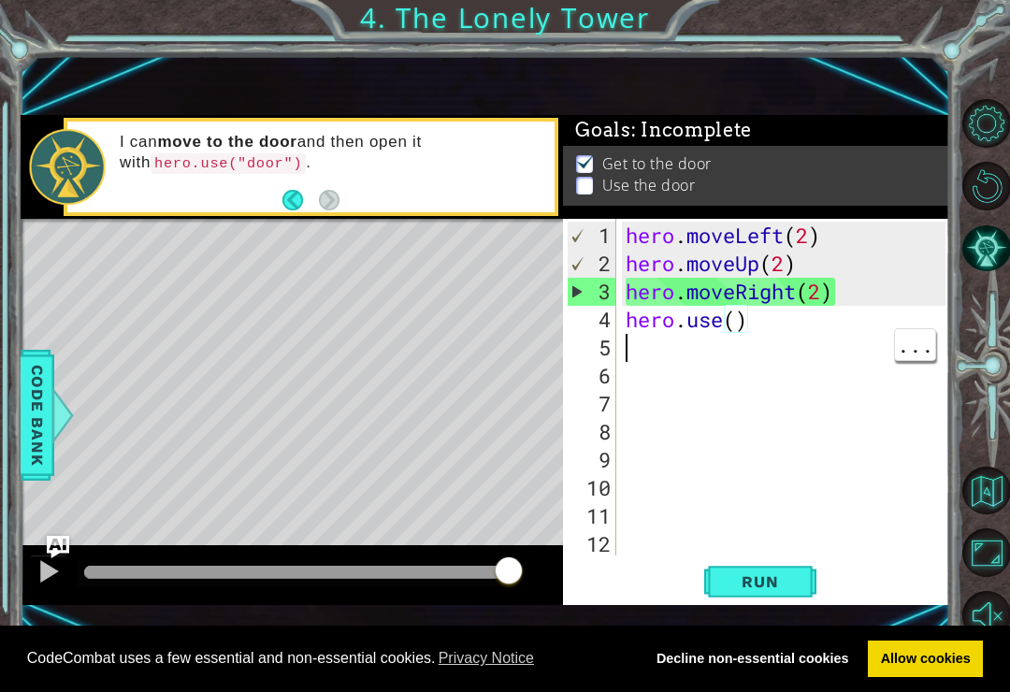
scroll to position [0, 0]
click at [782, 322] on div "hero . moveLeft ( 2 ) hero . moveUp ( 2 ) hero . moveRight ( 2 ) hero . use ( )" at bounding box center [789, 418] width 334 height 393
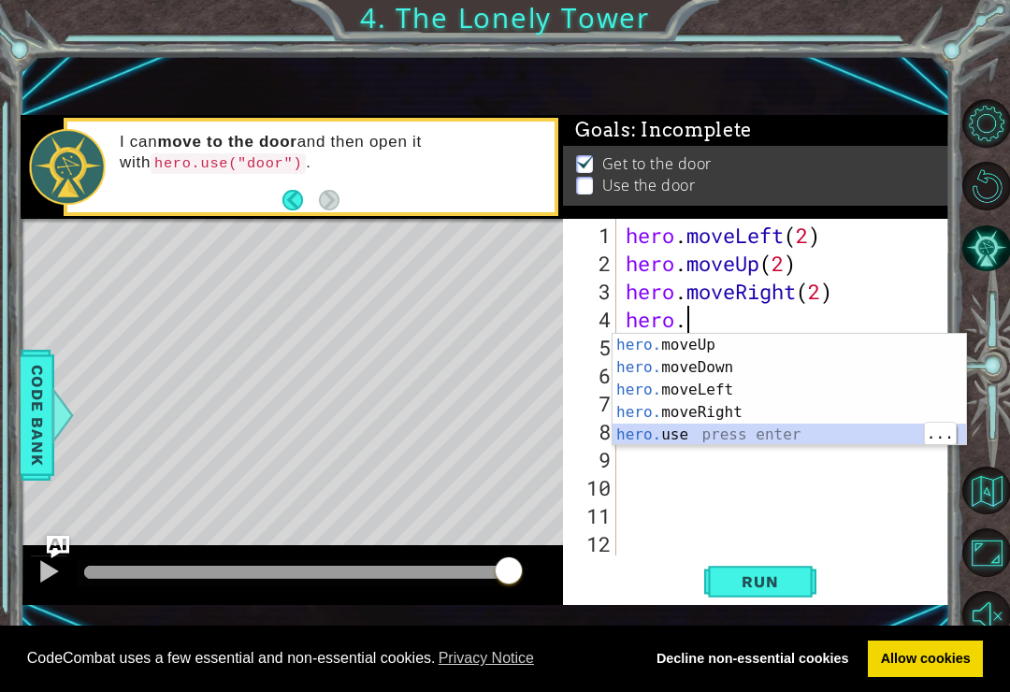
click at [678, 442] on div "hero. moveUp press enter hero. moveDown press enter hero. moveLeft press enter …" at bounding box center [790, 412] width 354 height 157
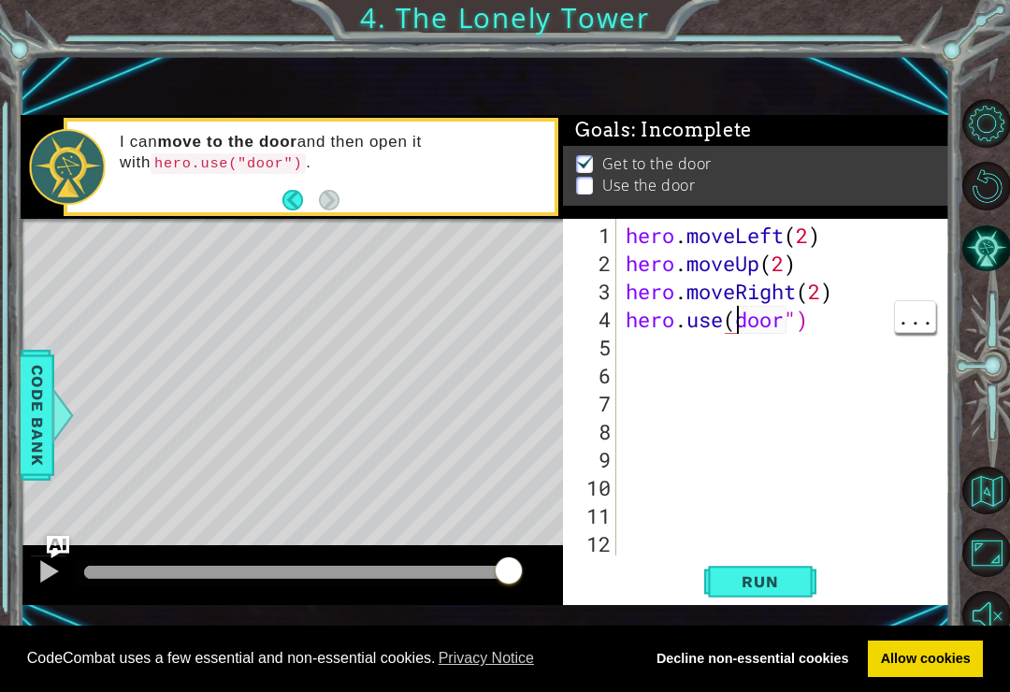
scroll to position [0, 6]
type textarea "hero.use("door")"
click at [768, 585] on span "Run" at bounding box center [760, 581] width 74 height 19
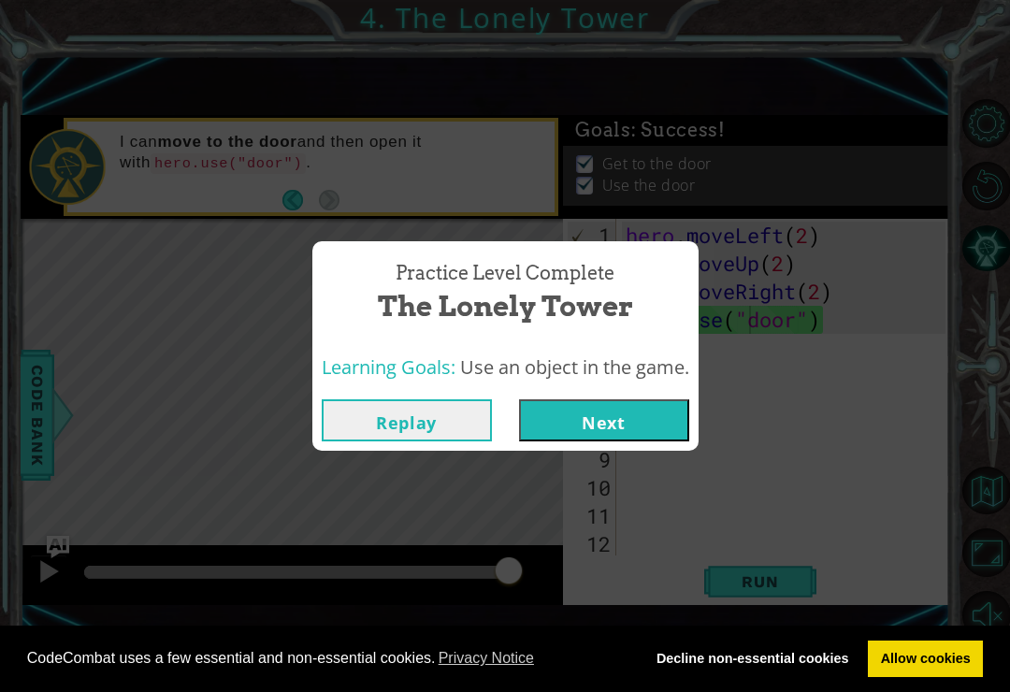
click at [585, 409] on button "Next" at bounding box center [604, 420] width 170 height 42
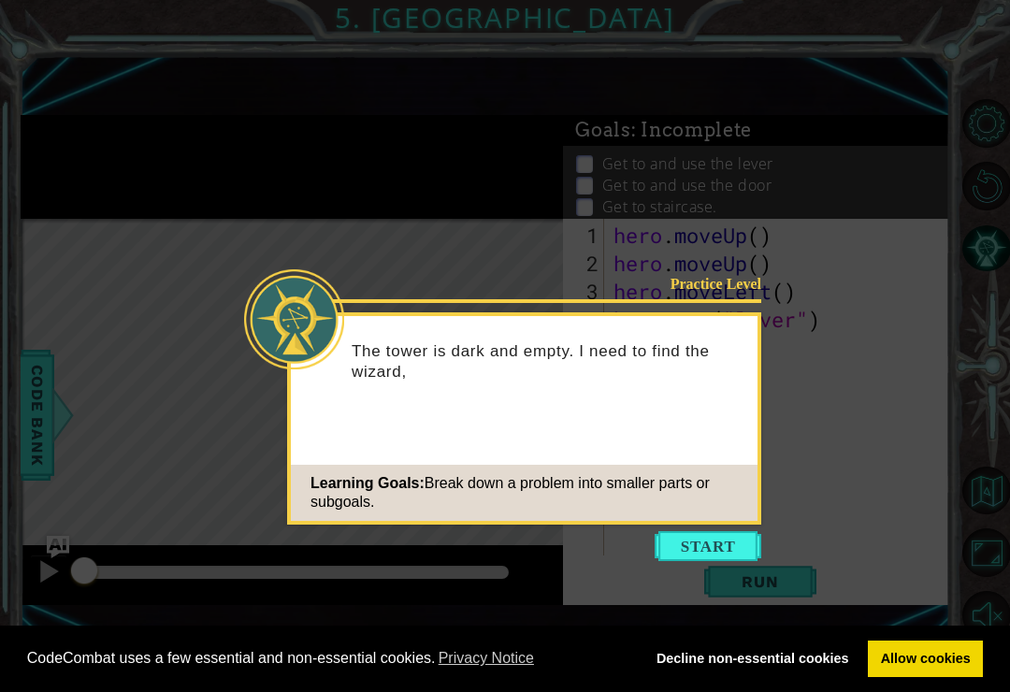
click at [732, 548] on button "Start" at bounding box center [708, 546] width 107 height 30
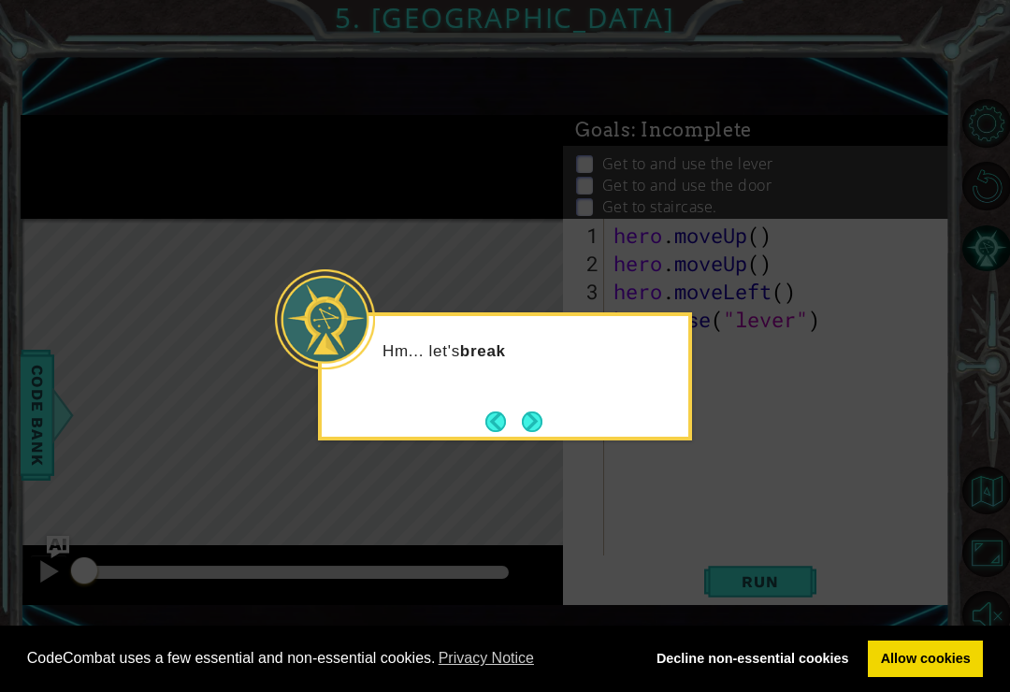
click at [525, 412] on button "Next" at bounding box center [532, 422] width 21 height 21
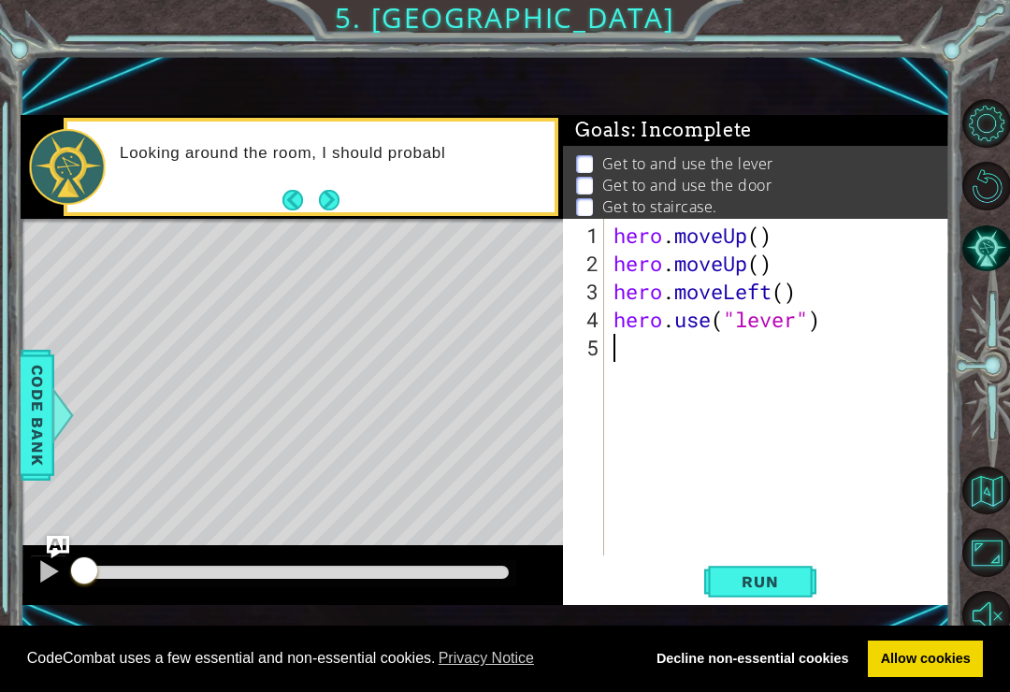
click at [802, 583] on button "Run" at bounding box center [760, 582] width 112 height 38
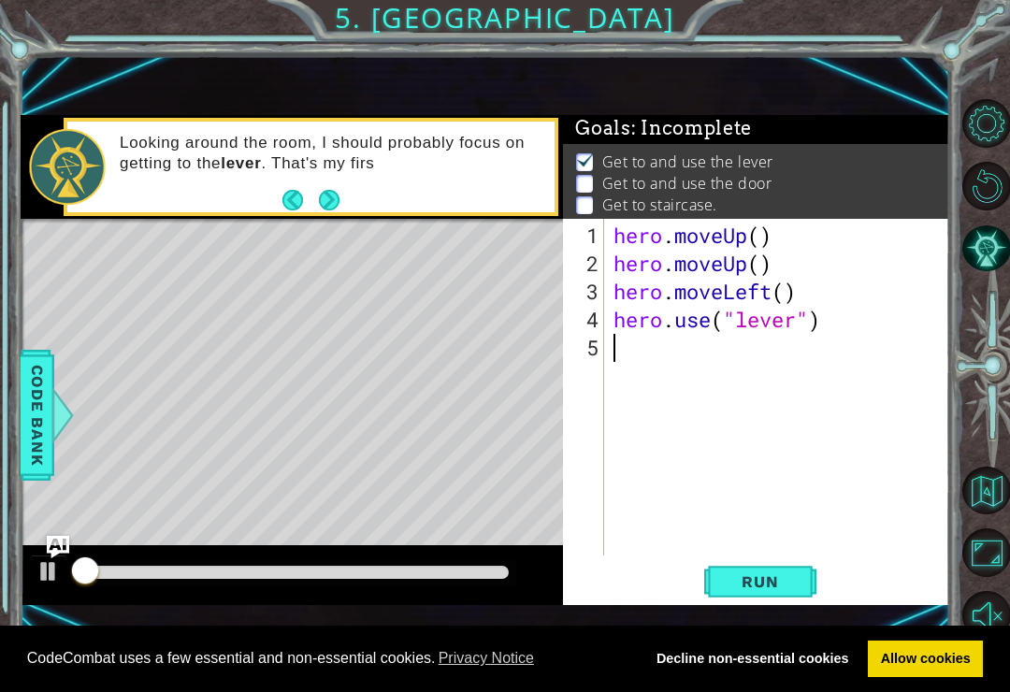
scroll to position [4, 0]
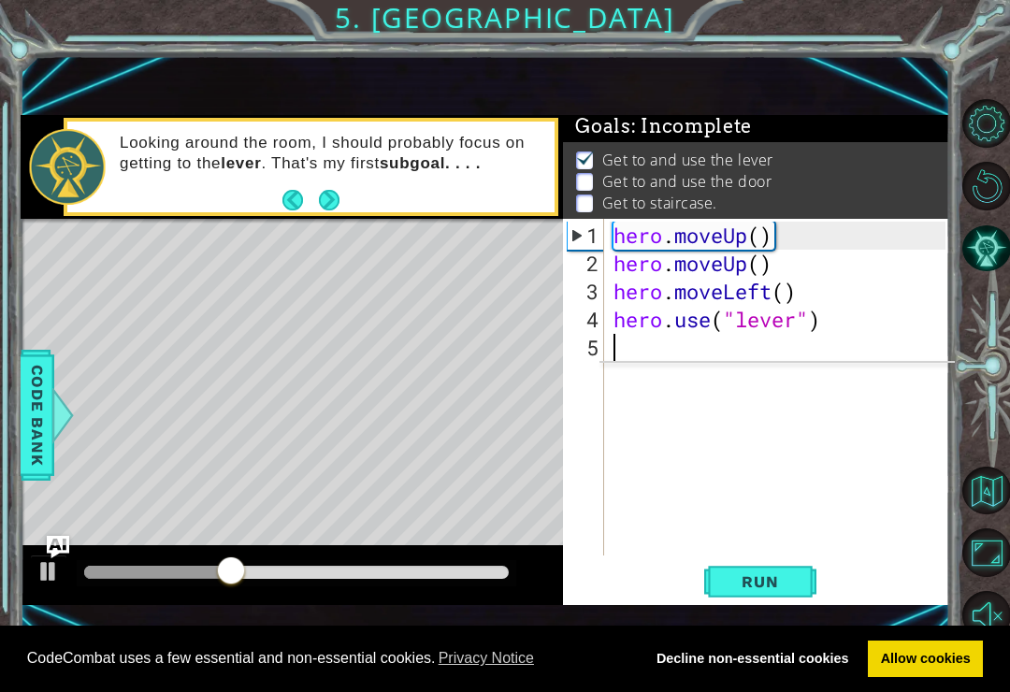
type textarea "H"
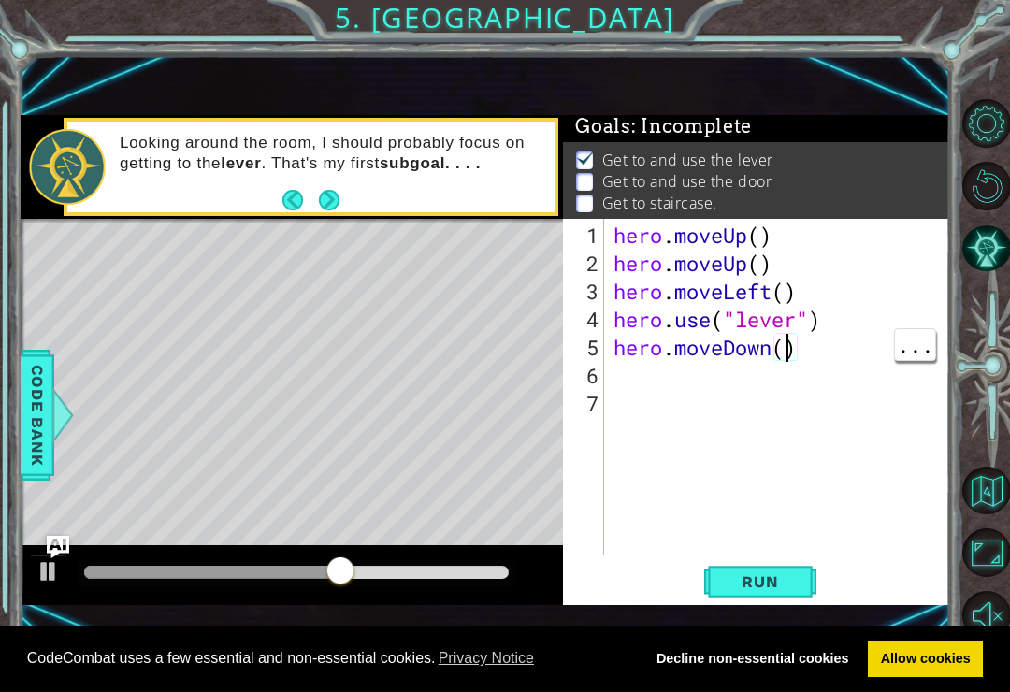
type textarea "hero.moveDown(3)"
click at [755, 587] on span "Run" at bounding box center [760, 581] width 74 height 19
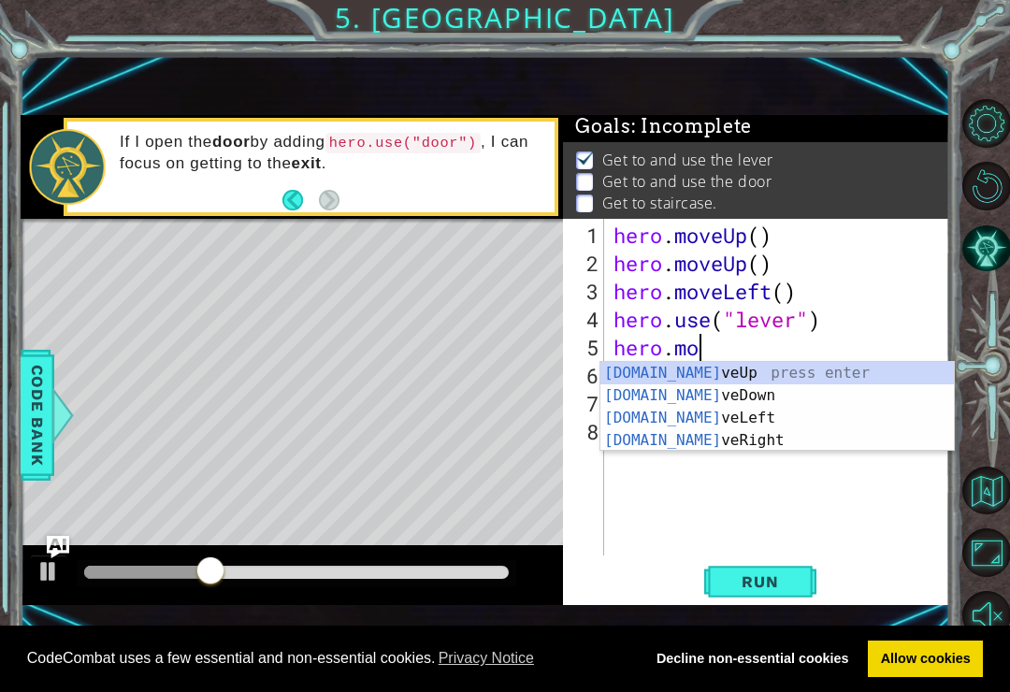
type textarea "hero"
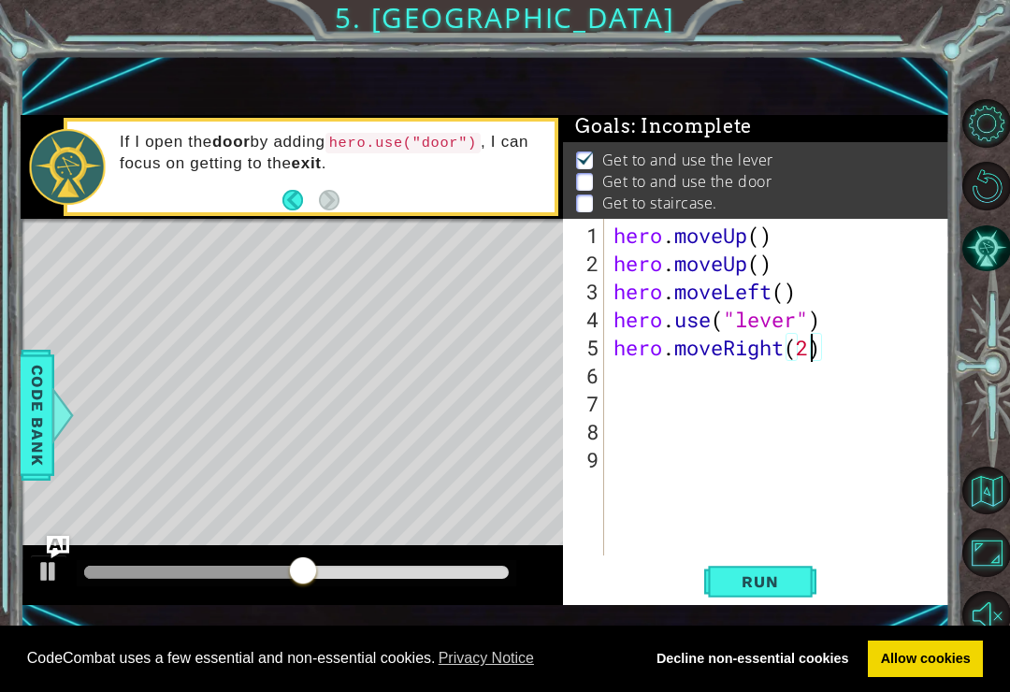
scroll to position [0, 8]
click at [750, 578] on span "Run" at bounding box center [760, 581] width 74 height 19
type textarea "hero.moveRight(3)"
click at [786, 588] on span "Run" at bounding box center [760, 581] width 74 height 19
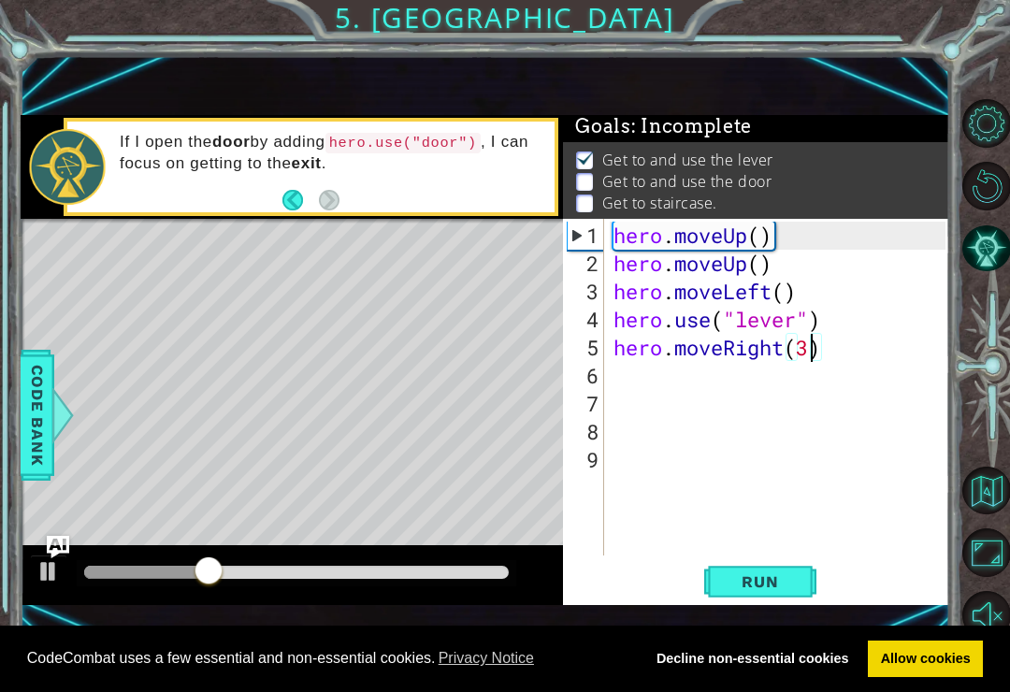
scroll to position [0, 0]
click at [634, 378] on div "hero . moveUp ( ) hero . moveUp ( ) hero . moveLeft ( ) hero . use ( "lever" ) …" at bounding box center [782, 418] width 345 height 393
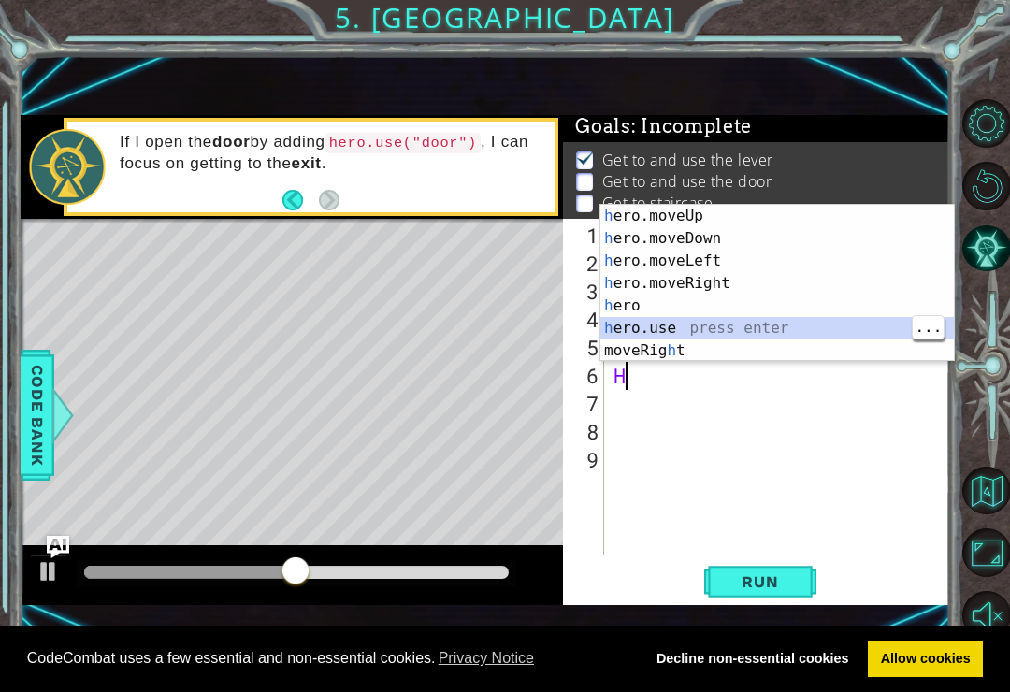
click at [734, 321] on div "h ero.moveUp press enter h ero.moveDown press enter h ero.moveLeft press enter …" at bounding box center [778, 306] width 354 height 202
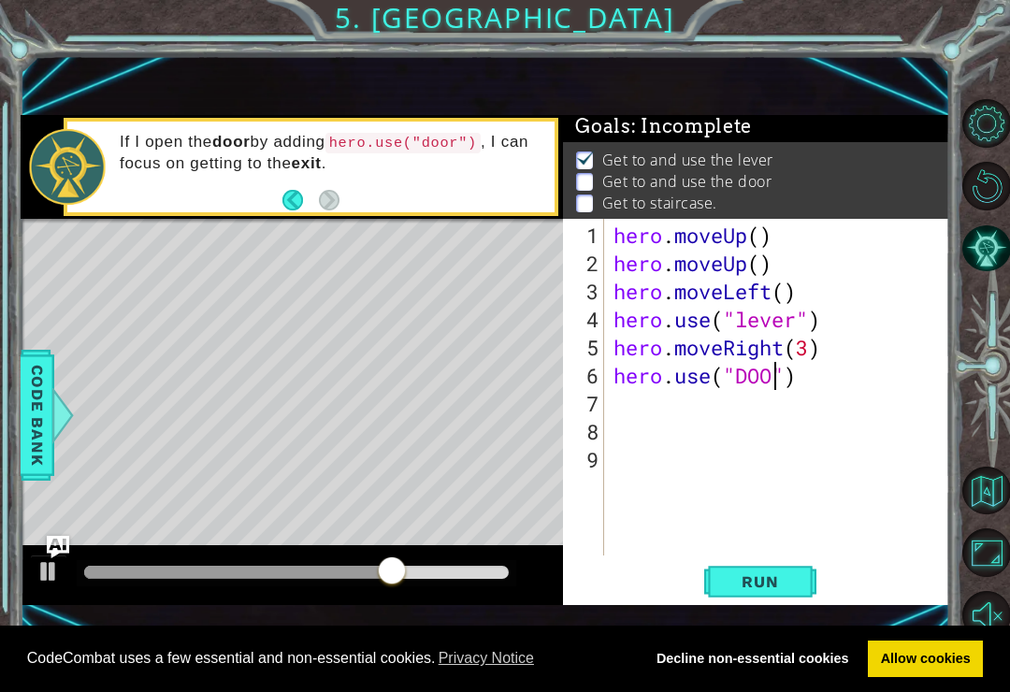
scroll to position [0, 8]
click at [761, 599] on button "Run" at bounding box center [760, 582] width 112 height 38
type textarea "hero.use("door")"
click at [771, 586] on span "Run" at bounding box center [760, 581] width 74 height 19
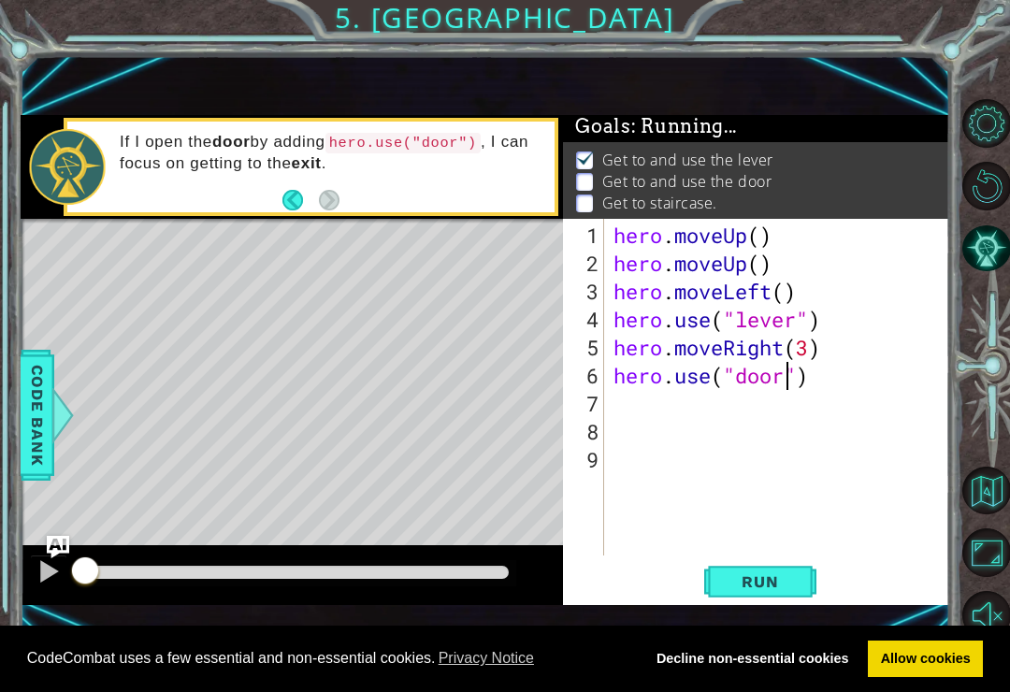
scroll to position [4, 0]
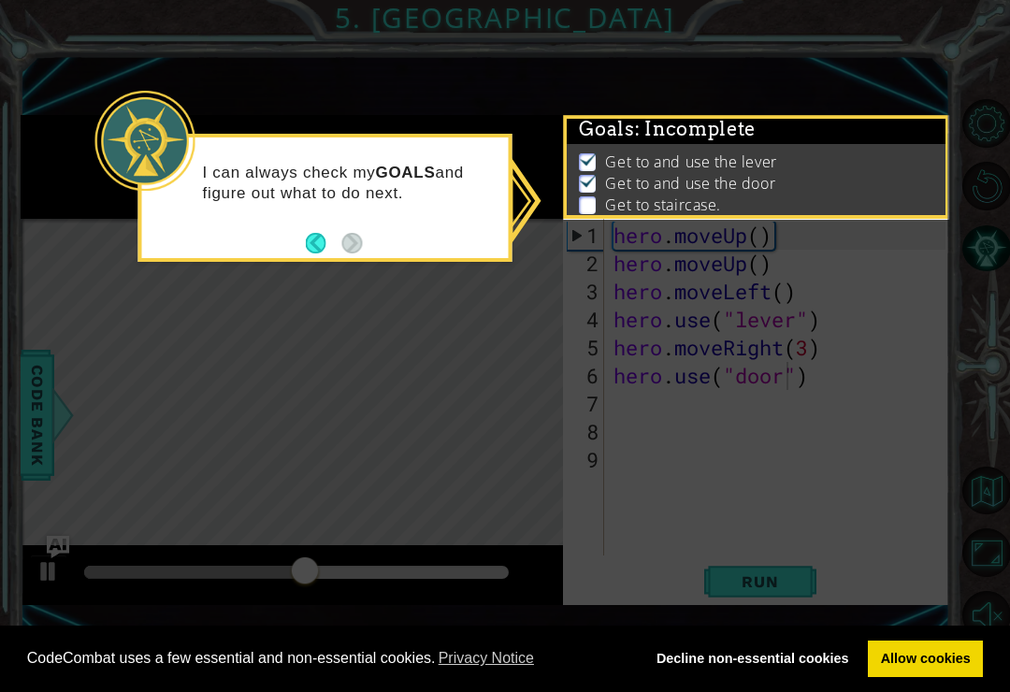
click at [318, 249] on button "Back" at bounding box center [324, 243] width 36 height 21
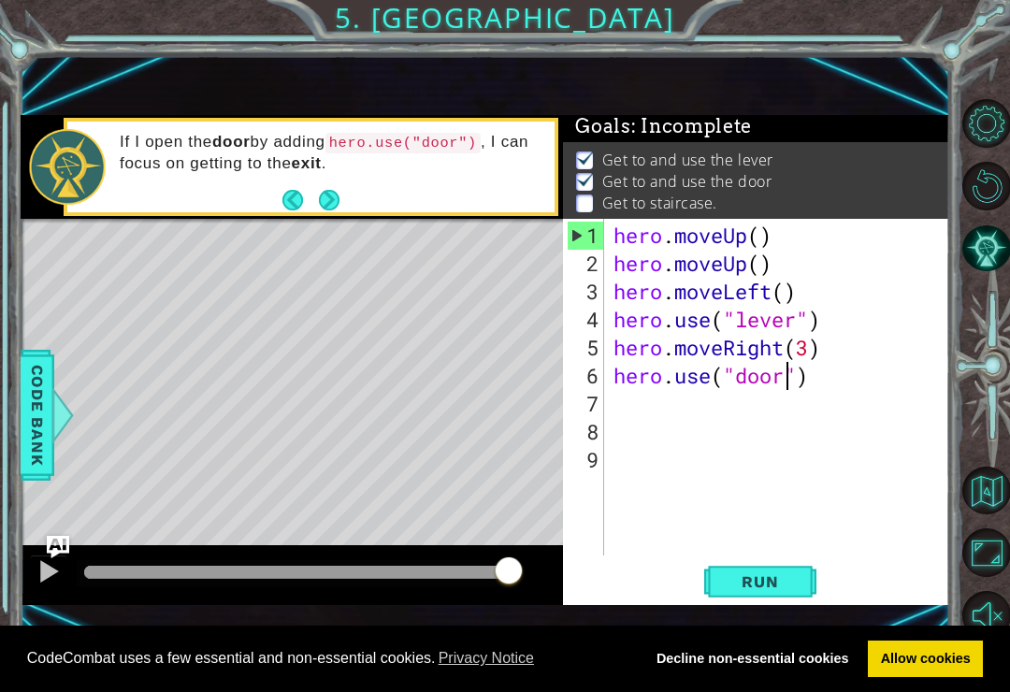
click at [788, 590] on span "Run" at bounding box center [760, 581] width 74 height 19
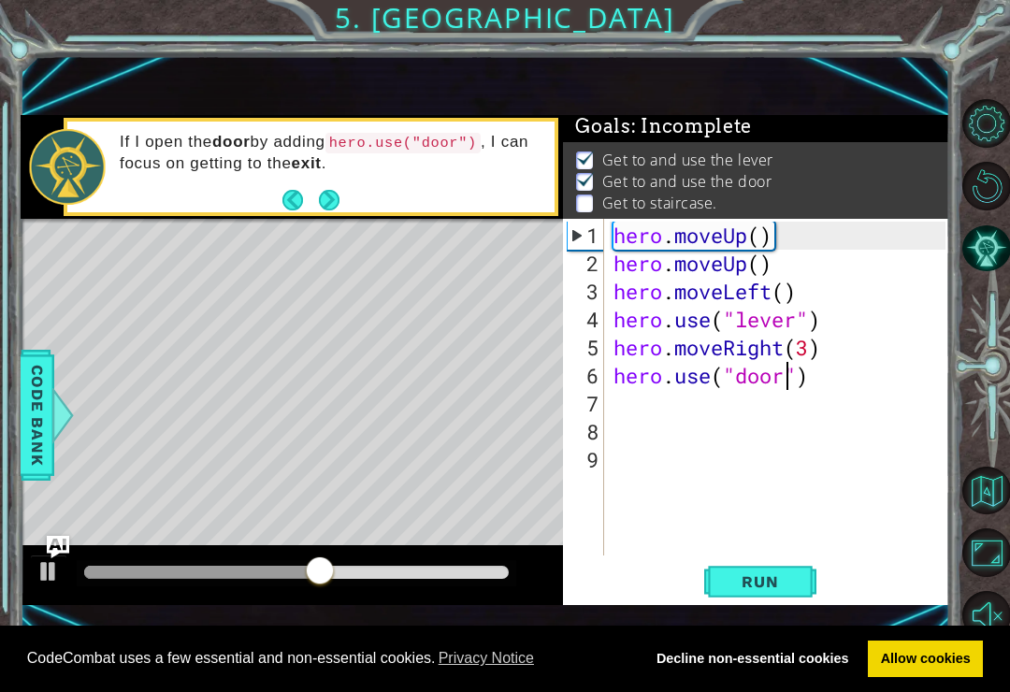
scroll to position [0, 0]
type textarea "h"
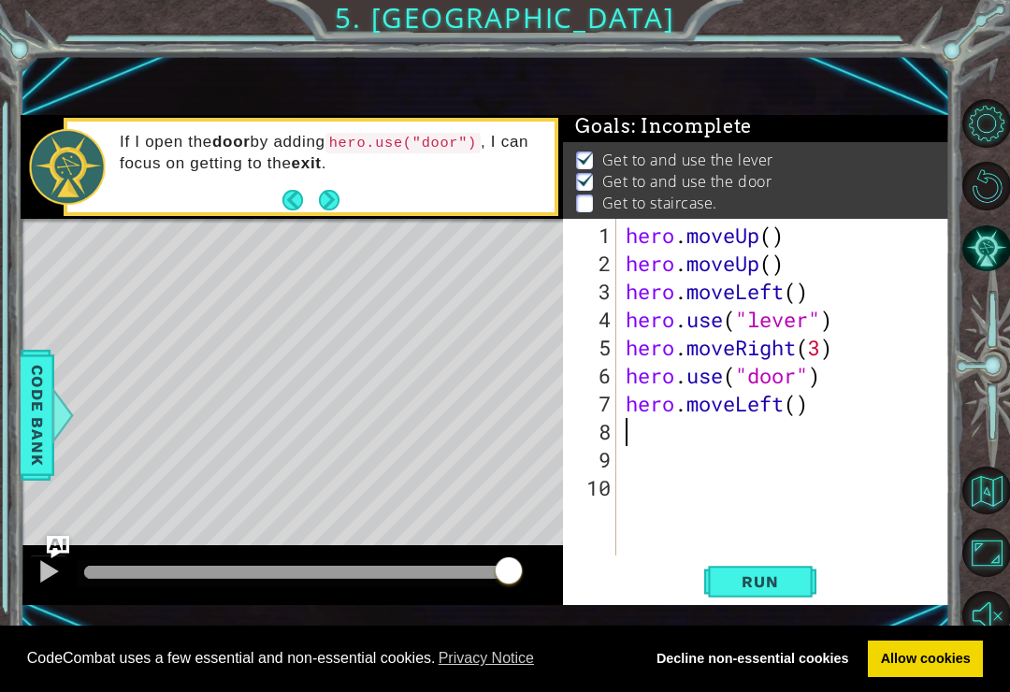
click at [739, 582] on span "Run" at bounding box center [760, 581] width 74 height 19
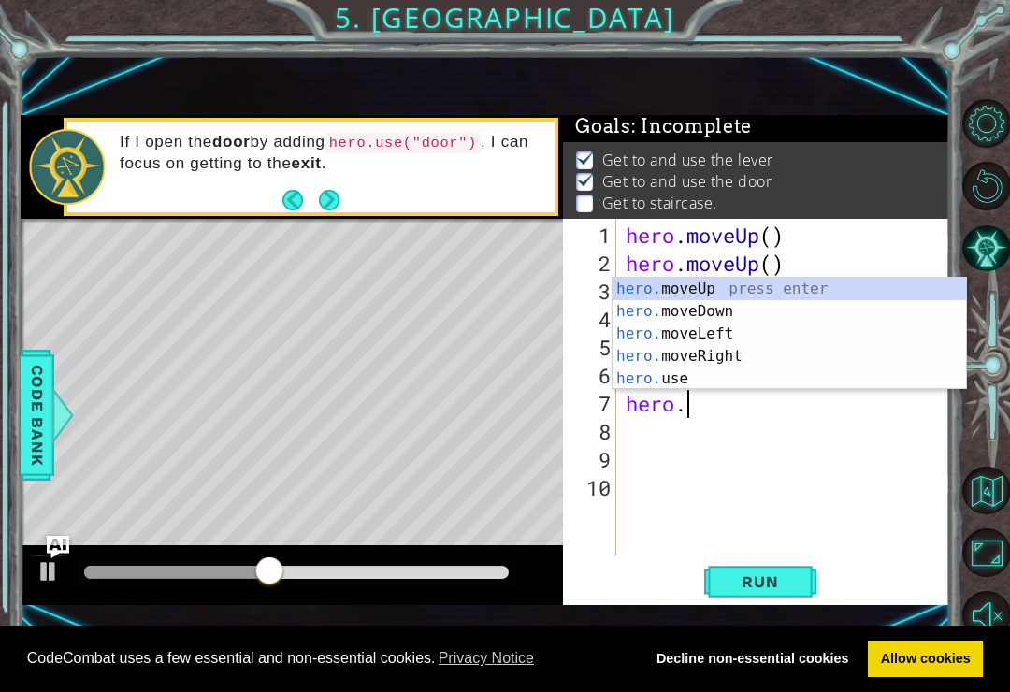
type textarea "hero"
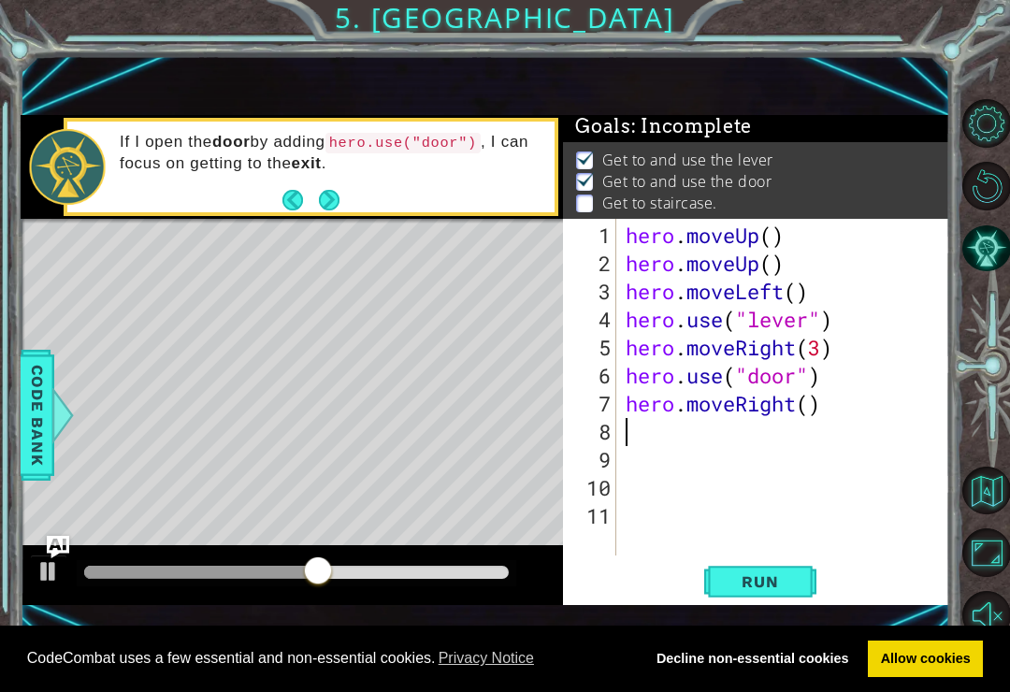
click at [750, 583] on span "Run" at bounding box center [760, 581] width 74 height 19
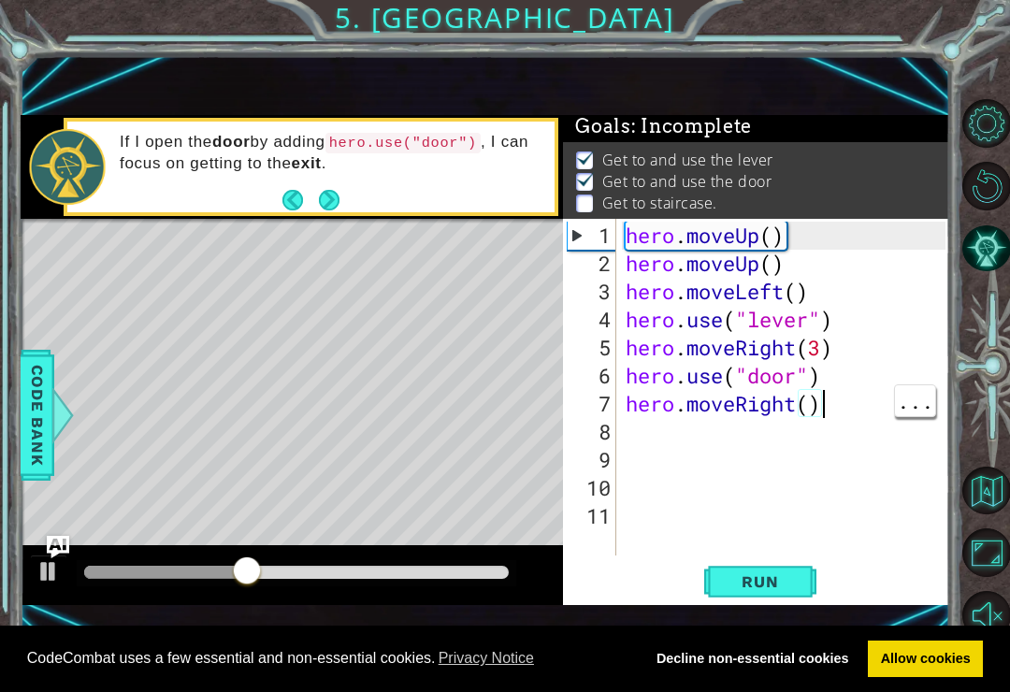
click at [844, 413] on div "hero . moveUp ( ) hero . moveUp ( ) hero . moveLeft ( ) hero . use ( "lever" ) …" at bounding box center [789, 418] width 334 height 393
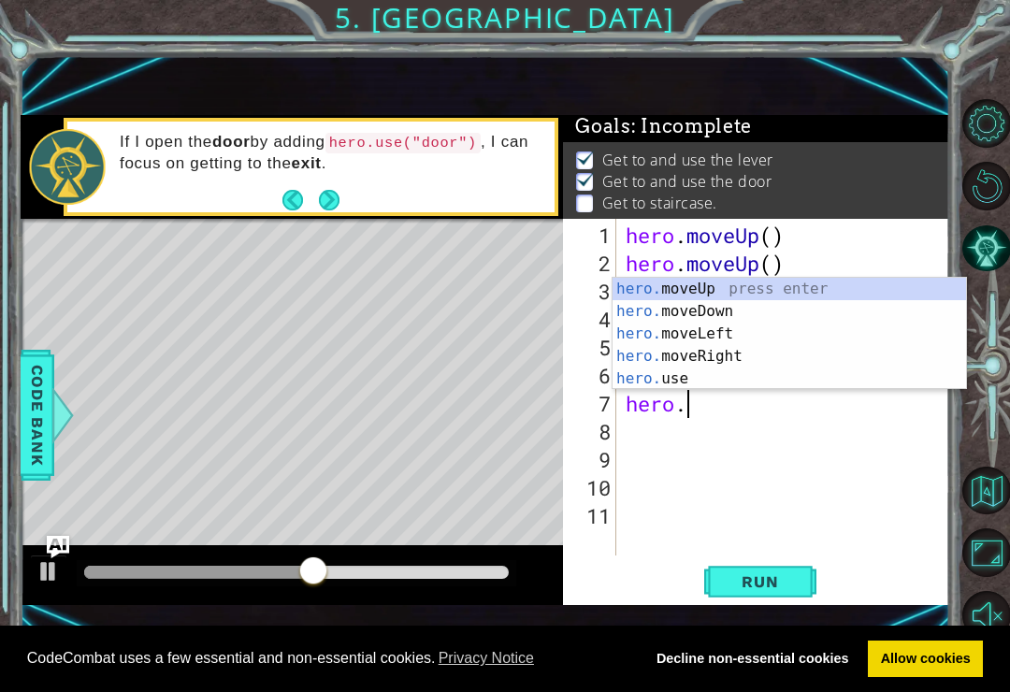
type textarea "hero"
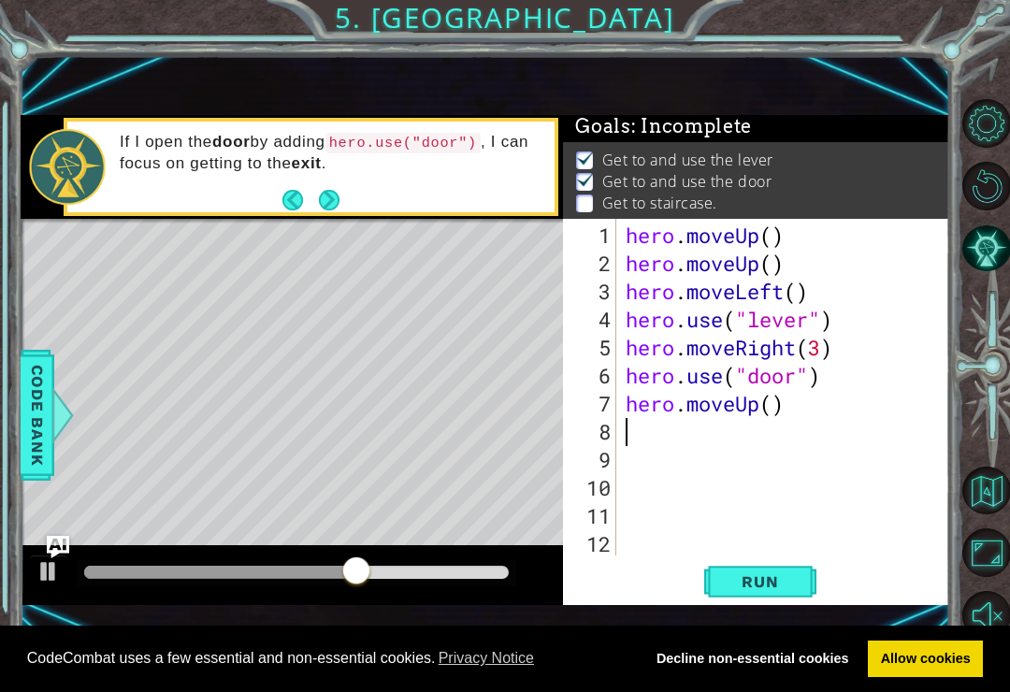
click at [766, 578] on span "Run" at bounding box center [760, 581] width 74 height 19
type textarea "hero.moveUp(2)"
click at [771, 585] on span "Run" at bounding box center [760, 581] width 74 height 19
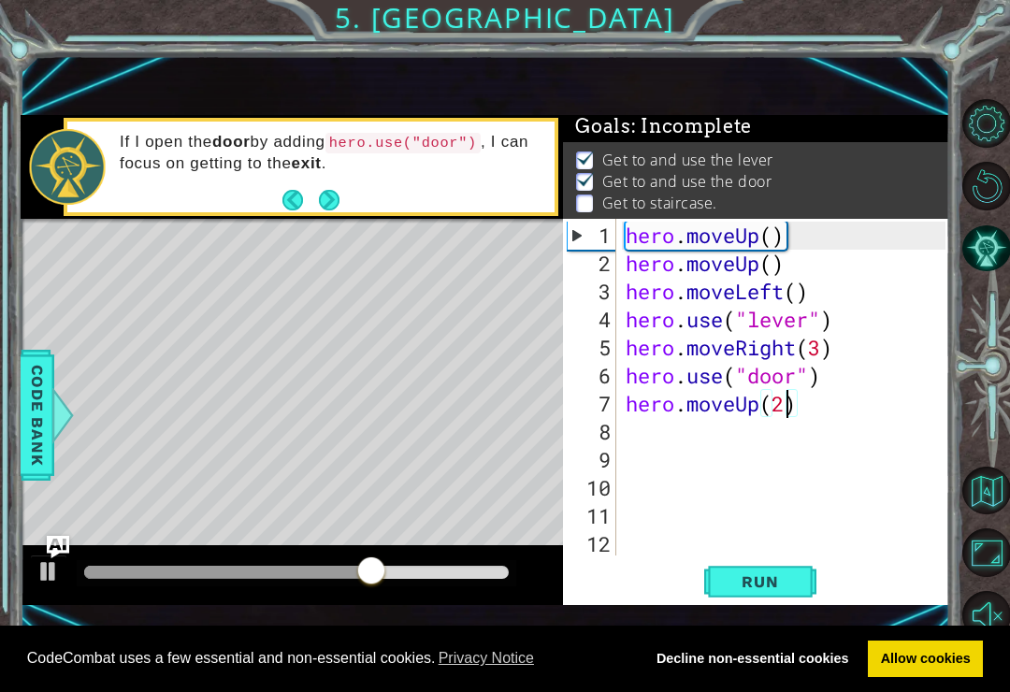
scroll to position [0, 0]
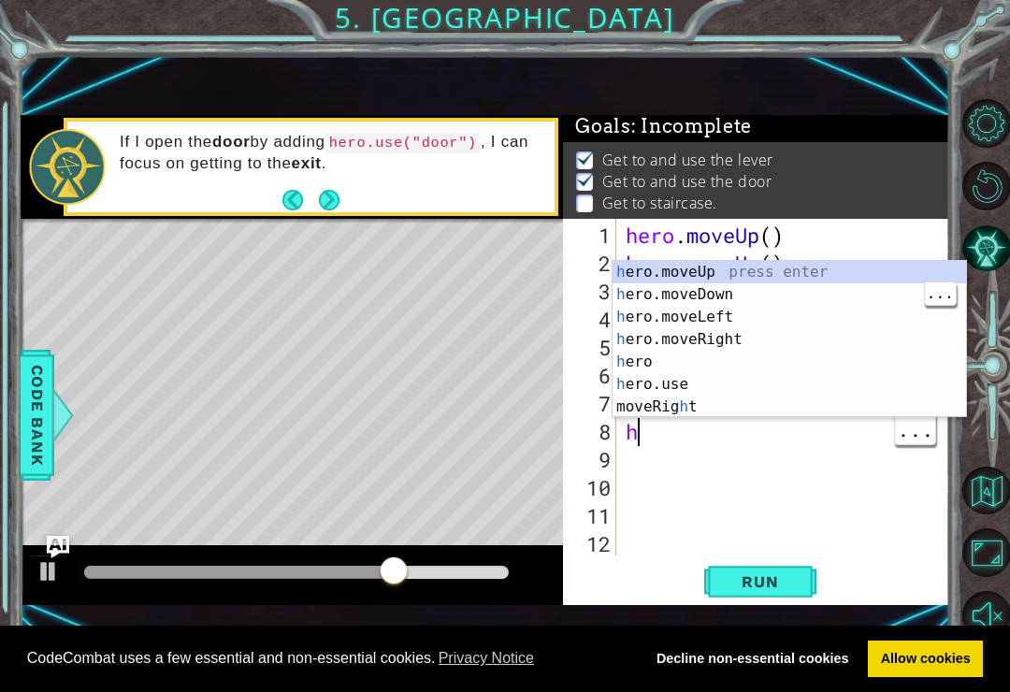
type textarea "h"
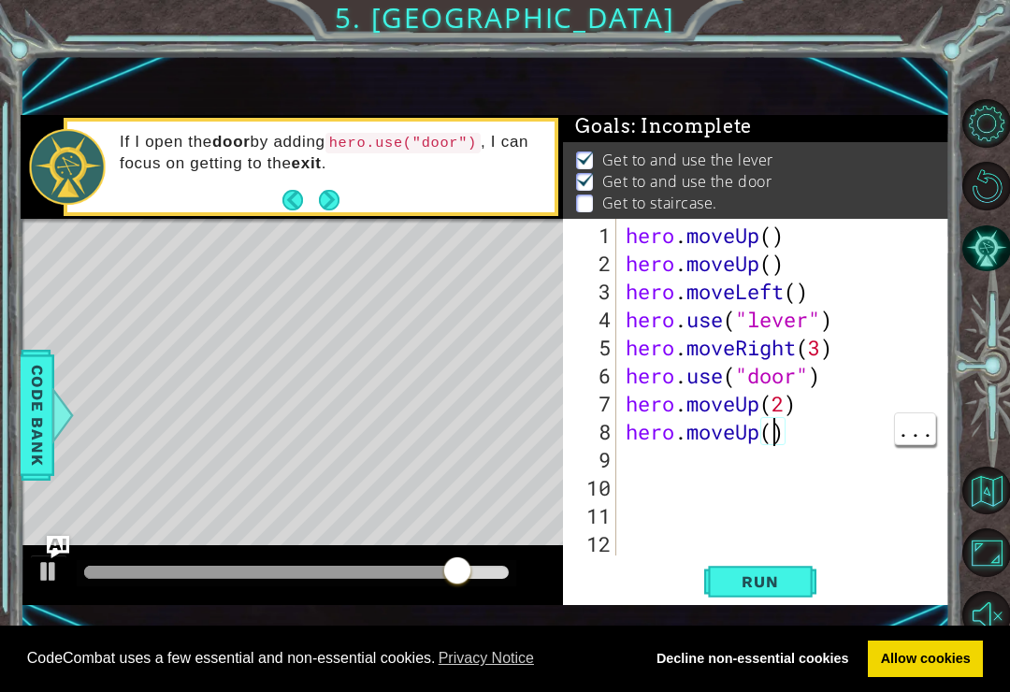
click at [773, 435] on div "hero . moveUp ( ) hero . moveUp ( ) hero . moveLeft ( ) hero . use ( "lever" ) …" at bounding box center [788, 418] width 333 height 393
type textarea "hero.moveUp(3)"
click at [760, 587] on span "Run" at bounding box center [760, 581] width 74 height 19
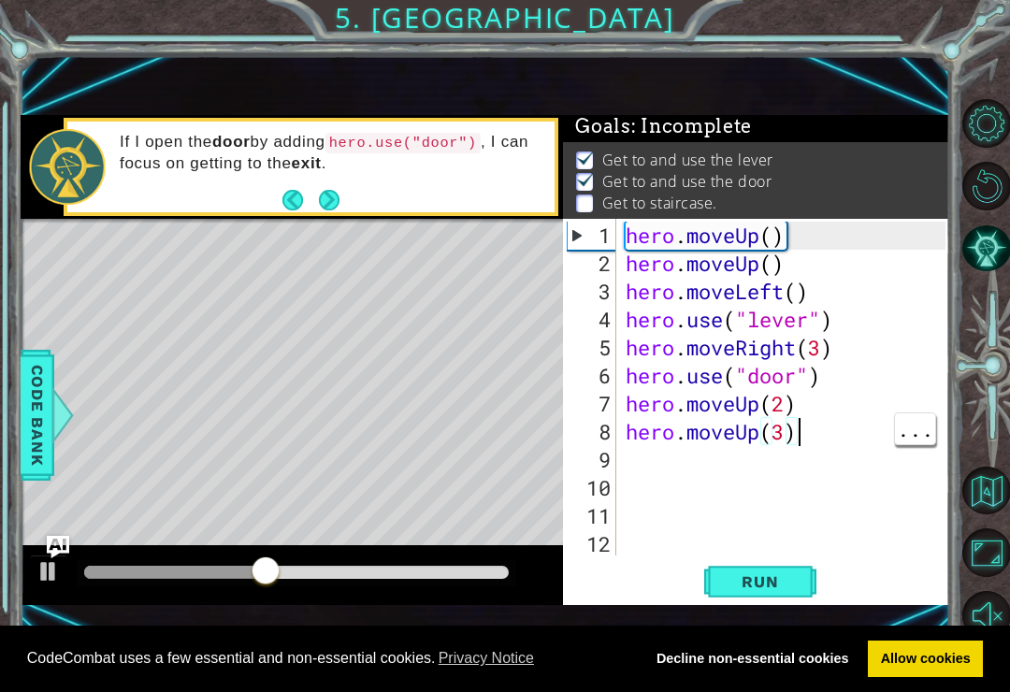
click at [809, 435] on div "hero . moveUp ( ) hero . moveUp ( ) hero . moveLeft ( ) hero . use ( "lever" ) …" at bounding box center [788, 418] width 333 height 393
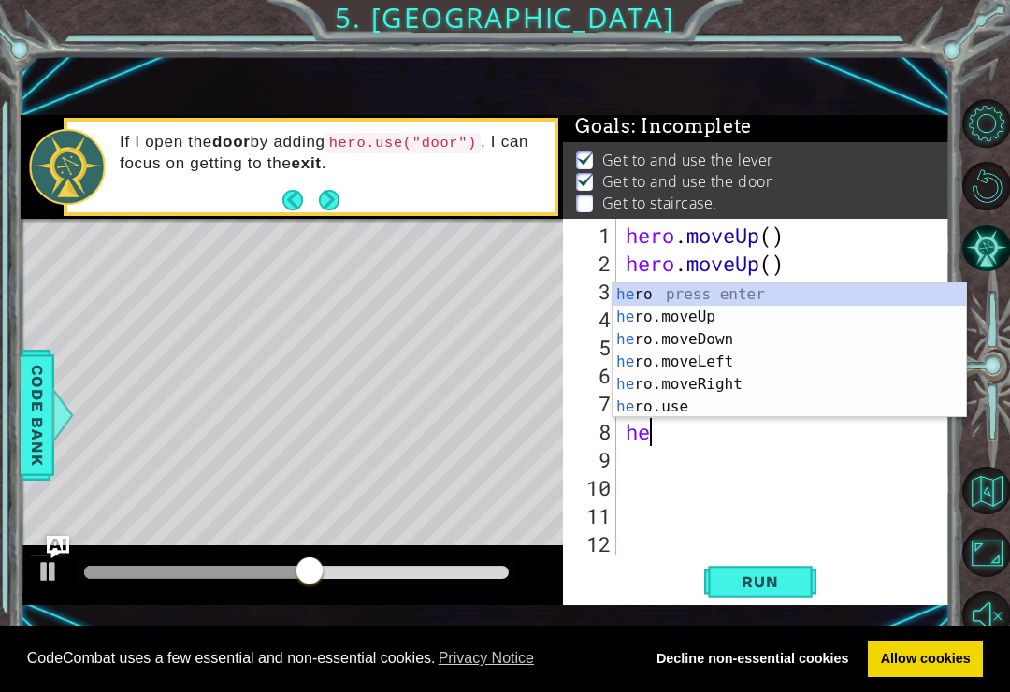
type textarea "h"
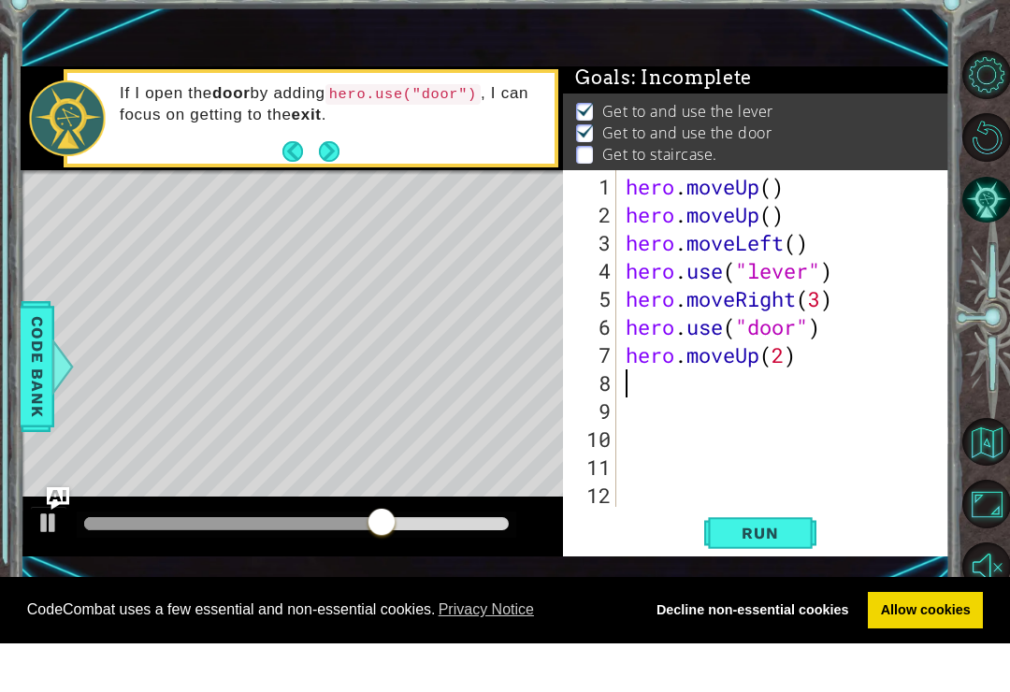
scroll to position [29, 0]
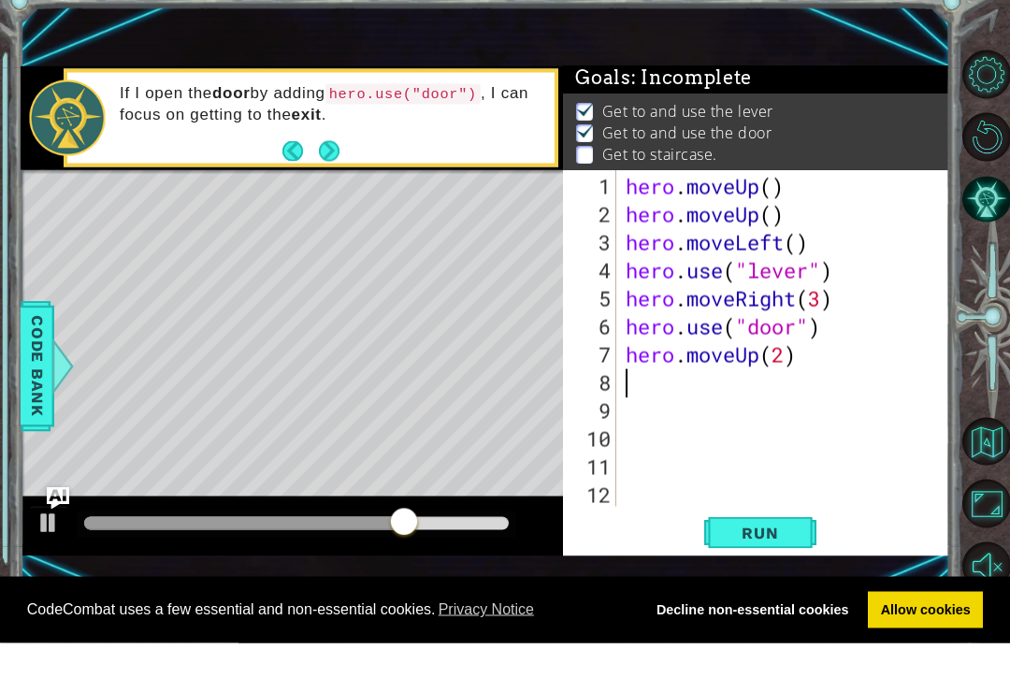
type textarea "h"
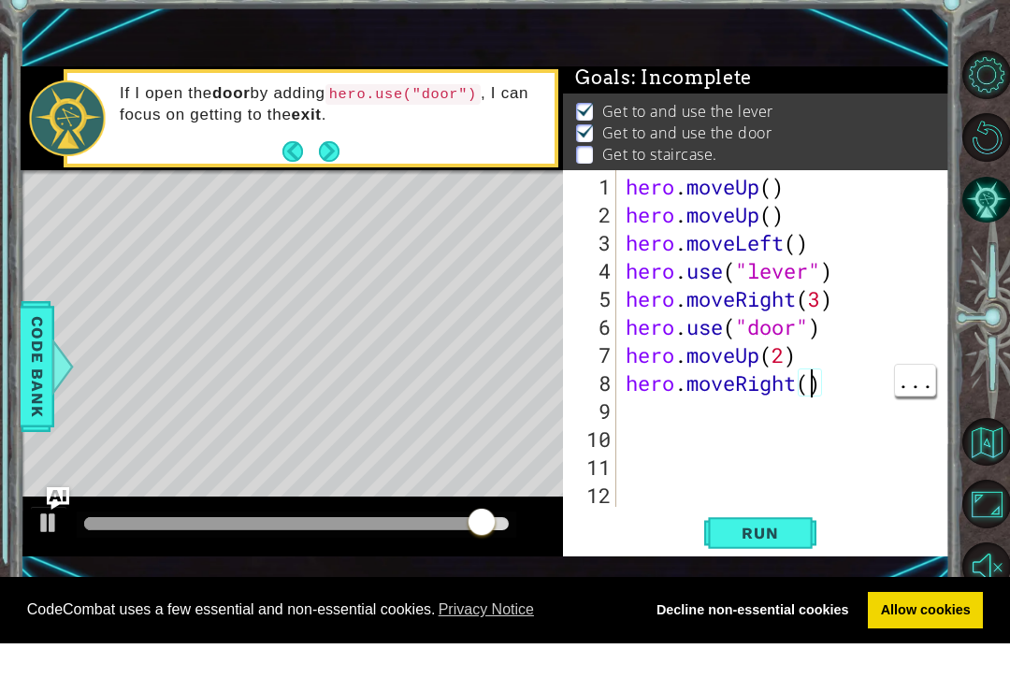
click at [817, 377] on div "hero . moveUp ( ) hero . moveUp ( ) hero . moveLeft ( ) hero . use ( "lever" ) …" at bounding box center [788, 418] width 333 height 393
type textarea "hero.moveRight(3)"
click at [789, 572] on span "Run" at bounding box center [760, 581] width 74 height 19
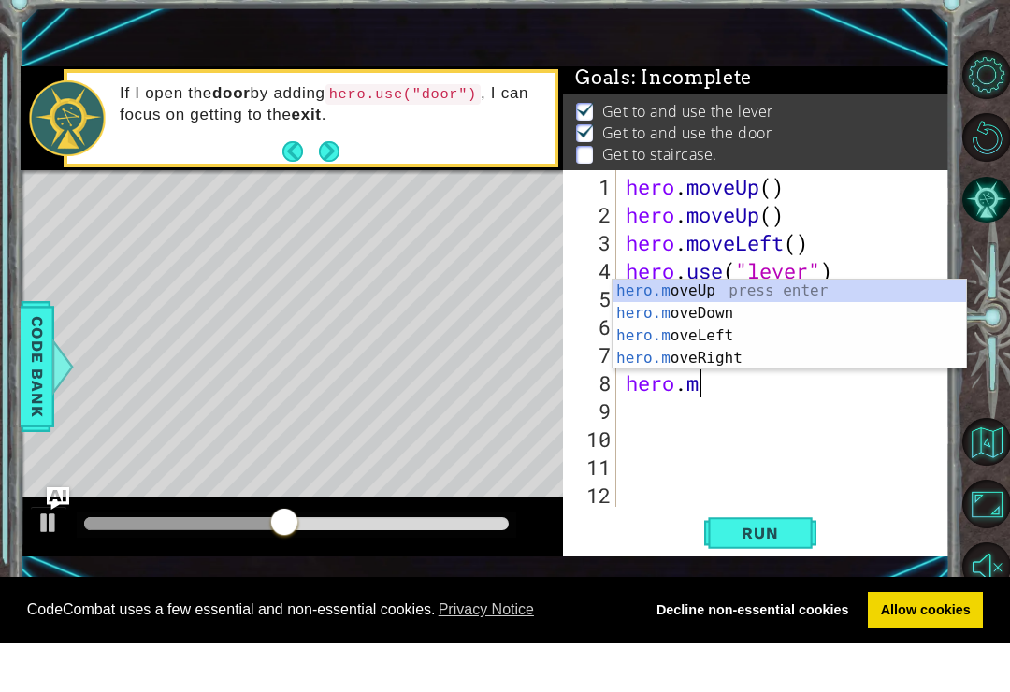
type textarea "her"
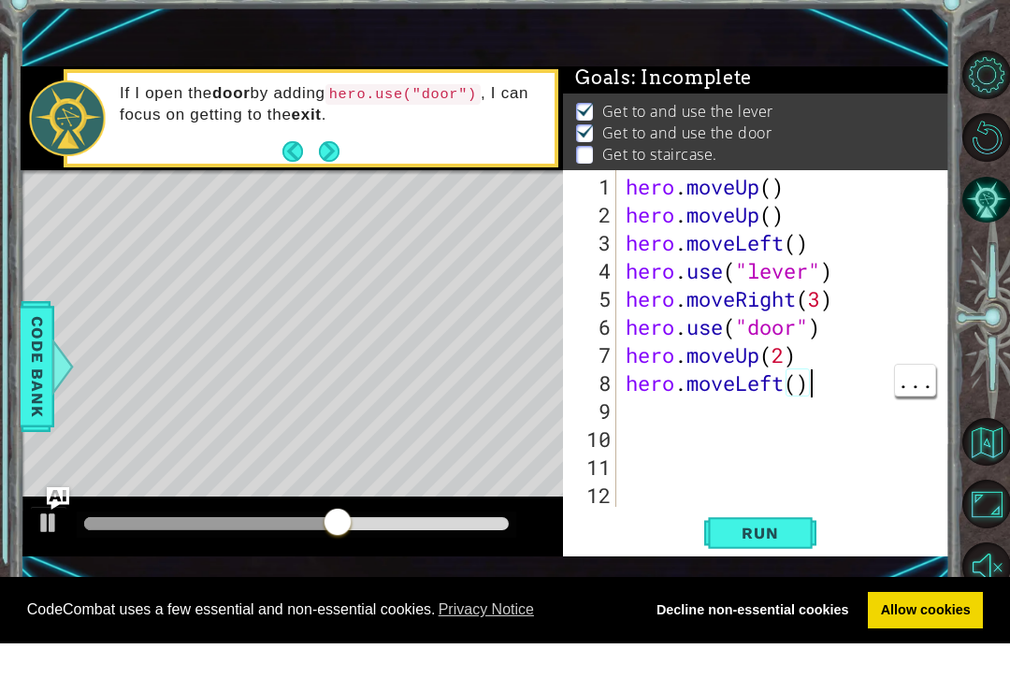
click at [789, 381] on div "hero . moveUp ( ) hero . moveUp ( ) hero . moveLeft ( ) hero . use ( "lever" ) …" at bounding box center [788, 418] width 333 height 393
click at [782, 384] on div "hero . moveUp ( ) hero . moveUp ( ) hero . moveLeft ( ) hero . use ( "lever" ) …" at bounding box center [788, 418] width 333 height 393
click at [795, 376] on div "hero . moveUp ( ) hero . moveUp ( ) hero . moveLeft ( ) hero . use ( "lever" ) …" at bounding box center [788, 418] width 333 height 393
type textarea "hero.moveLeft(3)"
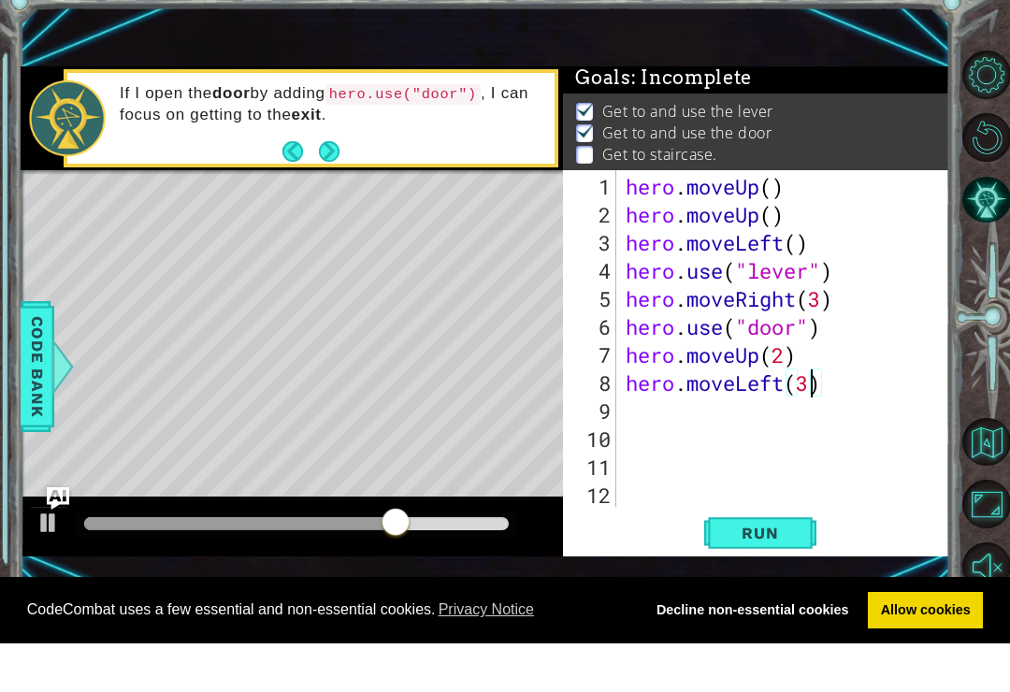
click at [768, 572] on span "Run" at bounding box center [760, 581] width 74 height 19
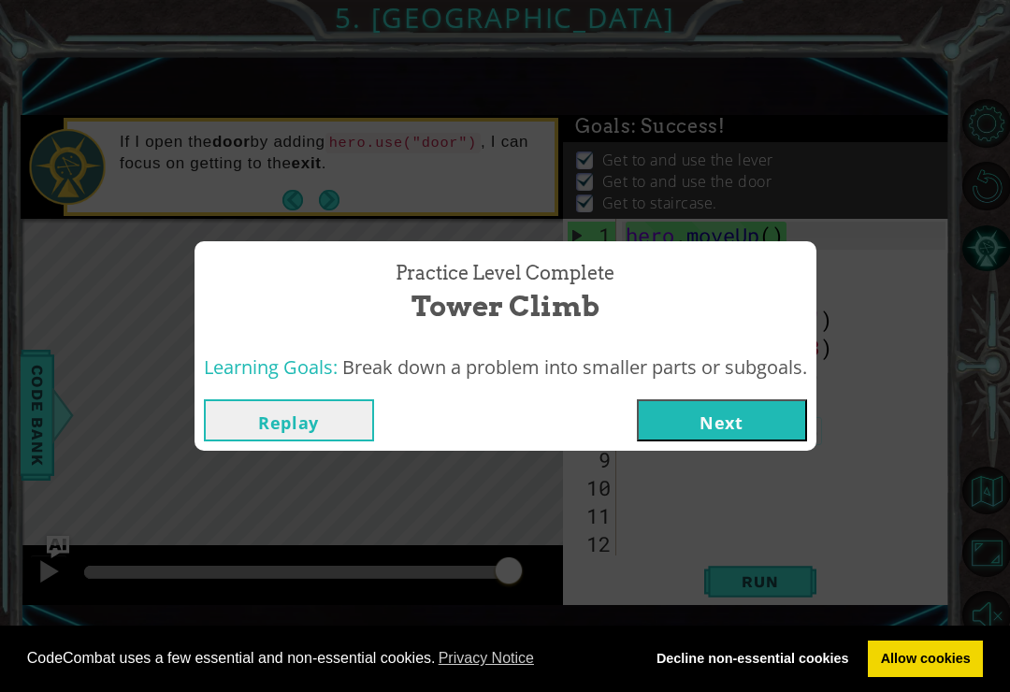
click at [752, 416] on button "Next" at bounding box center [722, 420] width 170 height 42
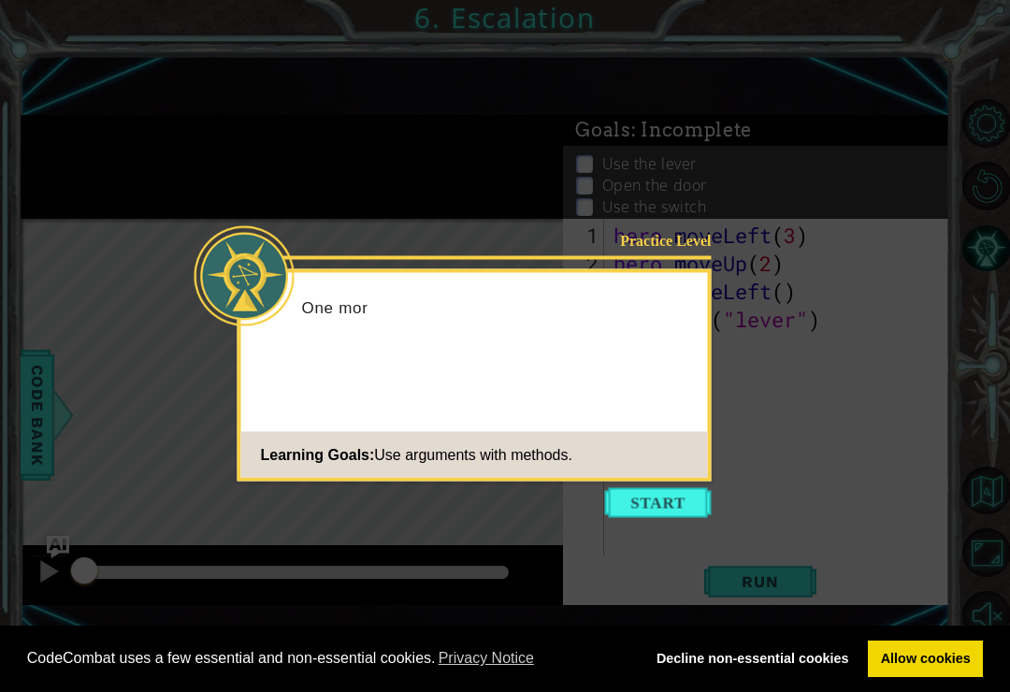
scroll to position [29, 0]
click at [679, 488] on button "Start" at bounding box center [658, 503] width 107 height 30
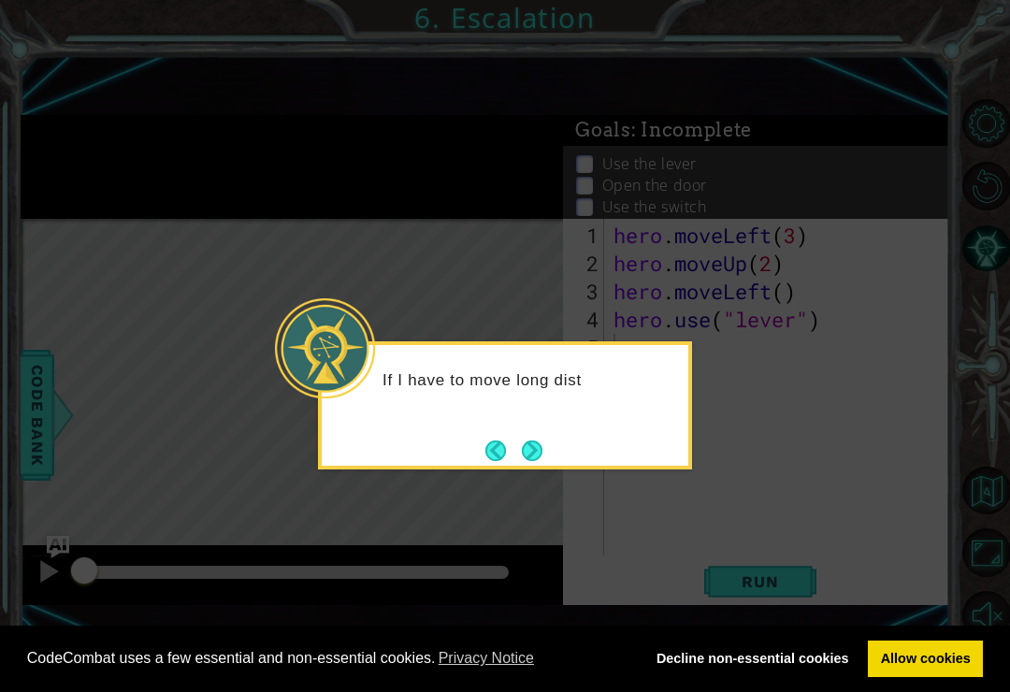
click at [539, 441] on button "Next" at bounding box center [532, 451] width 21 height 21
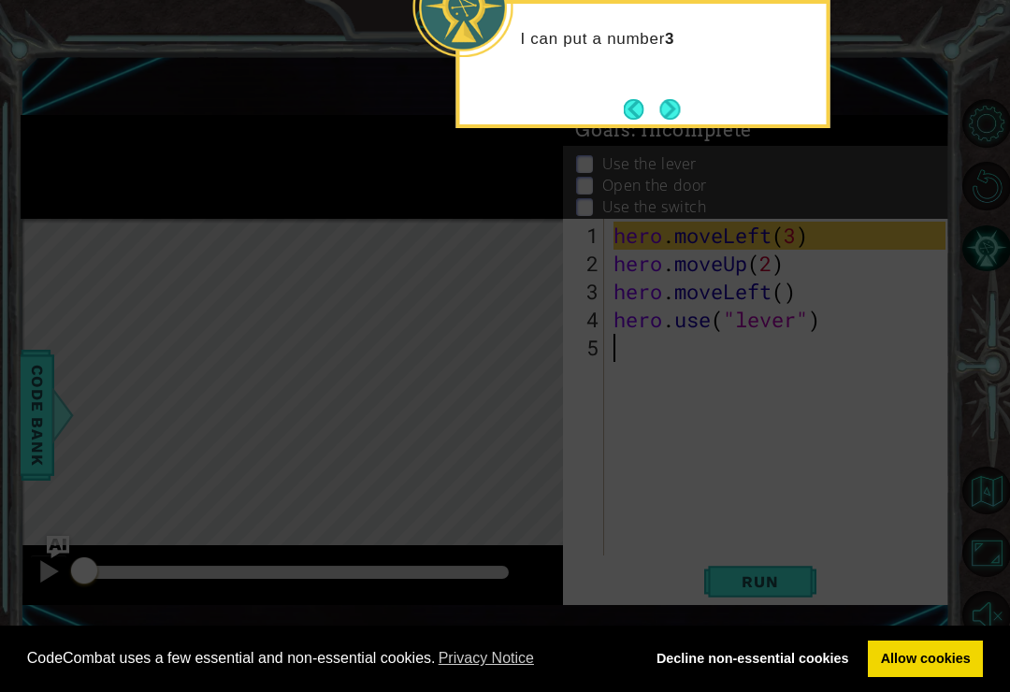
click at [670, 99] on button "Next" at bounding box center [670, 109] width 21 height 21
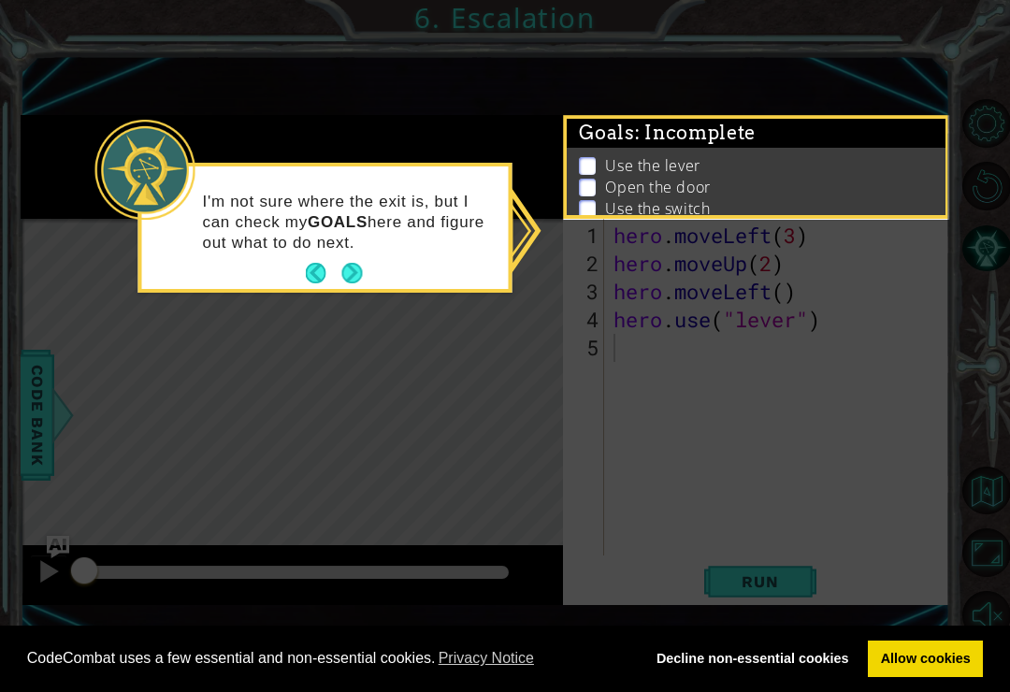
click at [351, 263] on button "Next" at bounding box center [352, 273] width 21 height 21
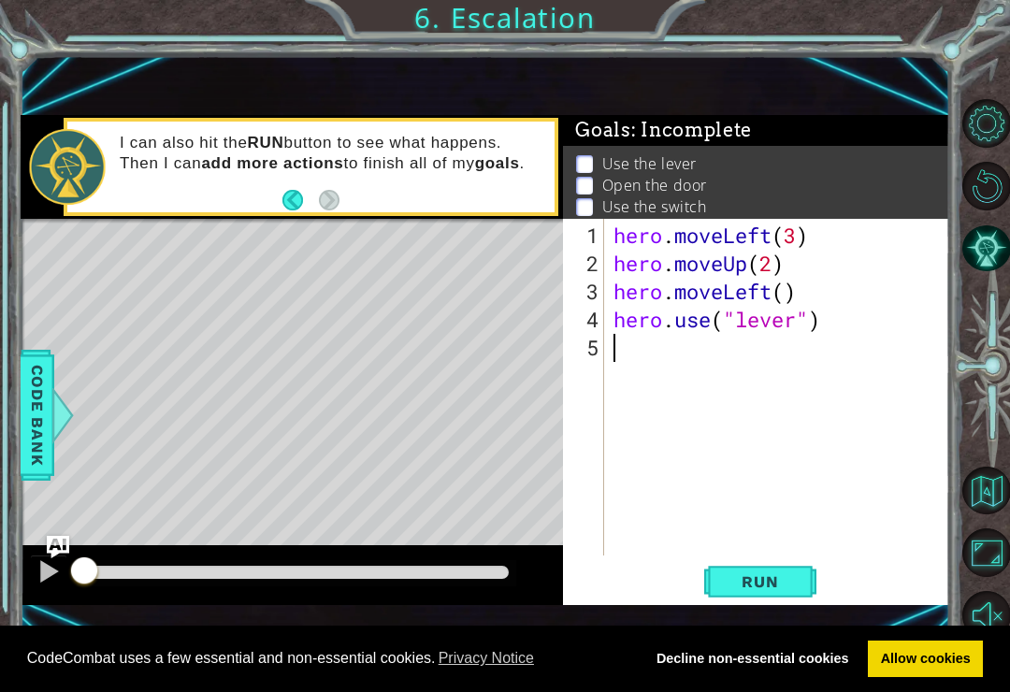
click at [780, 569] on button "Run" at bounding box center [760, 582] width 112 height 38
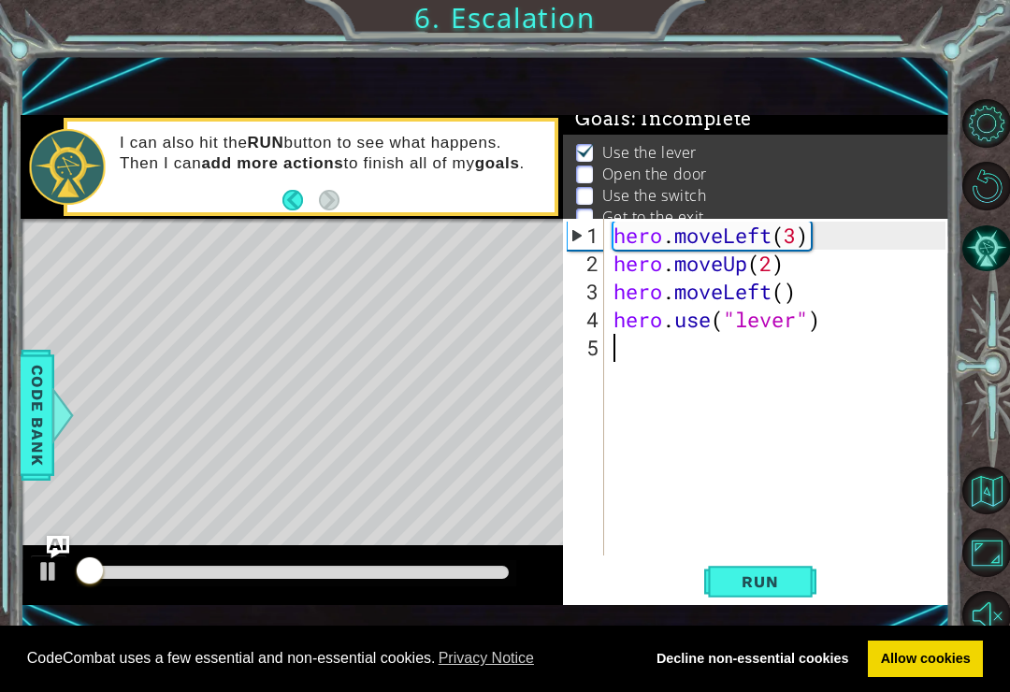
scroll to position [15, 0]
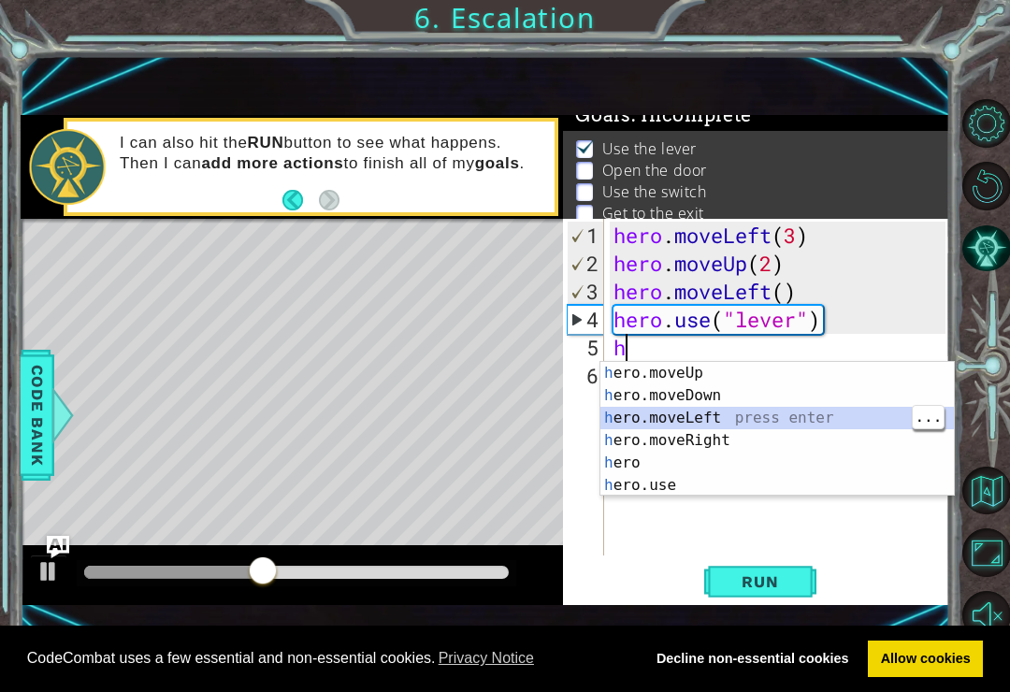
type textarea "hero.moveLeft(1)"
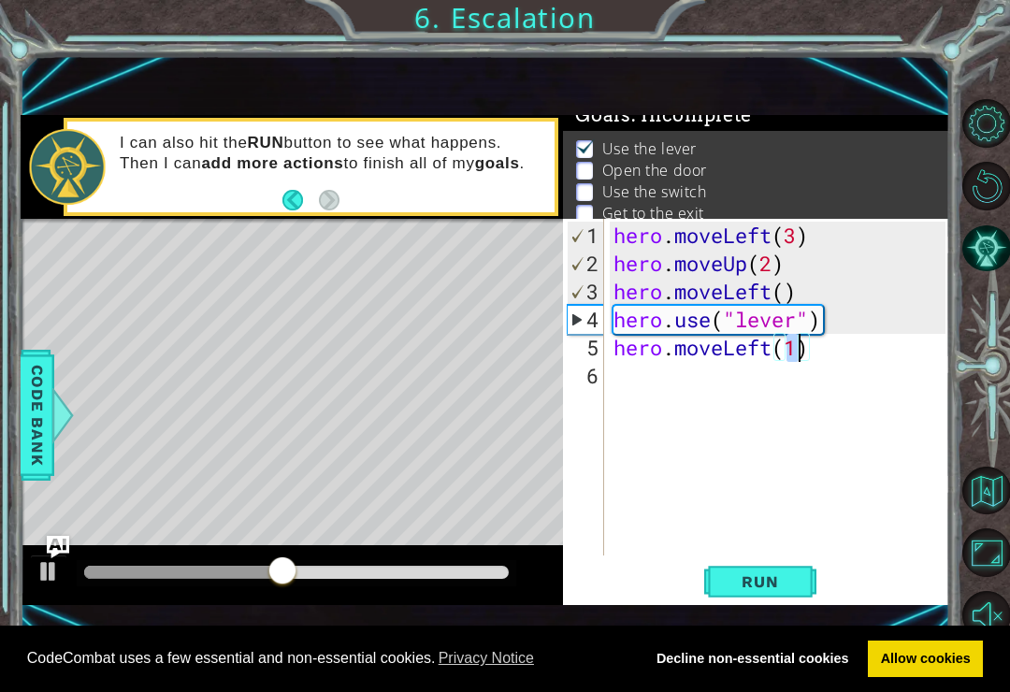
click at [777, 574] on span "Run" at bounding box center [760, 581] width 74 height 19
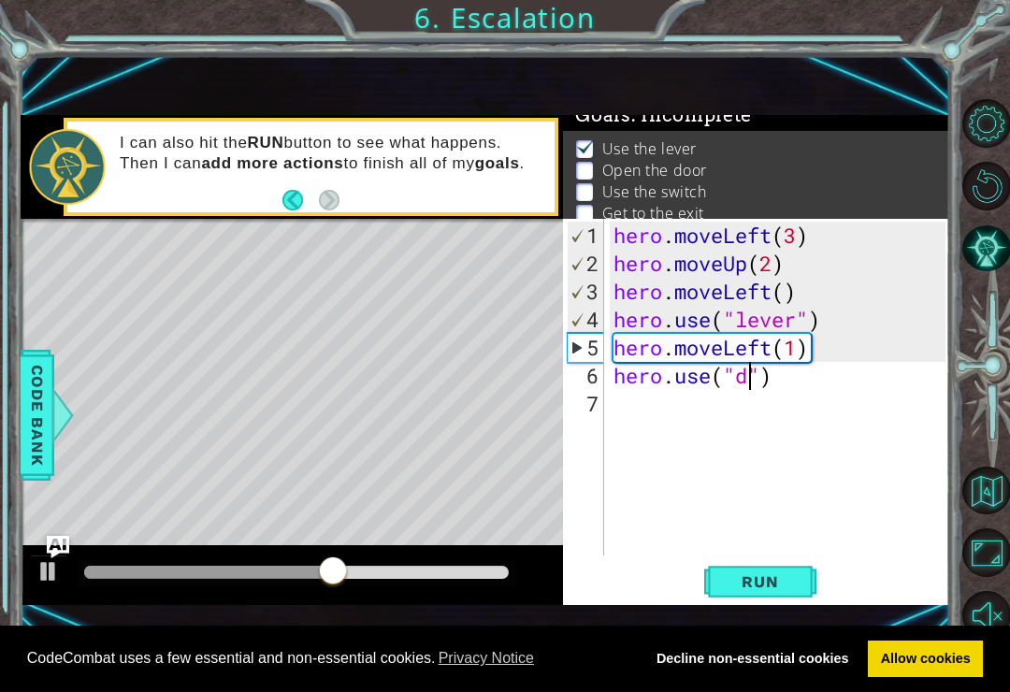
scroll to position [0, 7]
type textarea "hero.use("door")"
click at [790, 569] on button "Run" at bounding box center [760, 582] width 112 height 38
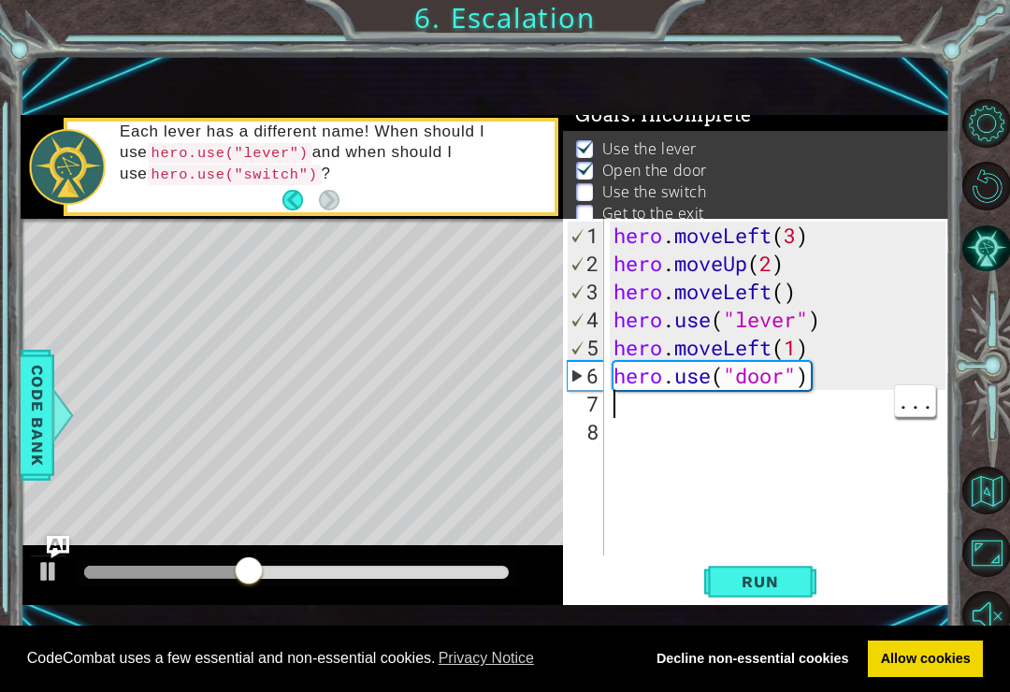
click at [644, 399] on div "hero . moveLeft ( 3 ) hero . moveUp ( 2 ) hero . moveLeft ( ) hero . use ( "lev…" at bounding box center [782, 418] width 345 height 393
type textarea "hero.moveUp(3)"
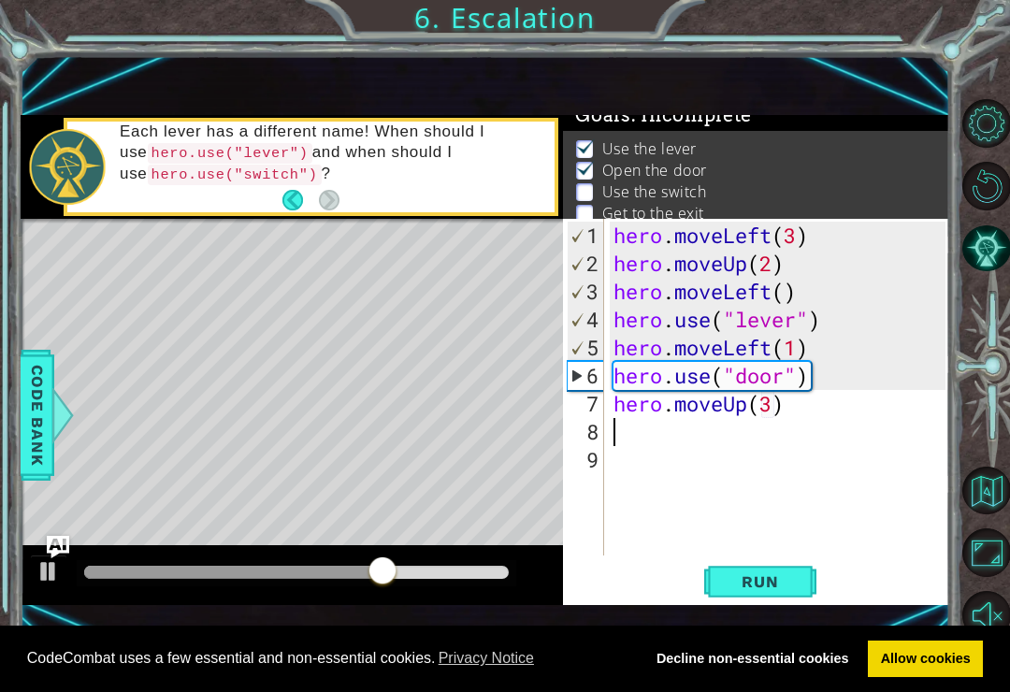
click at [785, 572] on button "Run" at bounding box center [760, 582] width 112 height 38
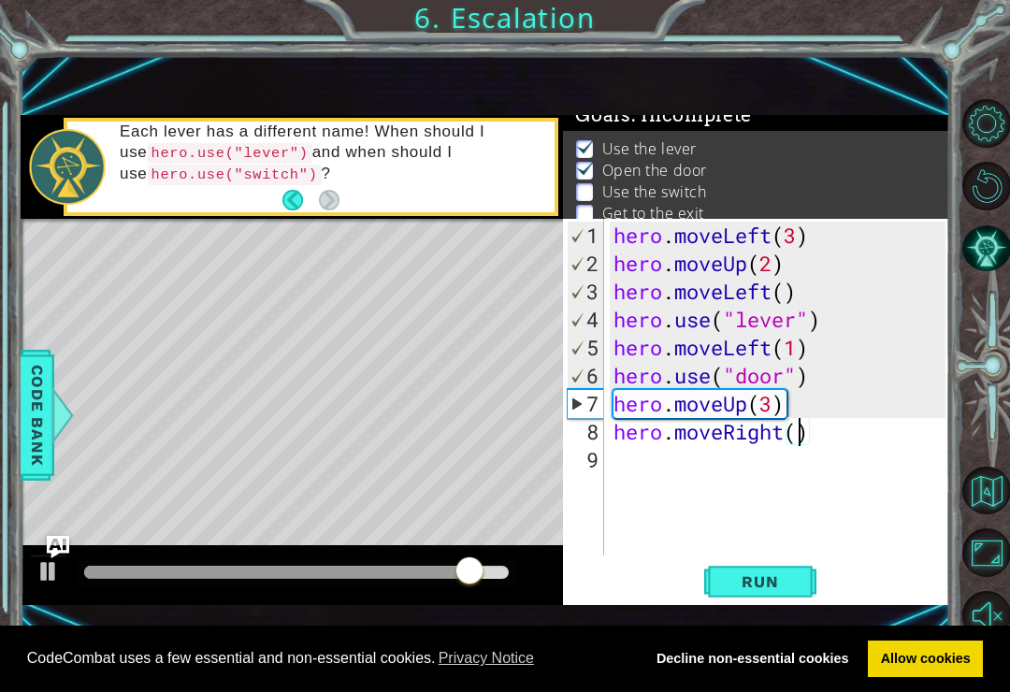
scroll to position [0, 8]
click at [776, 590] on span "Run" at bounding box center [760, 581] width 74 height 19
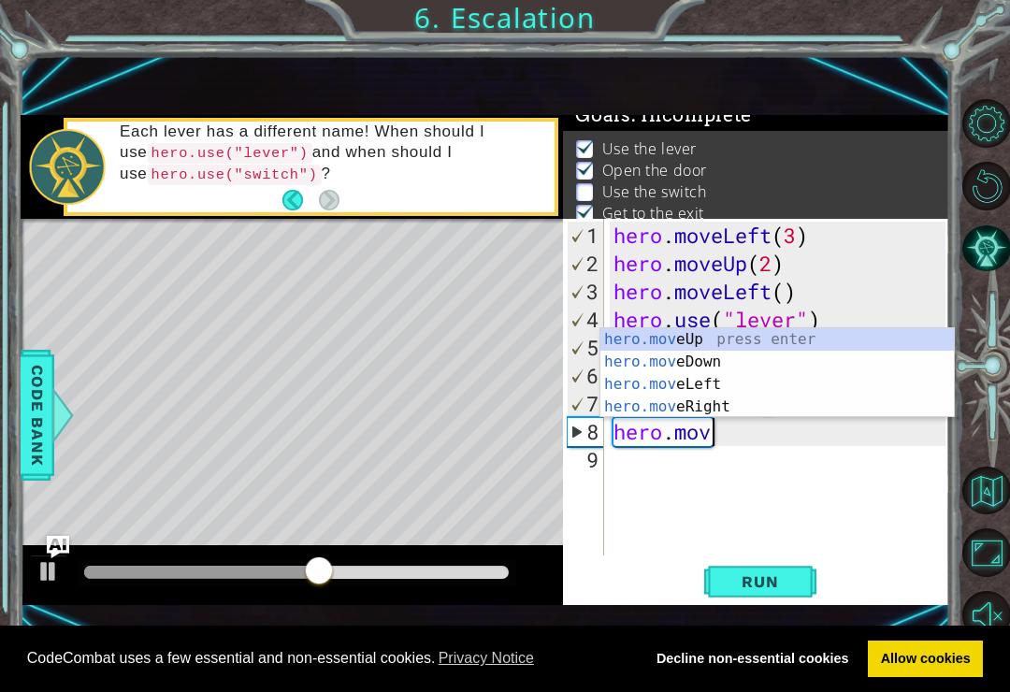
scroll to position [0, 3]
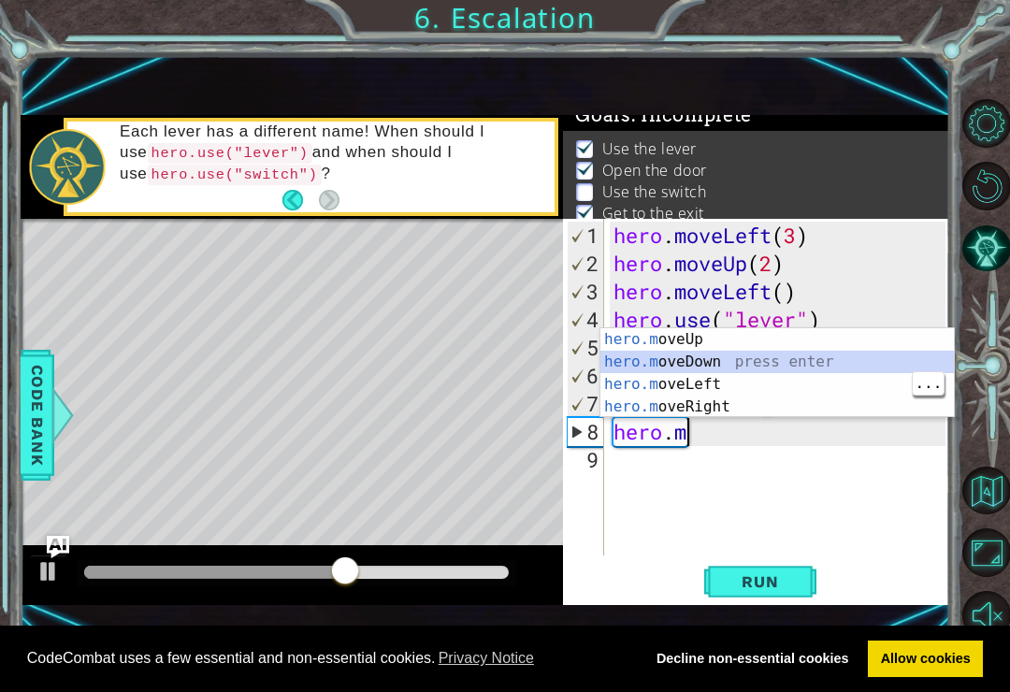
click at [774, 383] on div "hero.m oveUp press enter hero.m oveDown press enter hero.m oveLeft press enter …" at bounding box center [778, 395] width 354 height 135
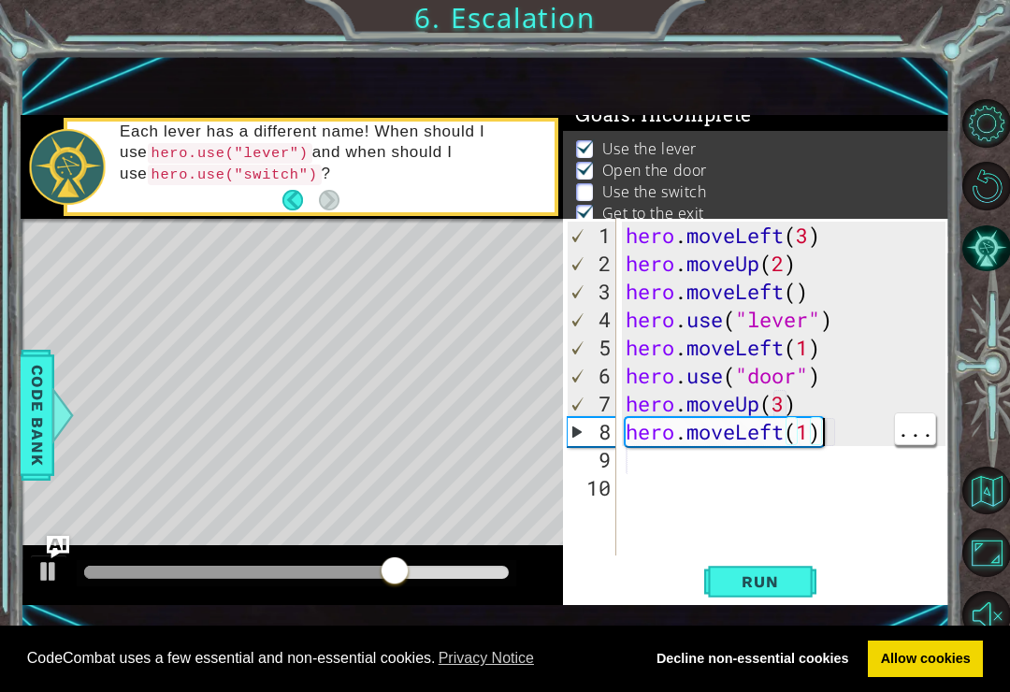
click at [823, 428] on div "hero . moveLeft ( 3 ) hero . moveUp ( 2 ) hero . moveLeft ( ) hero . use ( "lev…" at bounding box center [789, 418] width 334 height 393
click at [803, 422] on div "hero . moveLeft ( 3 ) hero . moveUp ( 2 ) hero . moveLeft ( ) hero . use ( "lev…" at bounding box center [789, 418] width 334 height 393
click at [806, 433] on div "hero . moveLeft ( 3 ) hero . moveUp ( 2 ) hero . moveLeft ( ) hero . use ( "lev…" at bounding box center [789, 418] width 334 height 393
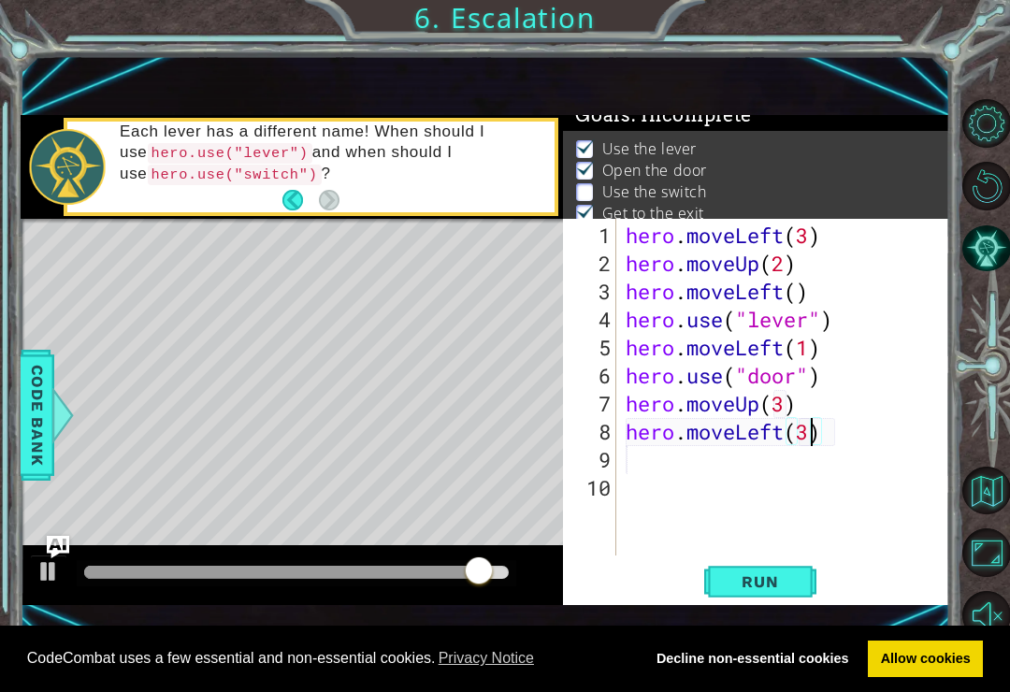
scroll to position [0, 8]
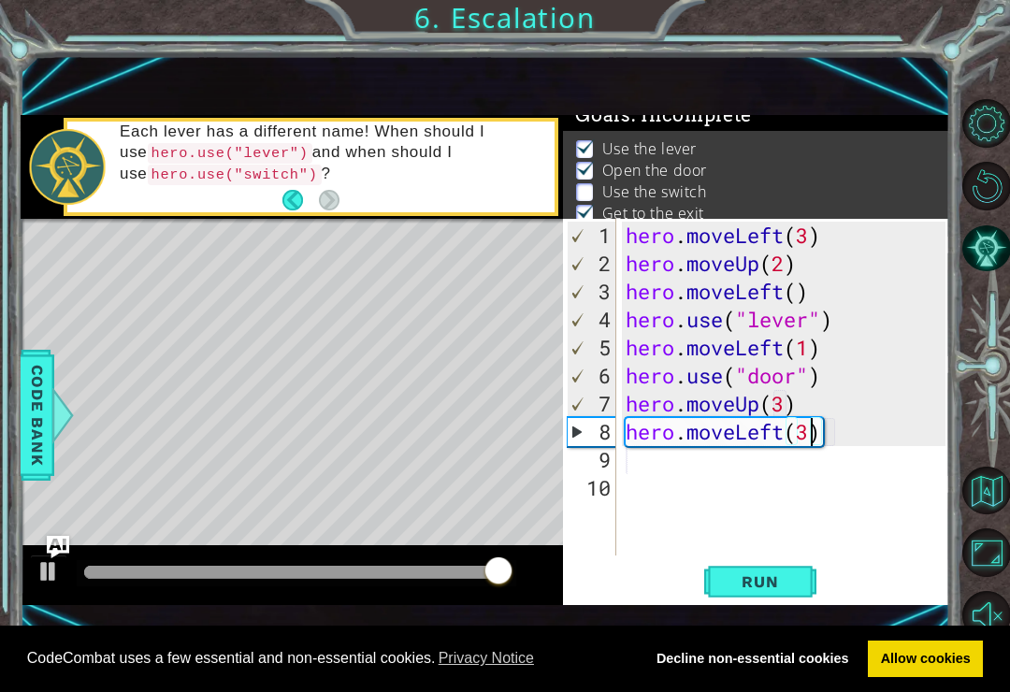
click at [775, 587] on span "Run" at bounding box center [760, 581] width 74 height 19
click at [846, 433] on div "hero . moveLeft ( 3 ) hero . moveUp ( 2 ) hero . moveLeft ( ) hero . use ( "lev…" at bounding box center [789, 418] width 334 height 393
click at [783, 572] on button "Run" at bounding box center [760, 582] width 112 height 38
click at [829, 431] on div "hero . moveLeft ( 3 ) hero . moveUp ( 2 ) hero . moveLeft ( ) hero . use ( "lev…" at bounding box center [789, 418] width 334 height 393
type textarea "hero.moveRight(2)"
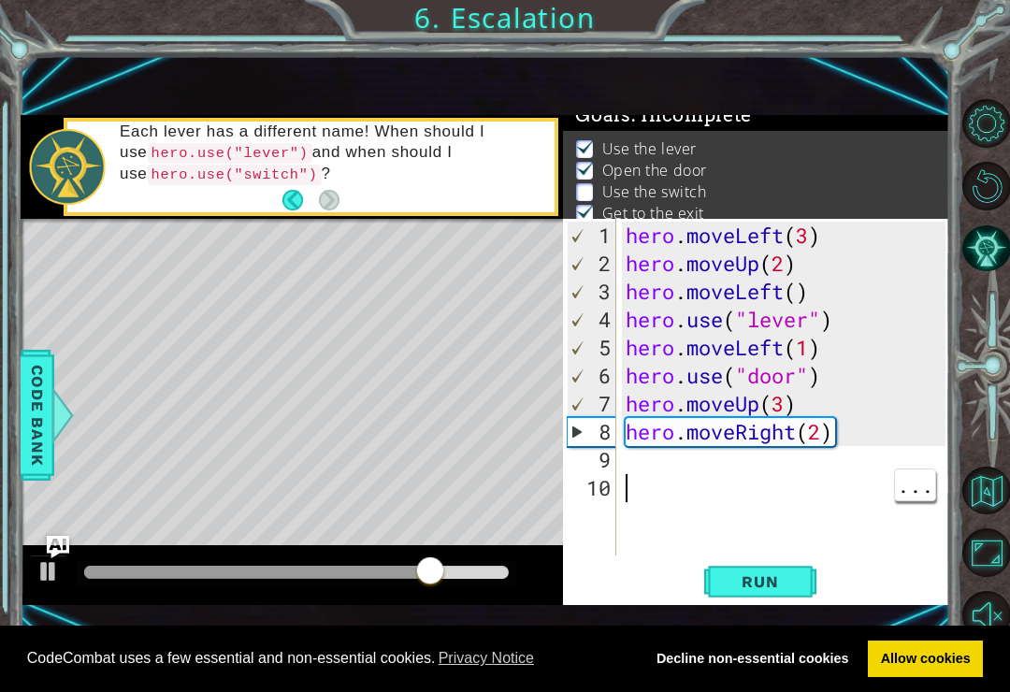
scroll to position [0, 0]
click at [640, 463] on div "hero . moveLeft ( 3 ) hero . moveUp ( 2 ) hero . moveLeft ( ) hero . use ( "lev…" at bounding box center [789, 418] width 334 height 393
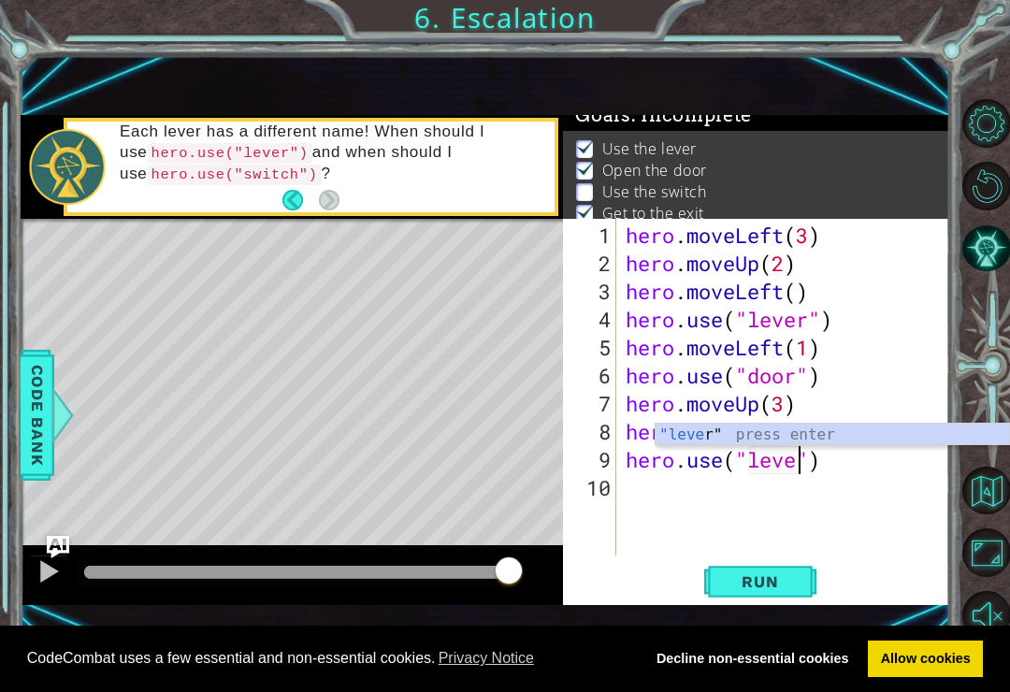
scroll to position [0, 8]
click at [776, 582] on span "Run" at bounding box center [760, 581] width 74 height 19
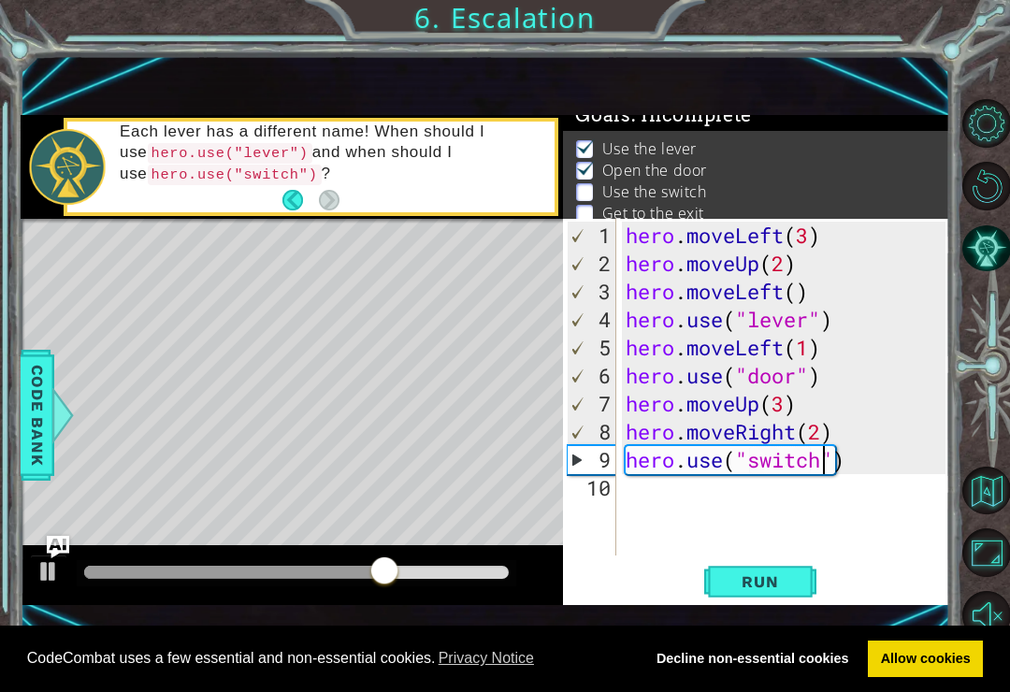
scroll to position [0, 9]
type textarea "hero.use("switch")"
click at [766, 574] on span "Run" at bounding box center [760, 581] width 74 height 19
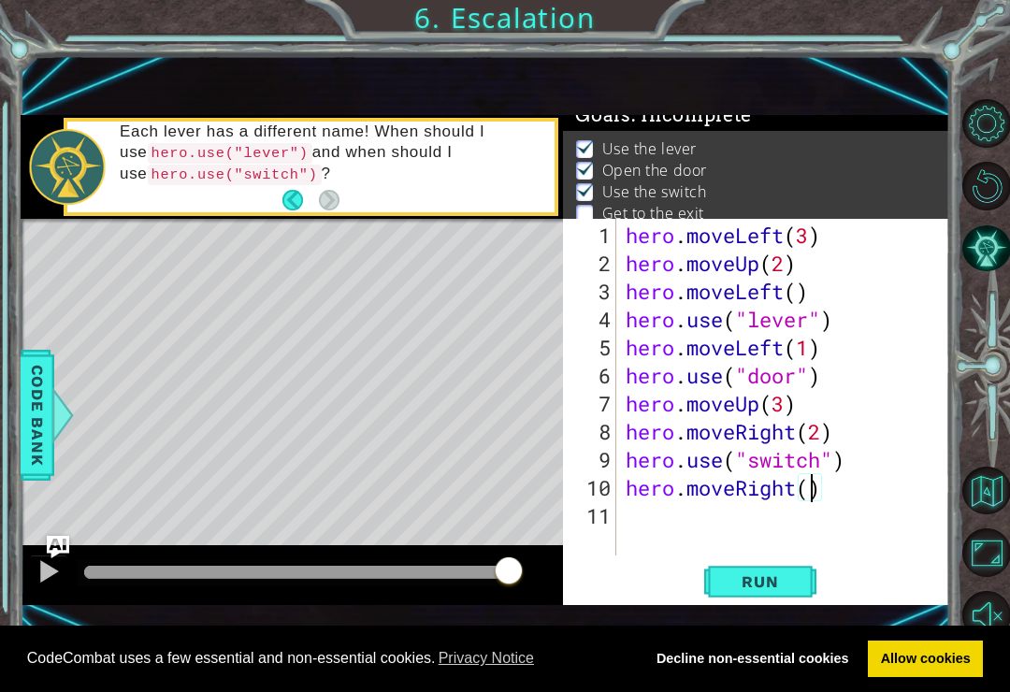
type textarea "hero.moveRight(2)"
click at [750, 577] on span "Run" at bounding box center [760, 581] width 74 height 19
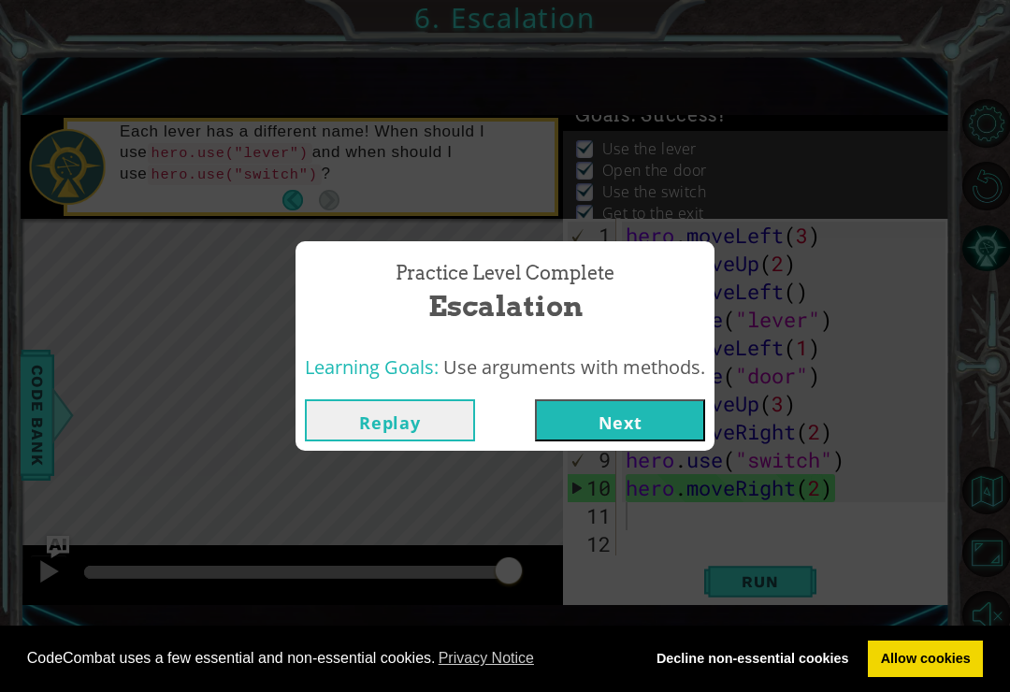
click at [630, 410] on button "Next" at bounding box center [620, 420] width 170 height 42
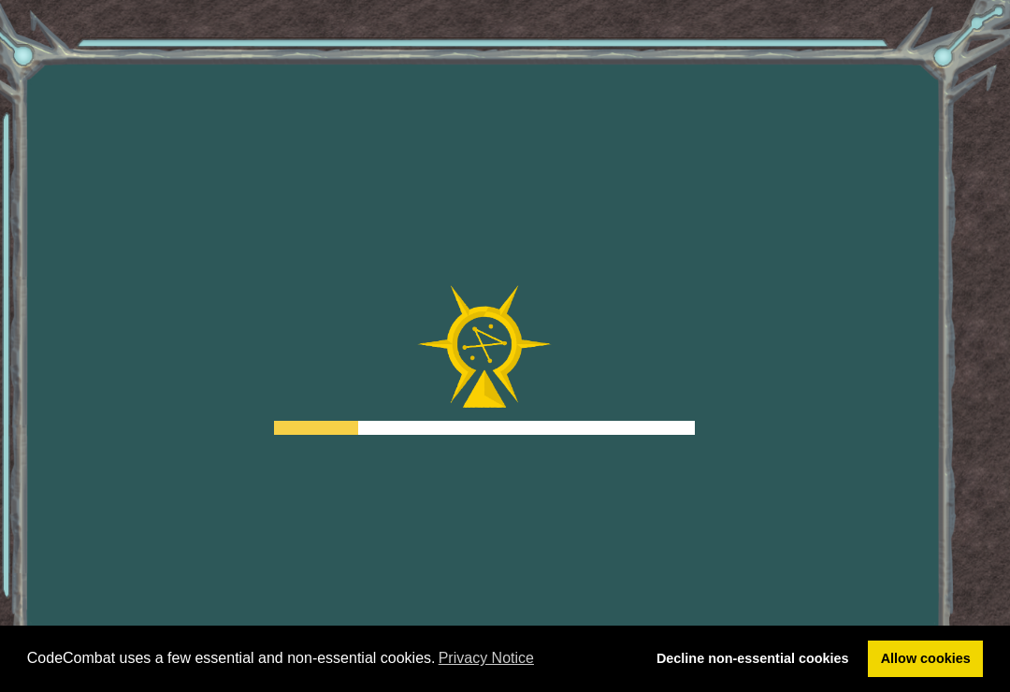
click at [654, 415] on div at bounding box center [484, 360] width 421 height 150
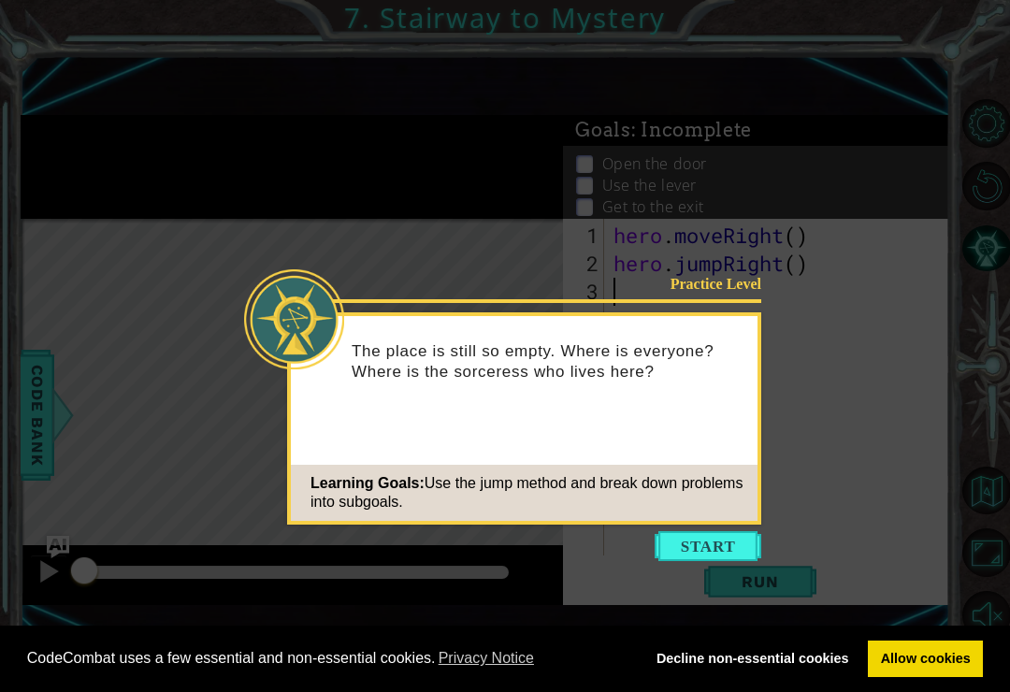
click at [931, 279] on icon at bounding box center [505, 346] width 1010 height 692
click at [730, 554] on button "Start" at bounding box center [708, 546] width 107 height 30
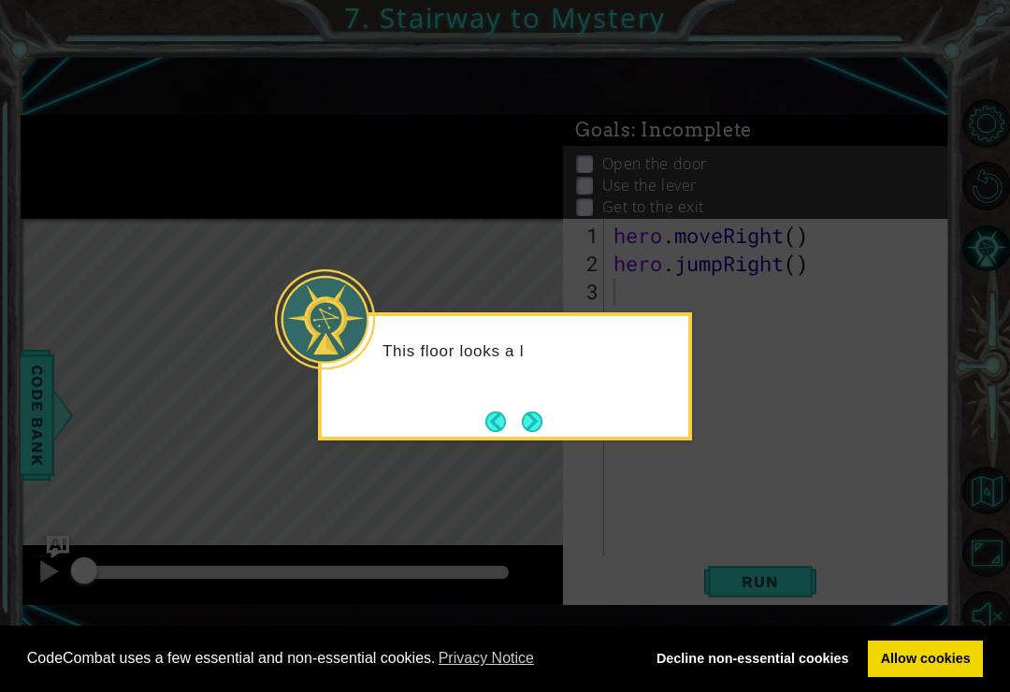
click at [522, 412] on button "Next" at bounding box center [532, 422] width 21 height 21
